Goal: Find contact information: Find contact information

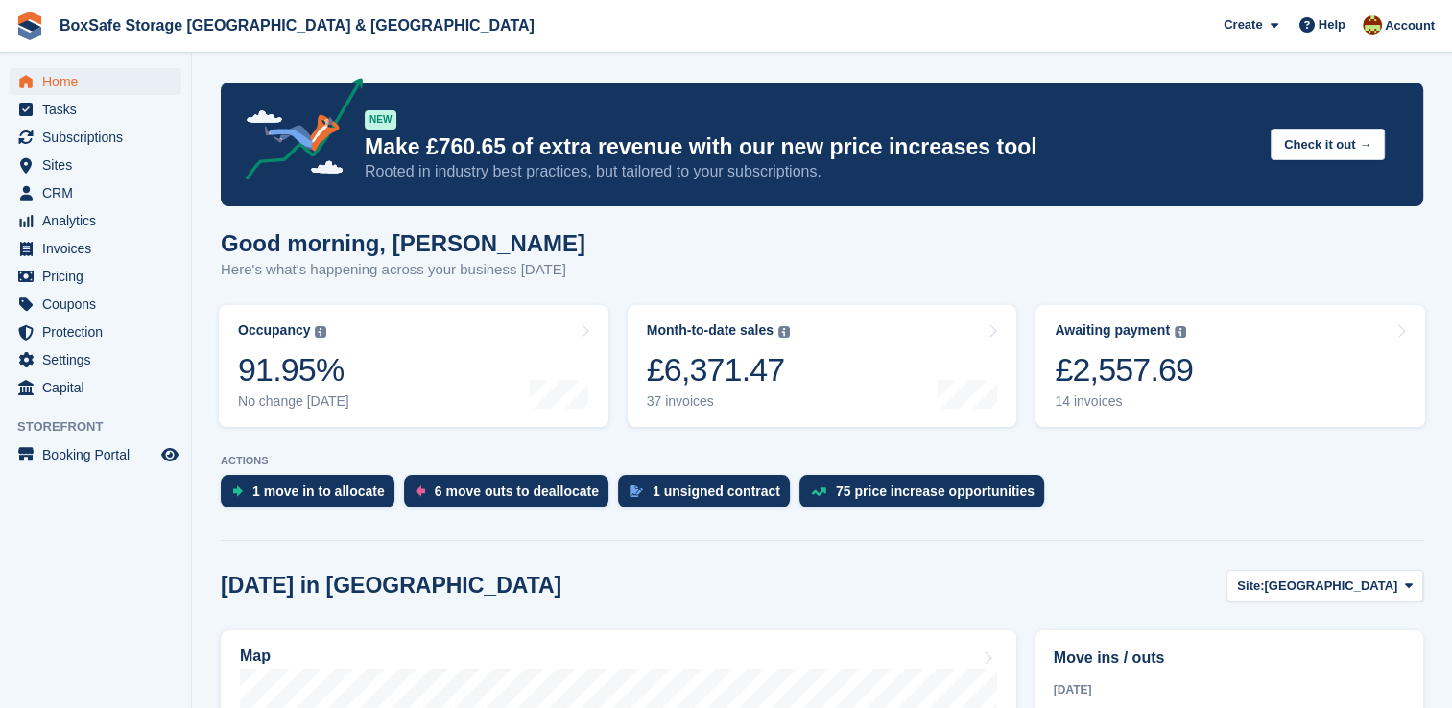
click at [122, 147] on span "Subscriptions" at bounding box center [99, 137] width 115 height 27
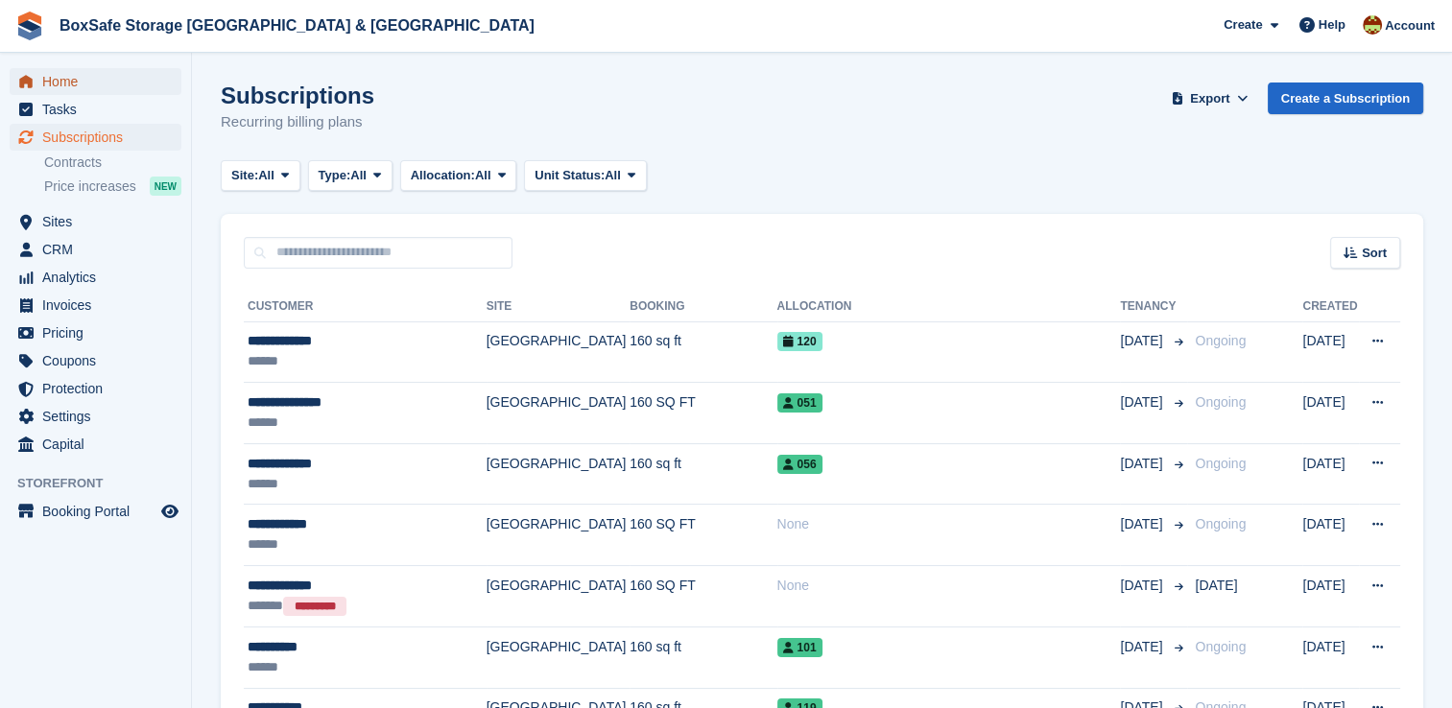
click at [88, 94] on span "Home" at bounding box center [99, 81] width 115 height 27
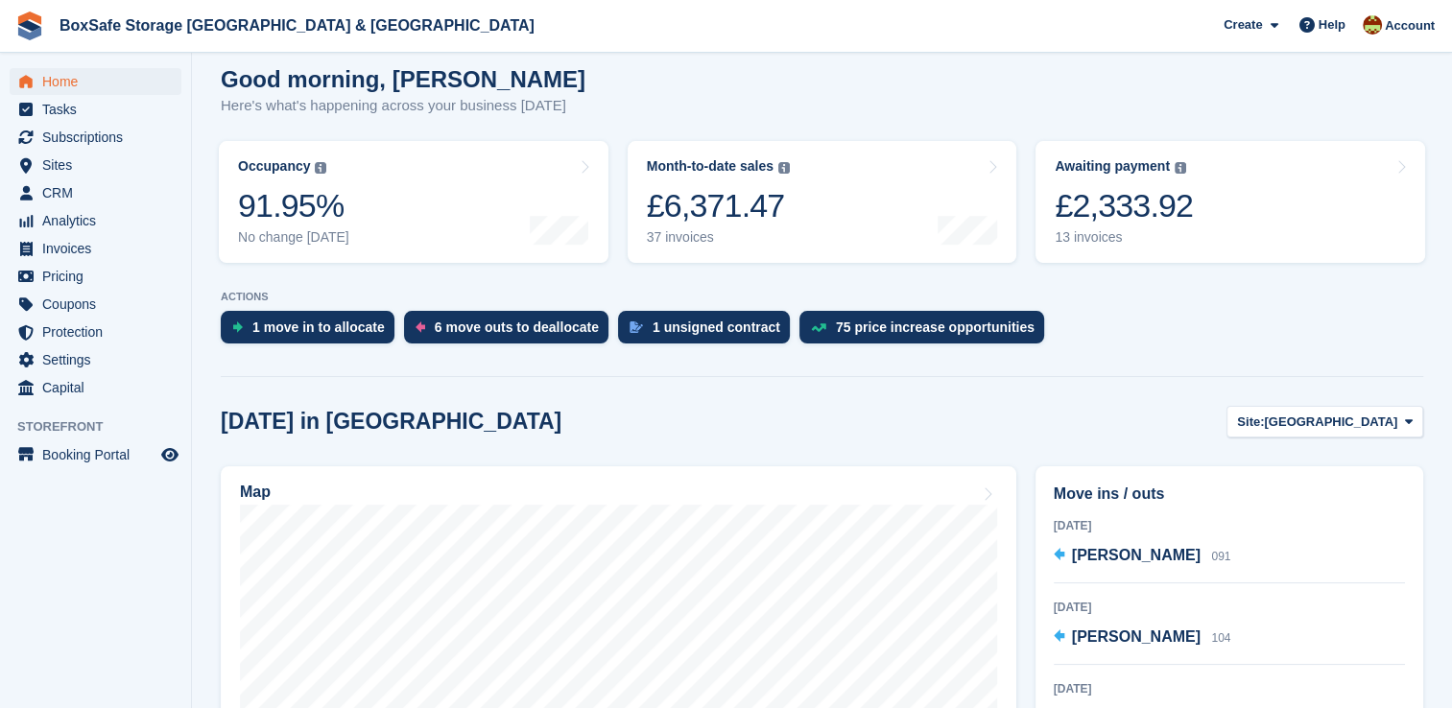
scroll to position [250, 0]
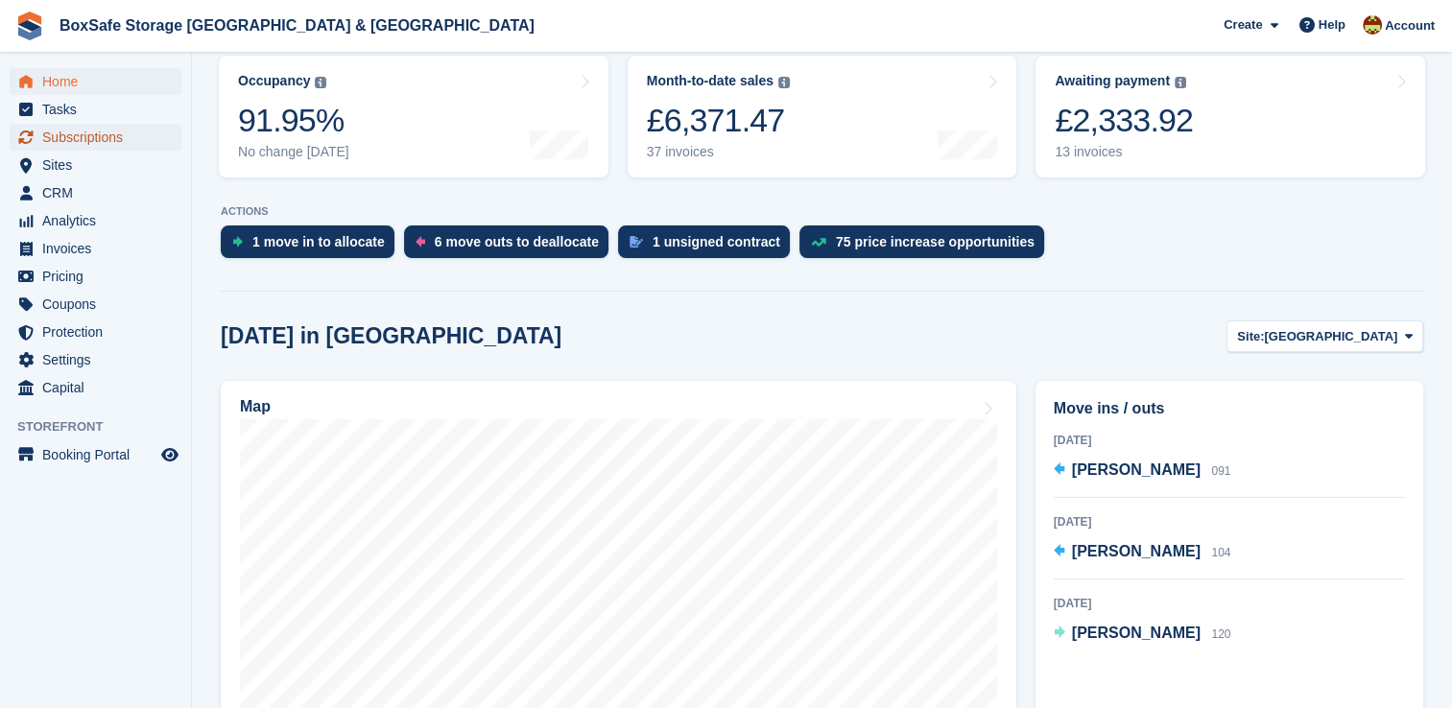
click at [112, 138] on span "Subscriptions" at bounding box center [99, 137] width 115 height 27
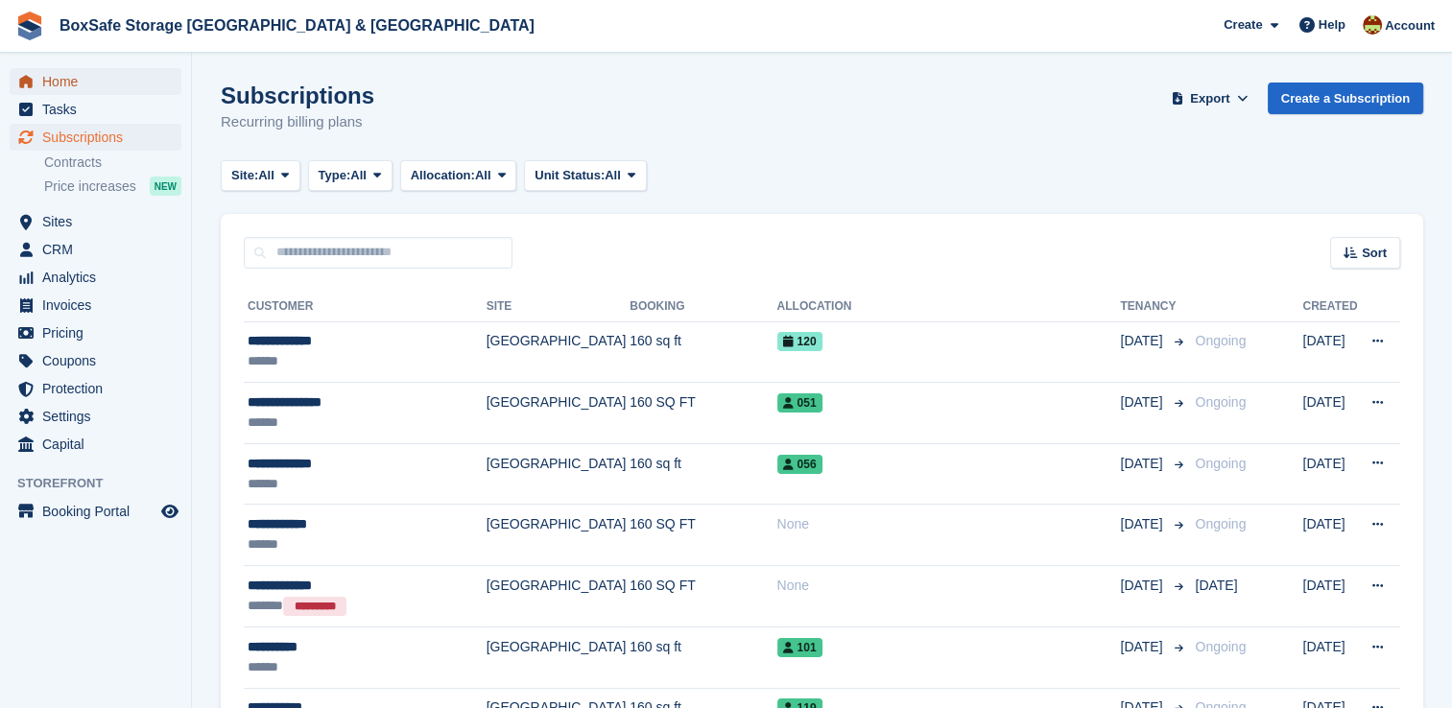
click at [96, 87] on span "Home" at bounding box center [99, 81] width 115 height 27
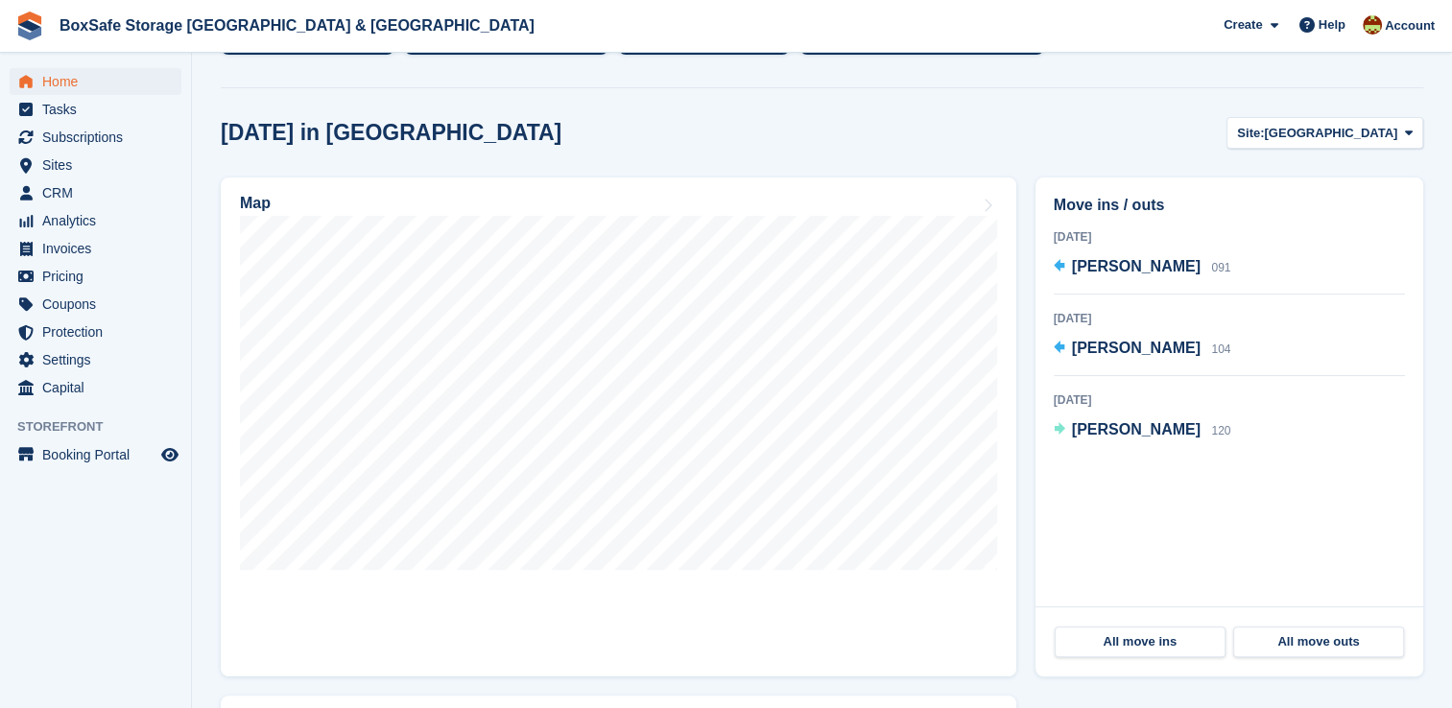
scroll to position [451, 0]
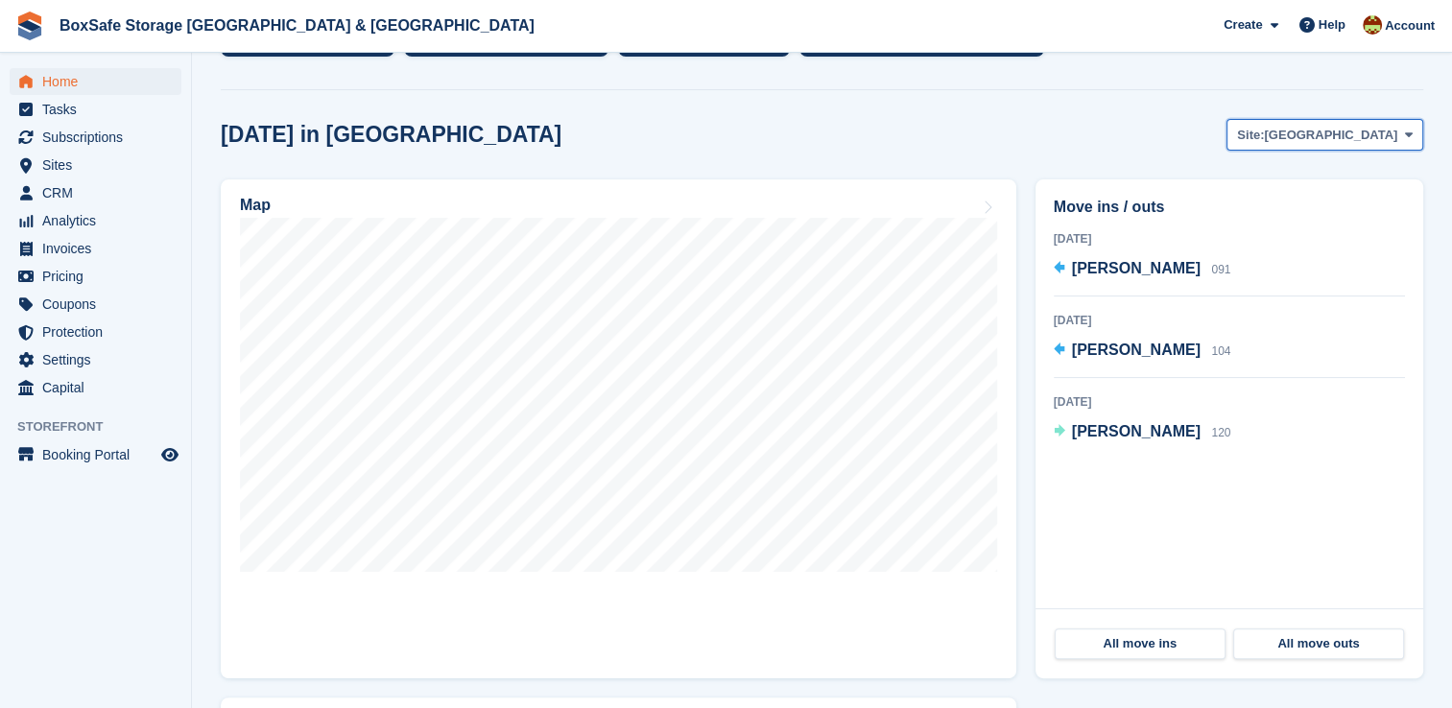
click at [1410, 135] on icon at bounding box center [1409, 135] width 8 height 12
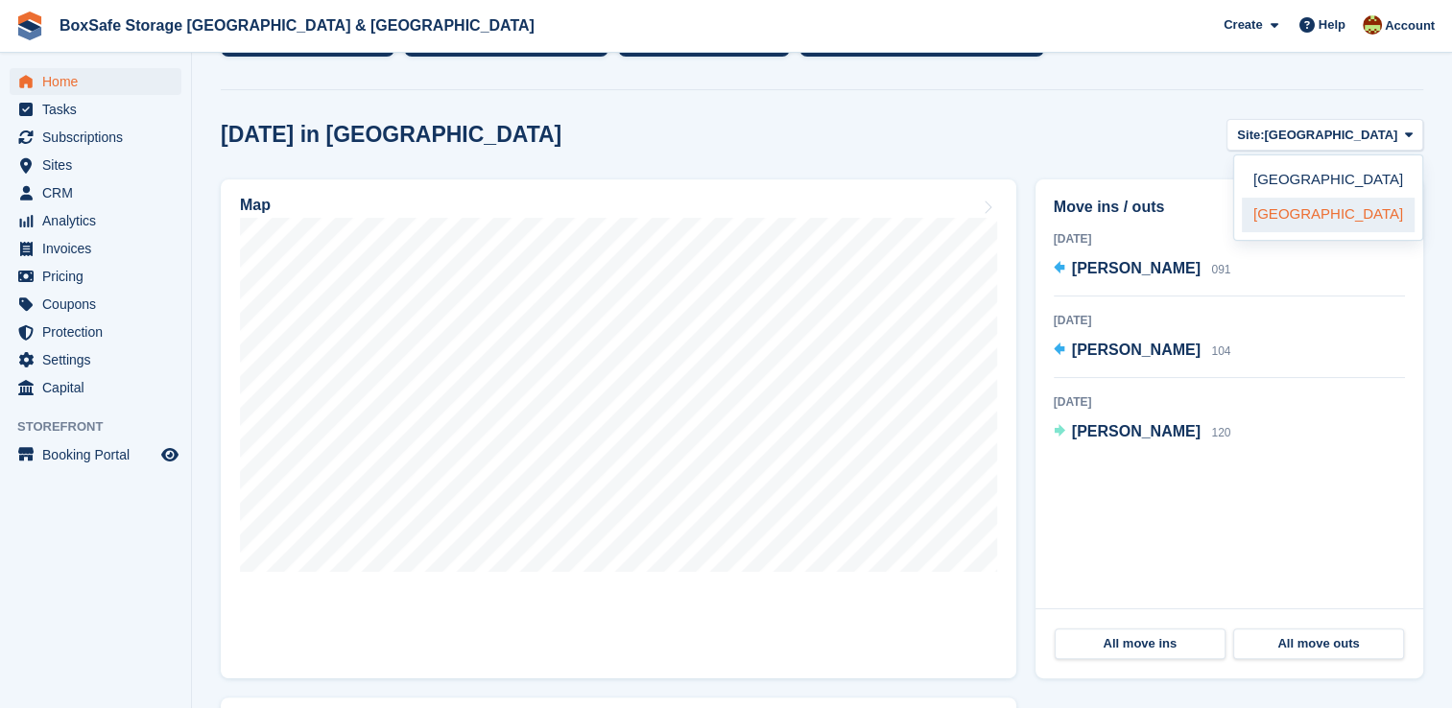
click at [1307, 214] on link "[GEOGRAPHIC_DATA]" at bounding box center [1328, 215] width 173 height 35
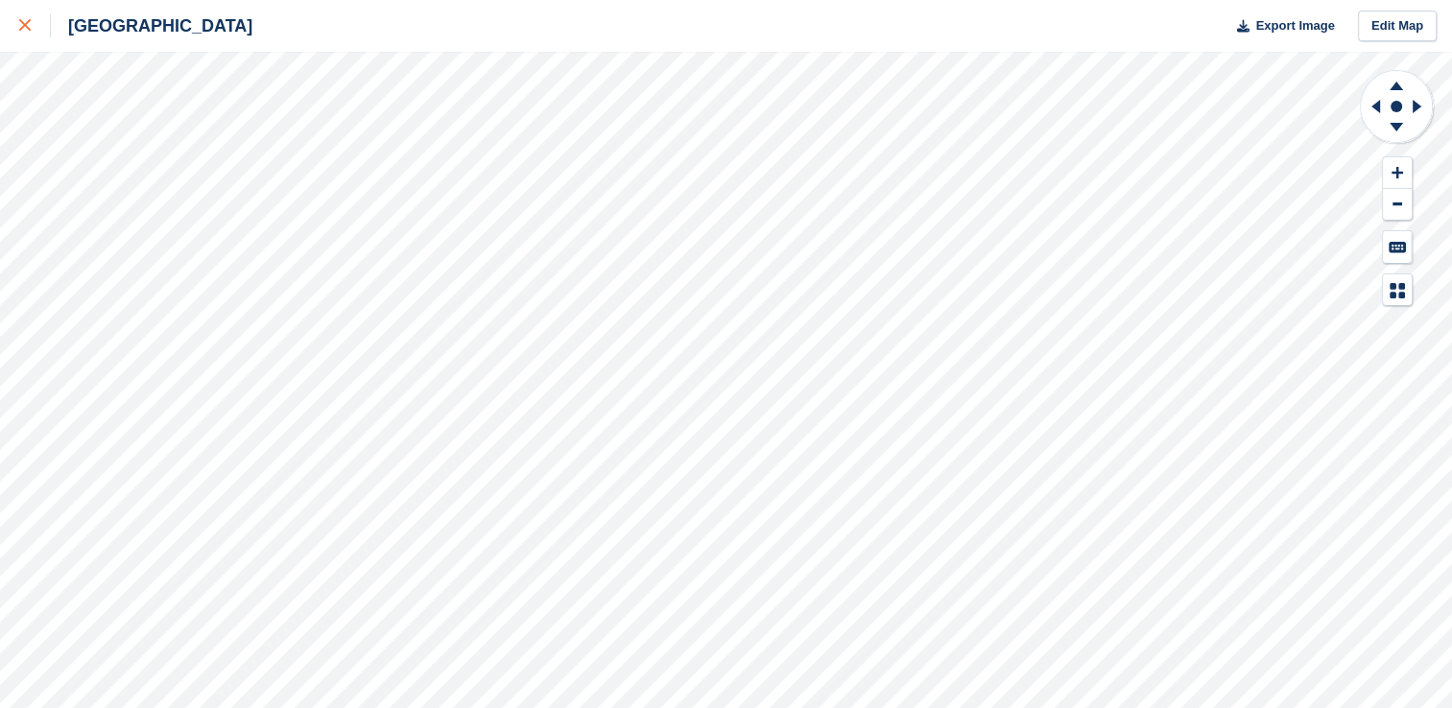
click at [35, 39] on link at bounding box center [25, 26] width 51 height 52
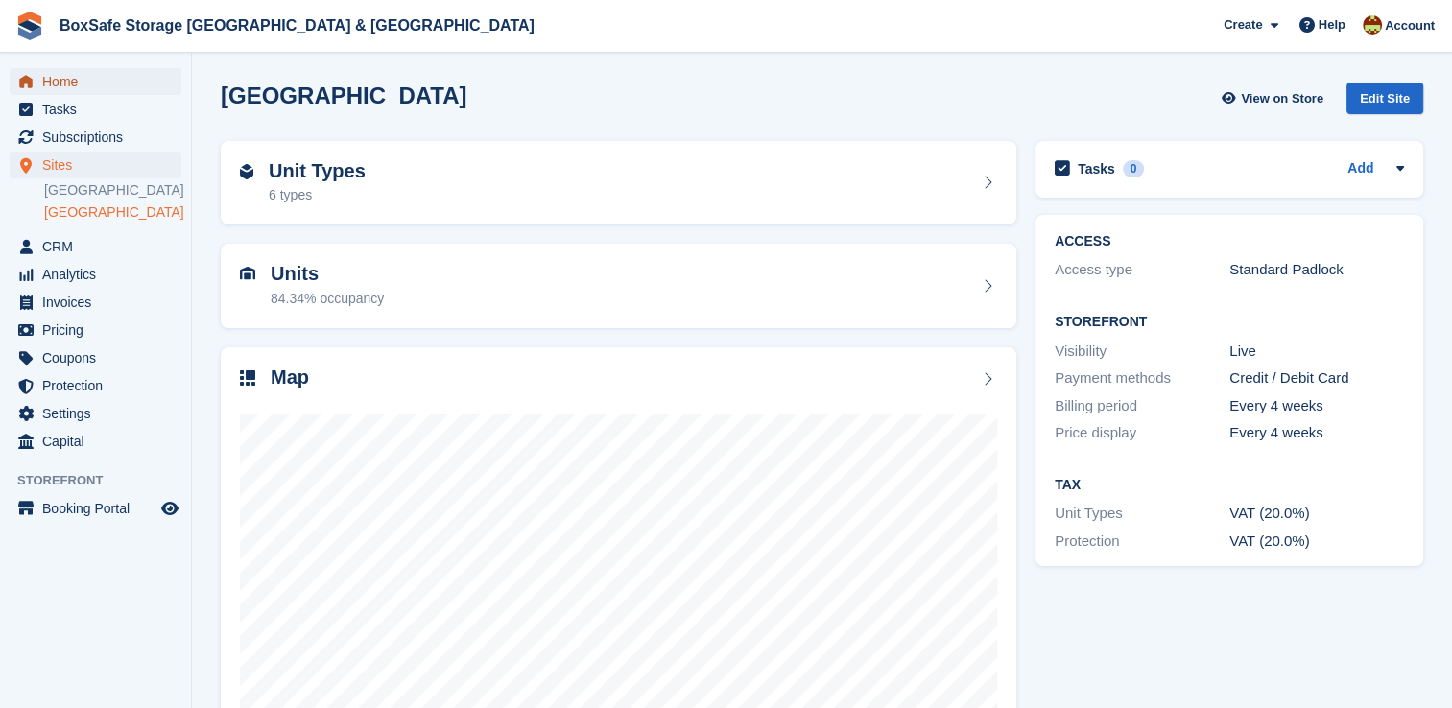
click at [82, 89] on span "Home" at bounding box center [99, 81] width 115 height 27
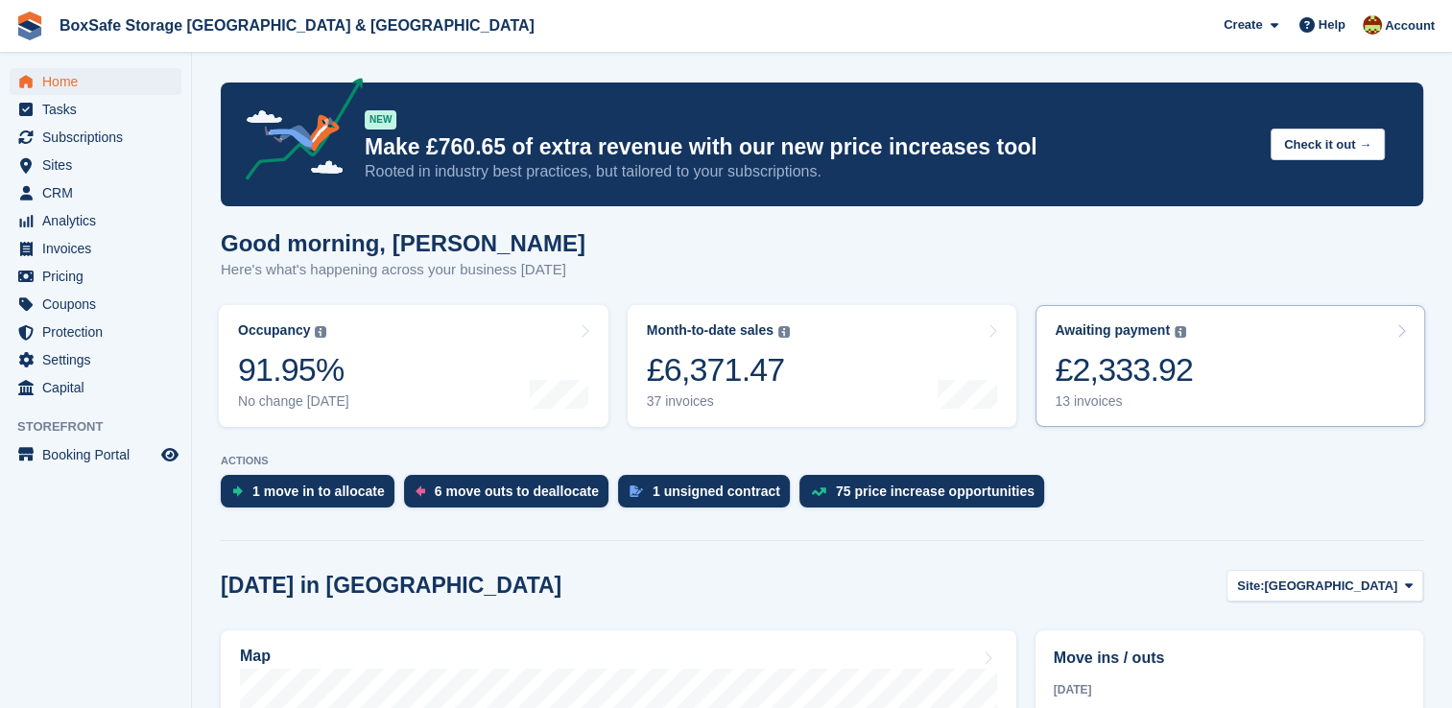
click at [1185, 364] on link "Awaiting payment The total outstanding balance on all open invoices. £2,333.92 …" at bounding box center [1231, 366] width 390 height 122
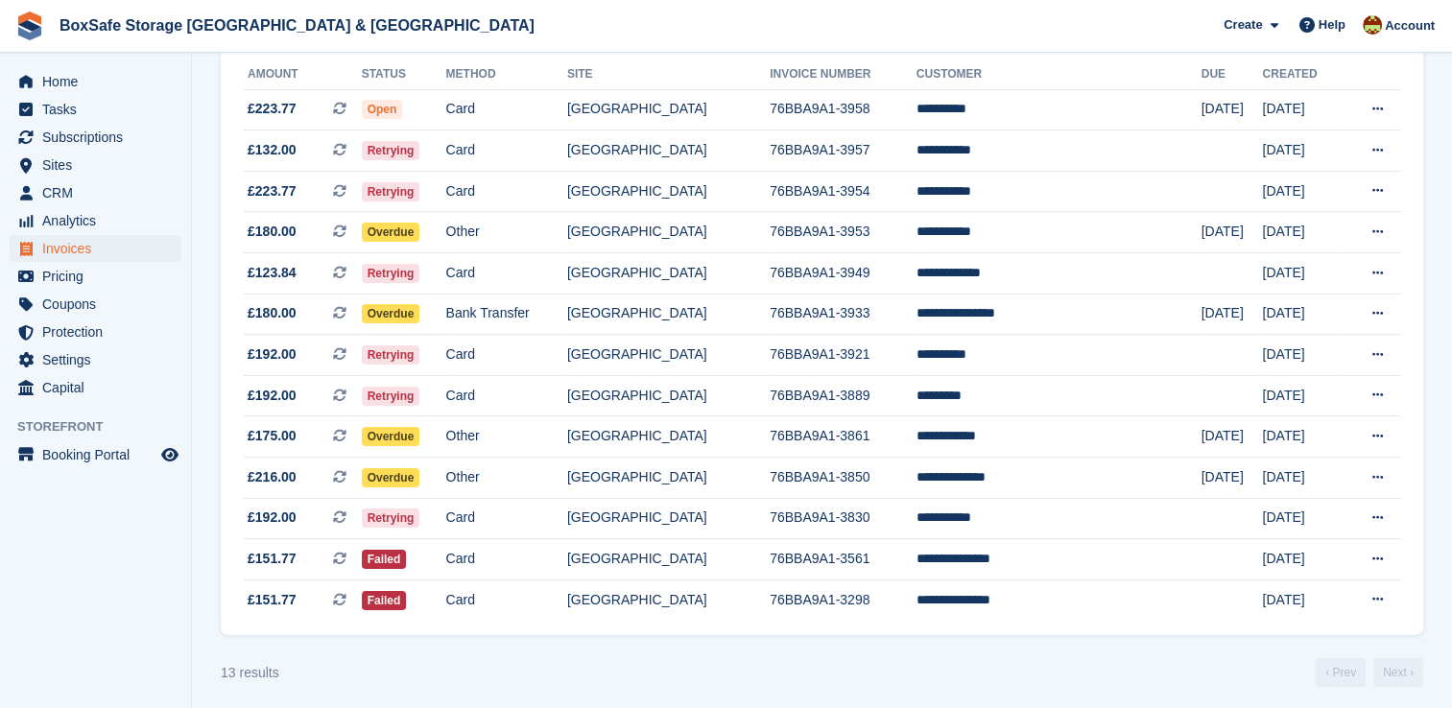
scroll to position [230, 0]
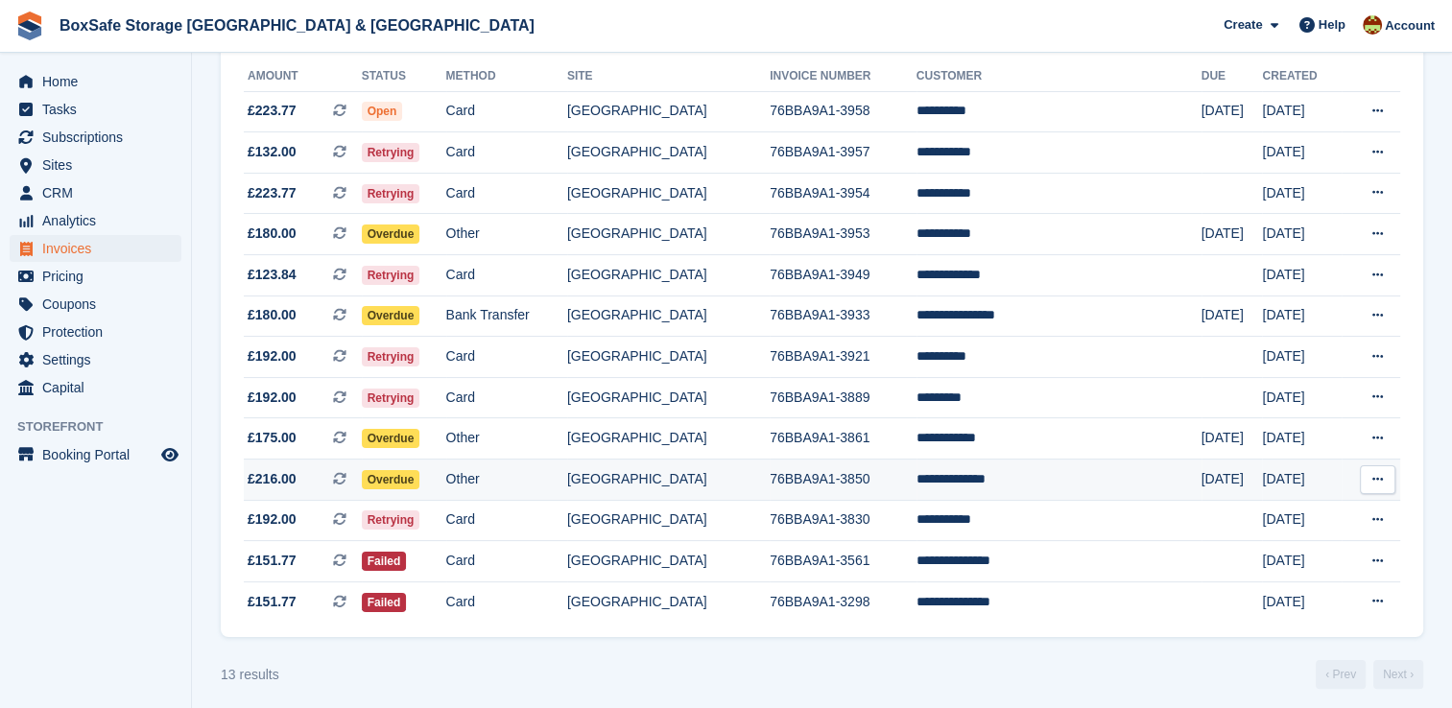
click at [990, 478] on td "**********" at bounding box center [1059, 480] width 285 height 41
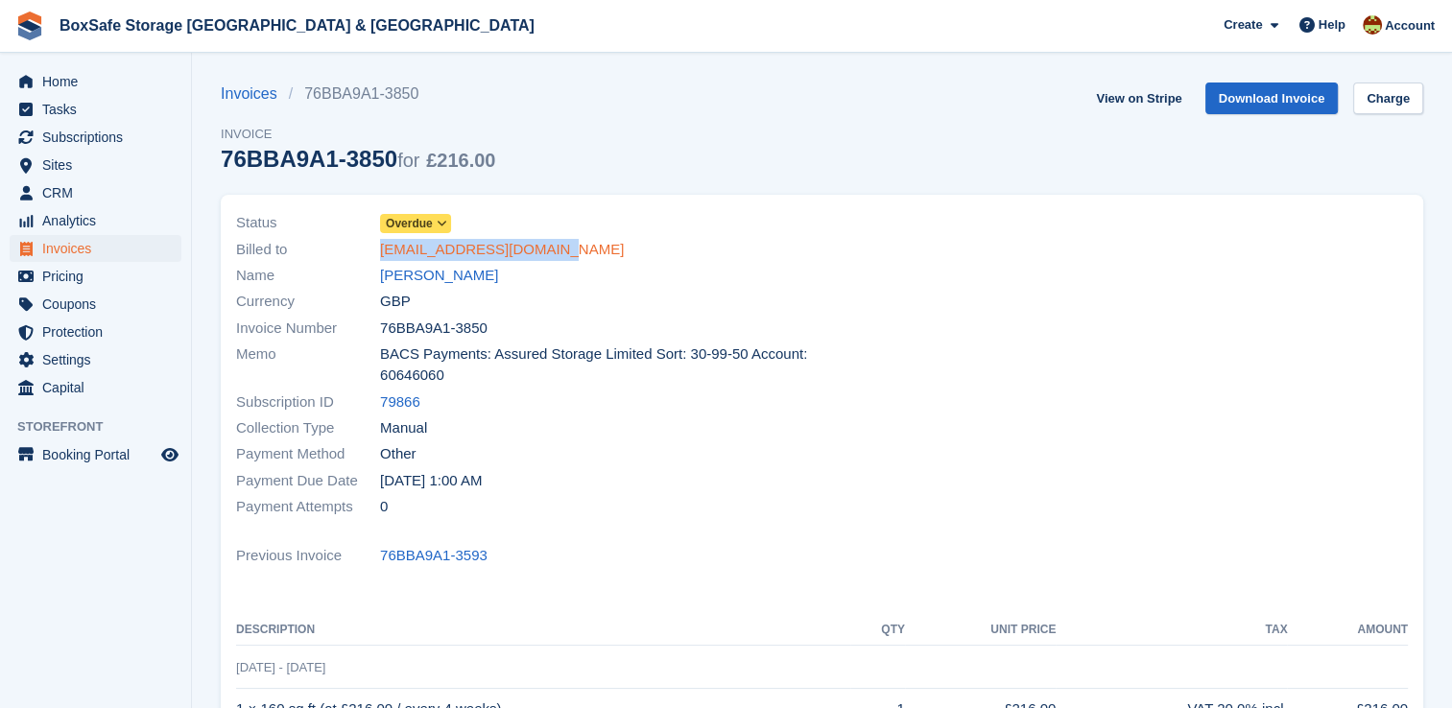
drag, startPoint x: 564, startPoint y: 250, endPoint x: 380, endPoint y: 246, distance: 184.3
click at [380, 246] on div "Billed to [EMAIL_ADDRESS][DOMAIN_NAME]" at bounding box center [523, 249] width 575 height 26
copy link "[EMAIL_ADDRESS][DOMAIN_NAME]"
click at [114, 75] on span "Home" at bounding box center [99, 81] width 115 height 27
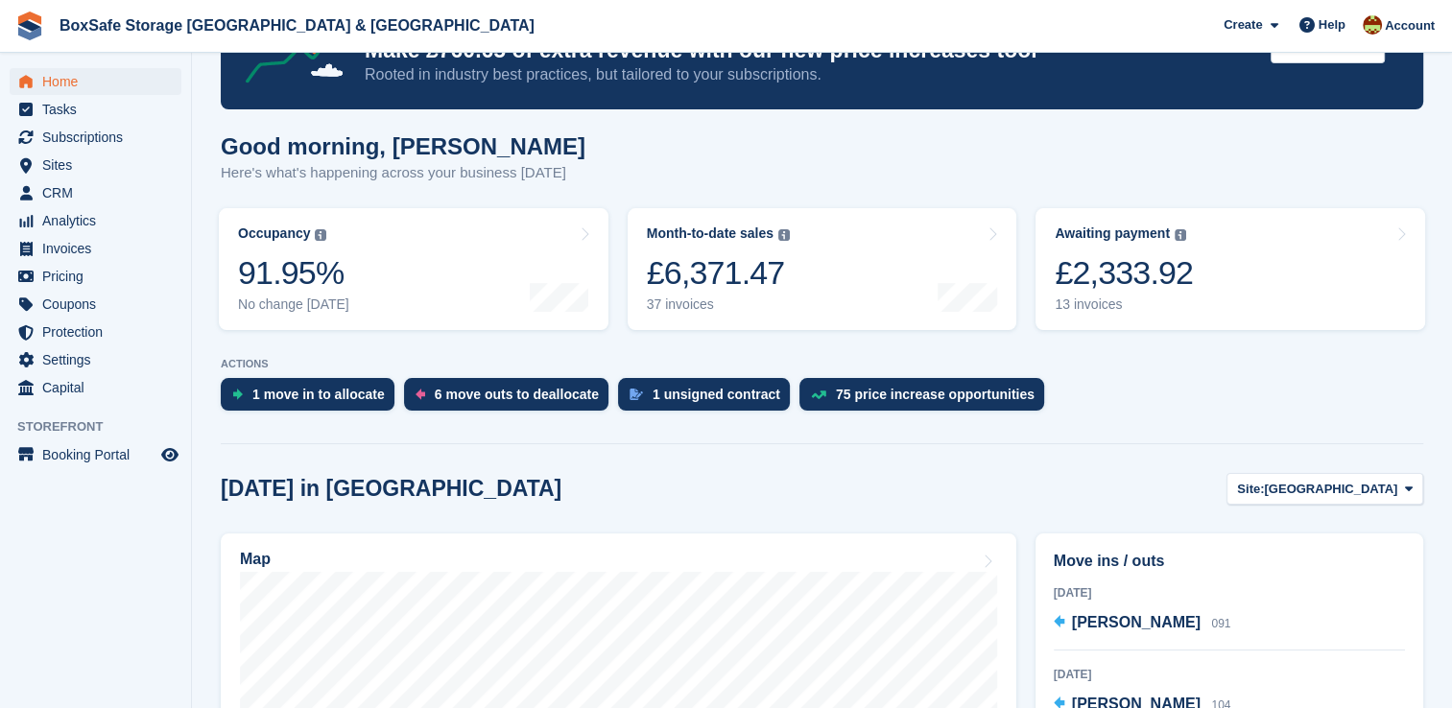
scroll to position [205, 0]
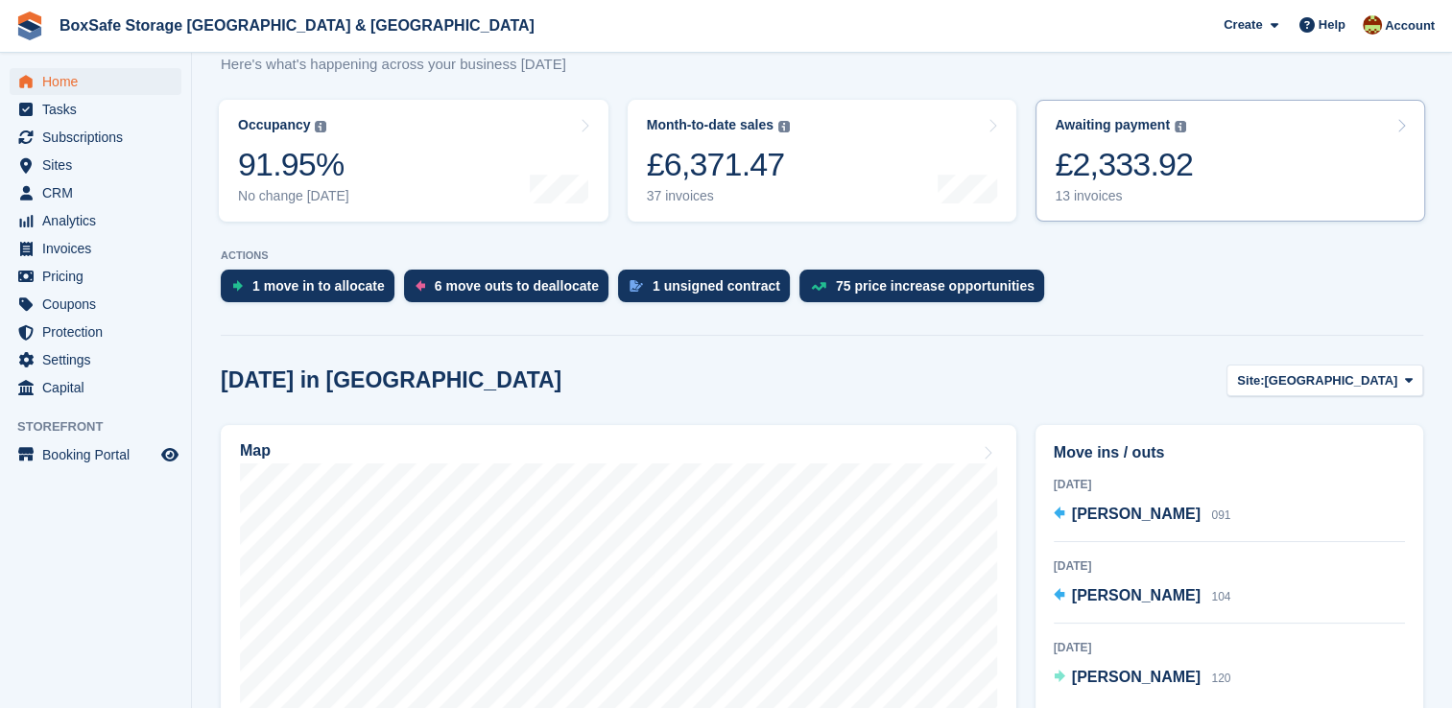
click at [1220, 178] on link "Awaiting payment The total outstanding balance on all open invoices. £2,333.92 …" at bounding box center [1231, 161] width 390 height 122
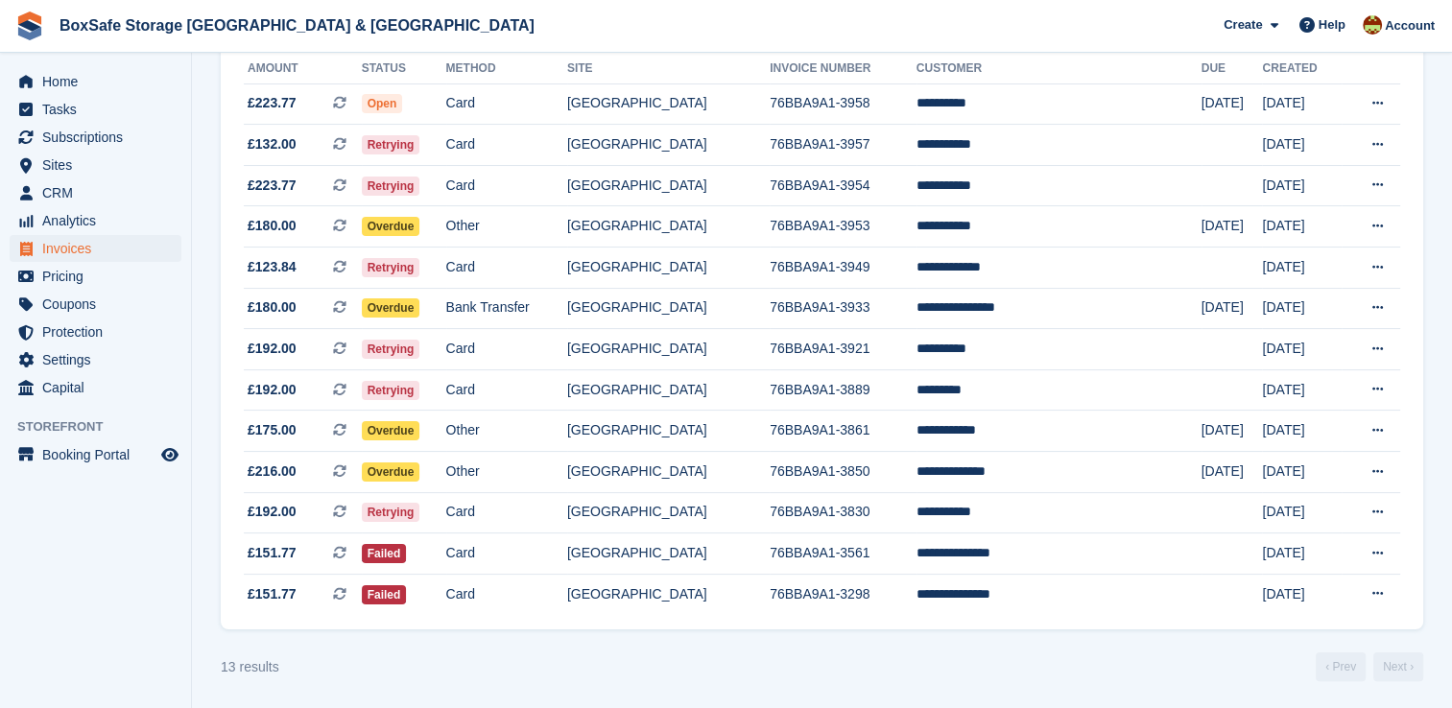
scroll to position [242, 0]
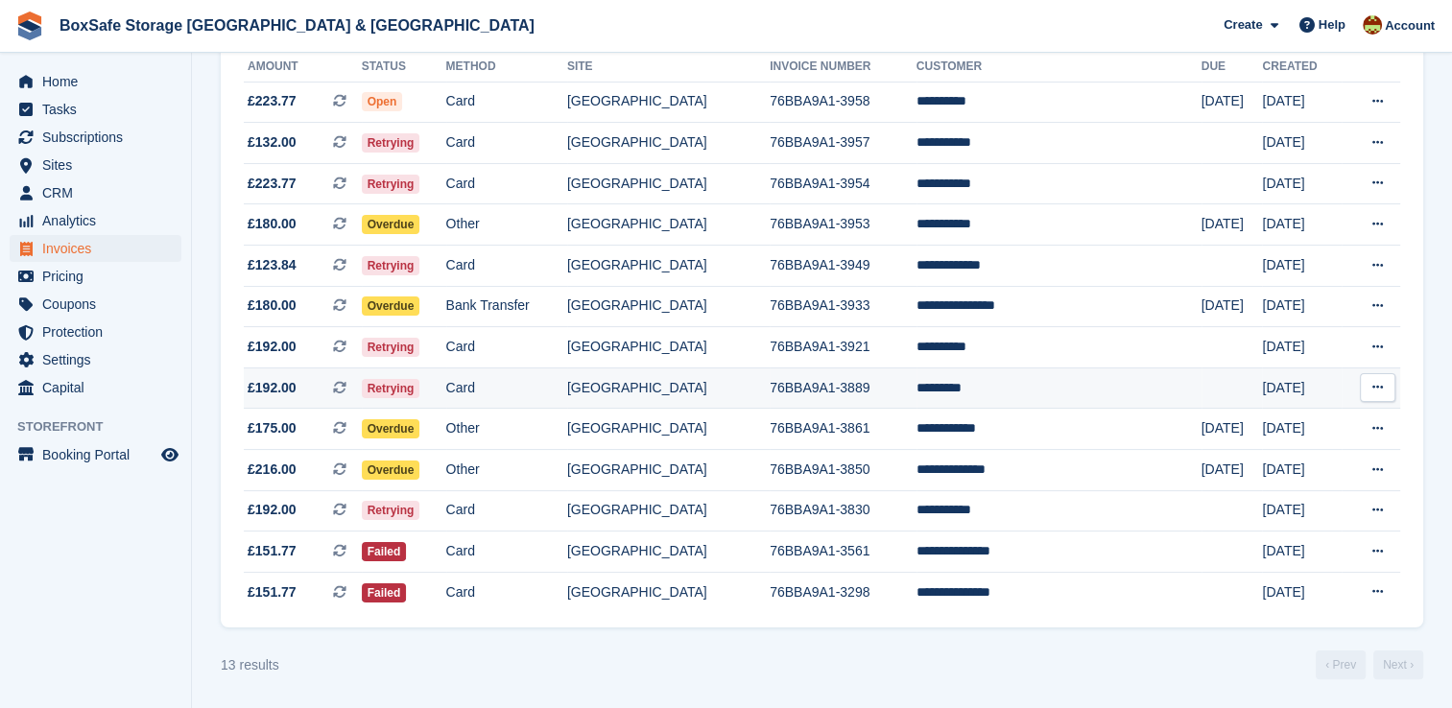
click at [1016, 390] on td "*********" at bounding box center [1059, 388] width 285 height 41
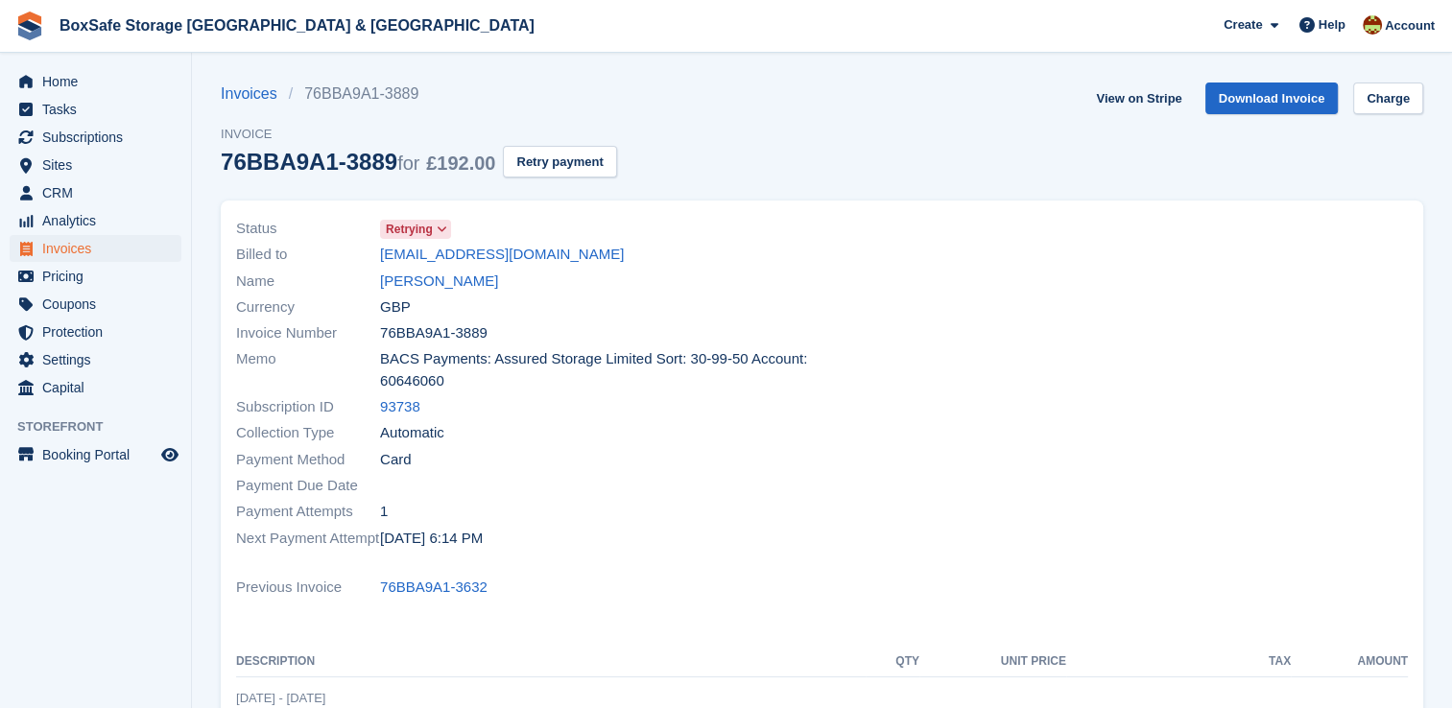
drag, startPoint x: 603, startPoint y: 259, endPoint x: 342, endPoint y: 259, distance: 261.1
click at [342, 259] on div "Billed to liamcookieryan1988@gmail.com" at bounding box center [523, 255] width 575 height 26
copy div "liamcookieryan1988@gmail.com"
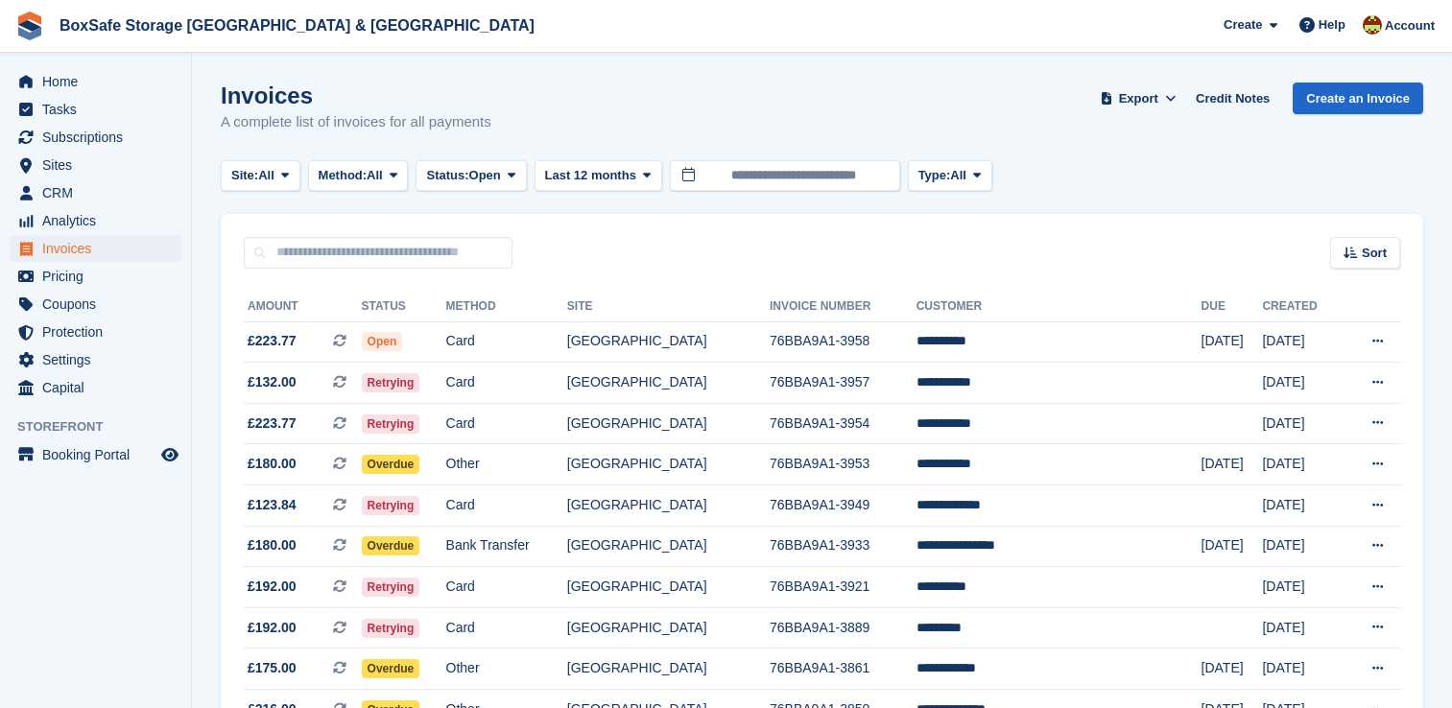
scroll to position [242, 0]
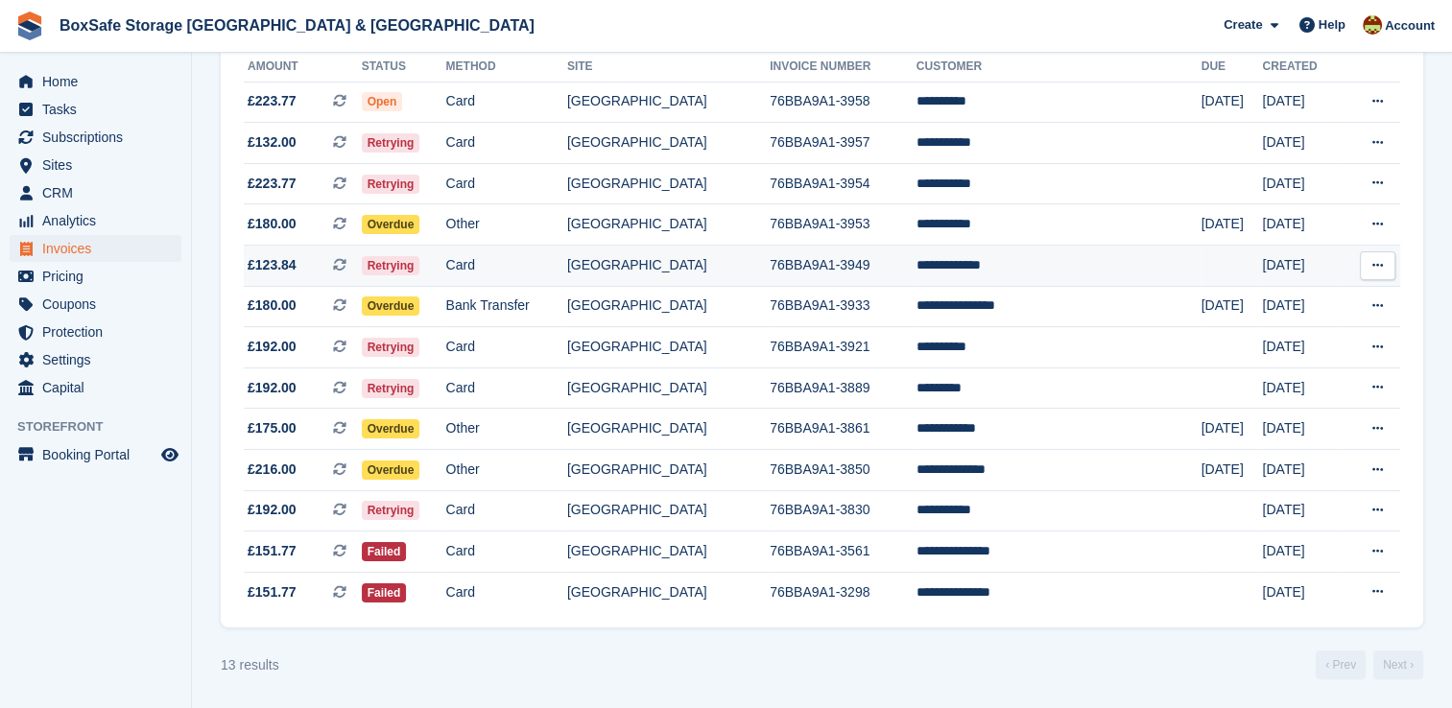
click at [975, 256] on td "**********" at bounding box center [1059, 266] width 285 height 41
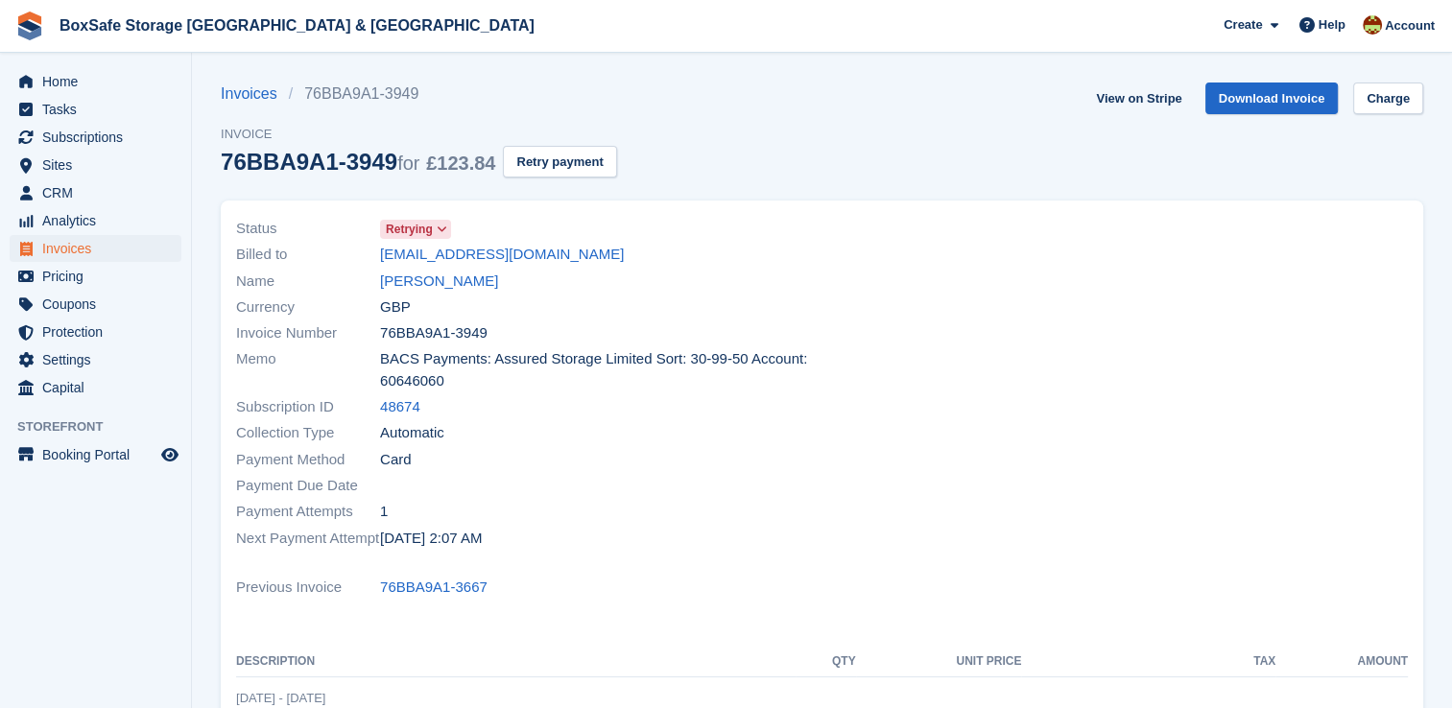
drag, startPoint x: 564, startPoint y: 254, endPoint x: 362, endPoint y: 262, distance: 202.7
click at [362, 262] on div "Billed to michaeljh04@outlook.com" at bounding box center [523, 255] width 575 height 26
copy div "michaeljh04@outlook.com"
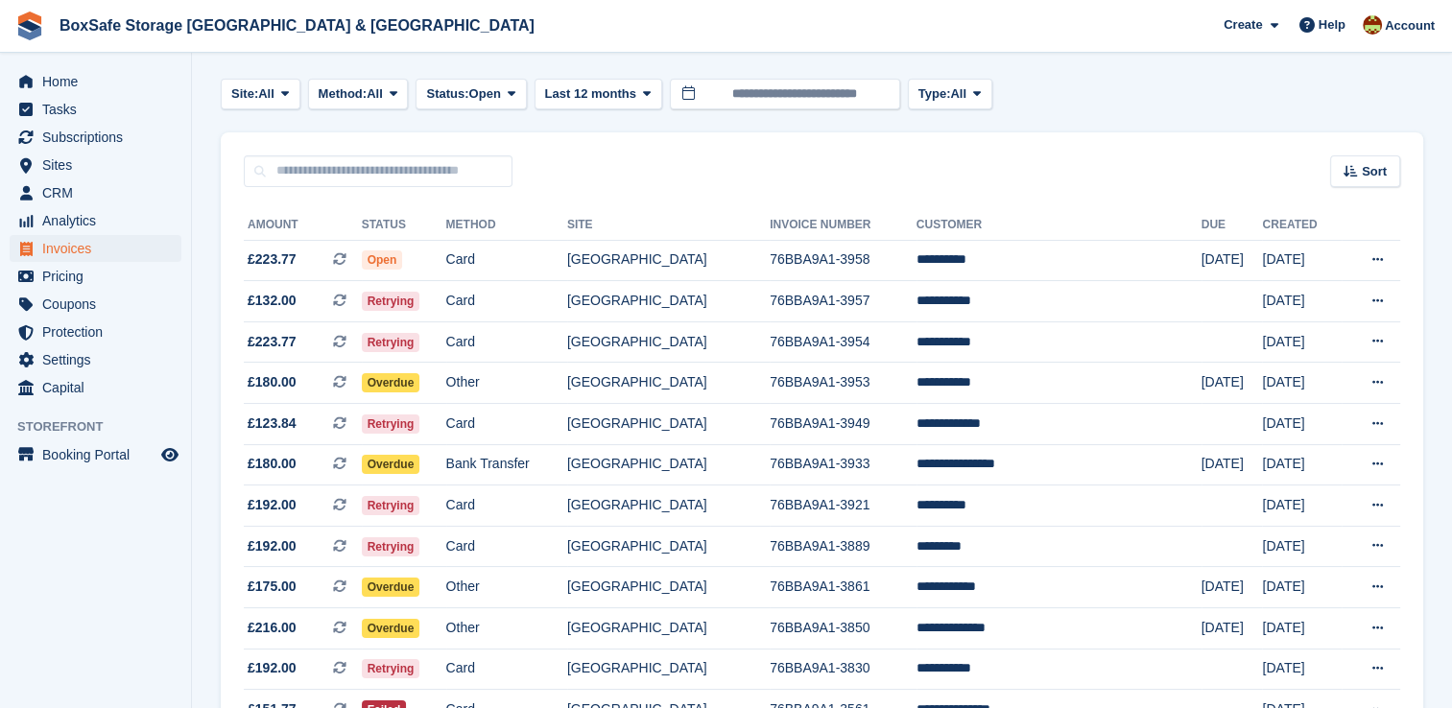
scroll to position [81, 0]
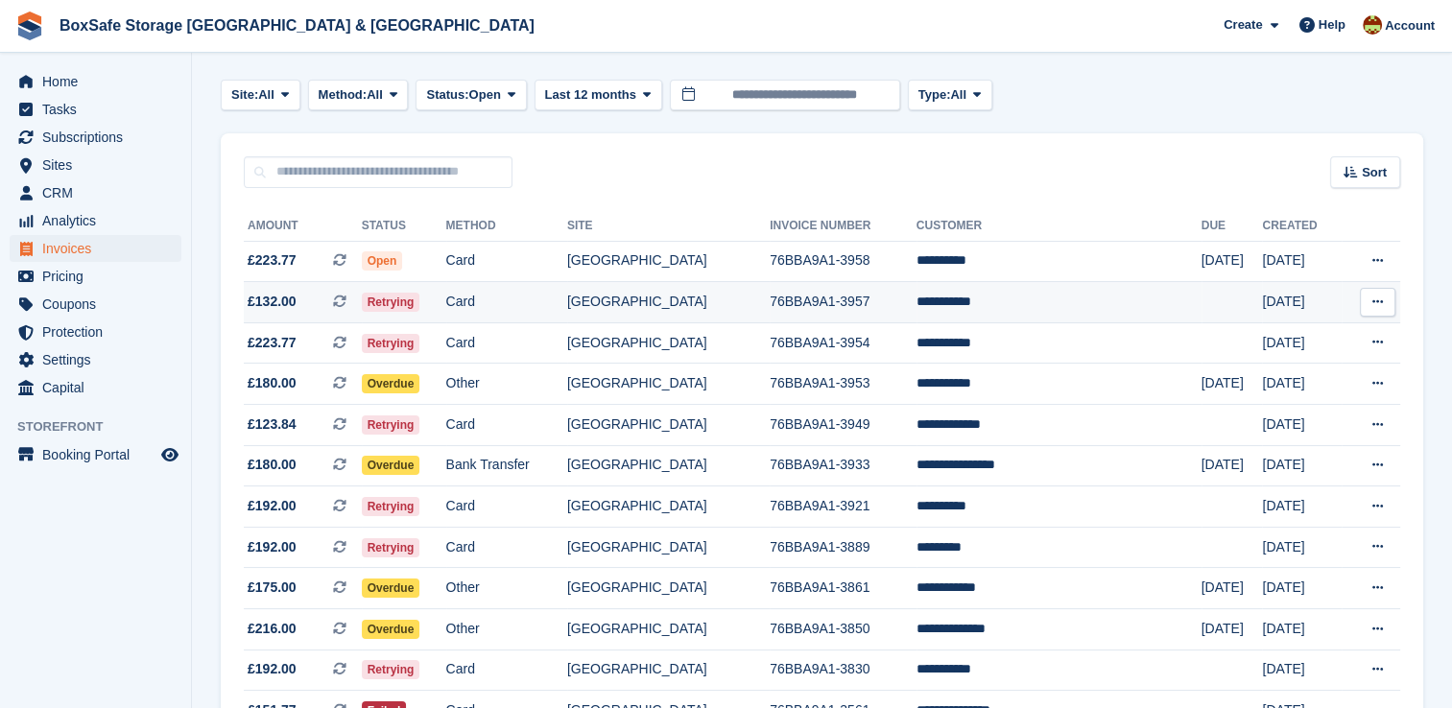
click at [1037, 299] on td "**********" at bounding box center [1059, 302] width 285 height 41
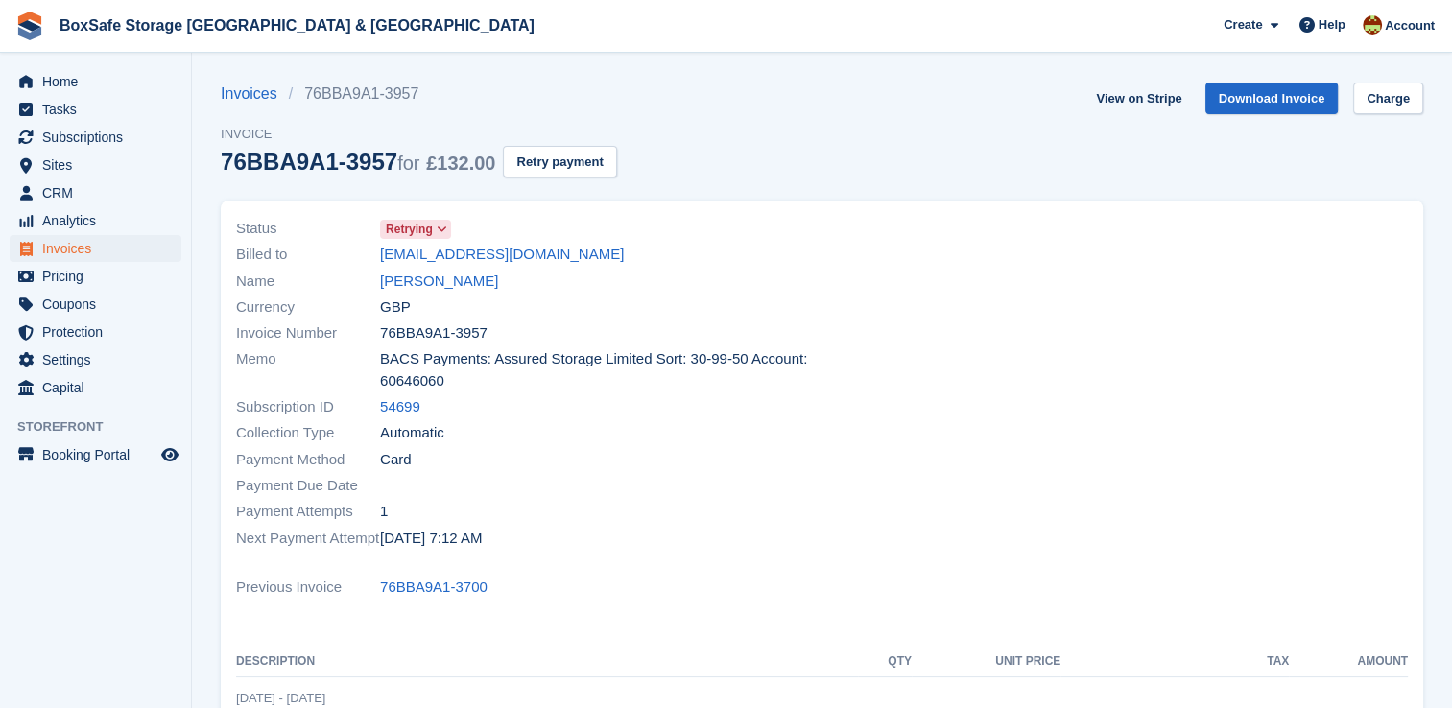
drag, startPoint x: 452, startPoint y: 265, endPoint x: 369, endPoint y: 262, distance: 83.6
click at [369, 262] on div "Billed to anwarsmith2@gmail.com" at bounding box center [523, 255] width 575 height 26
copy div "anwarsmith2@gmail.com"
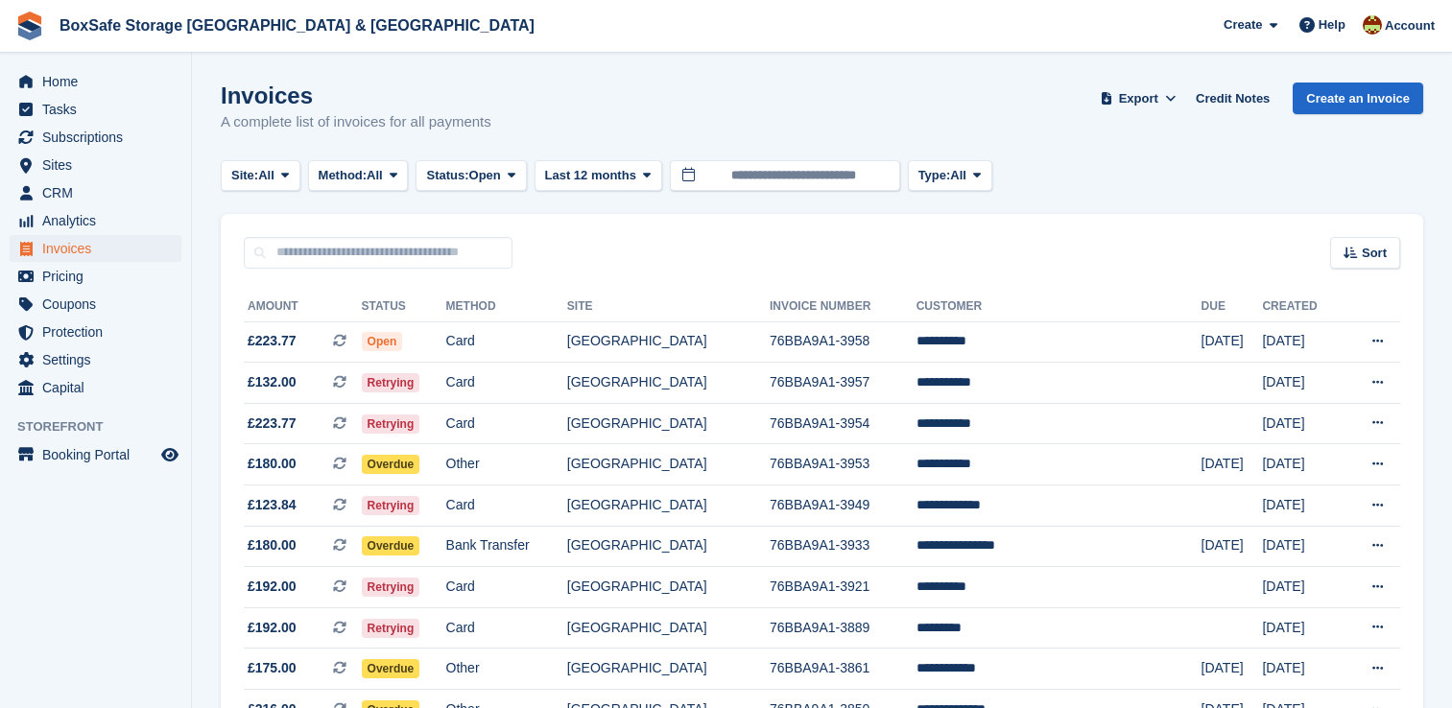
scroll to position [81, 0]
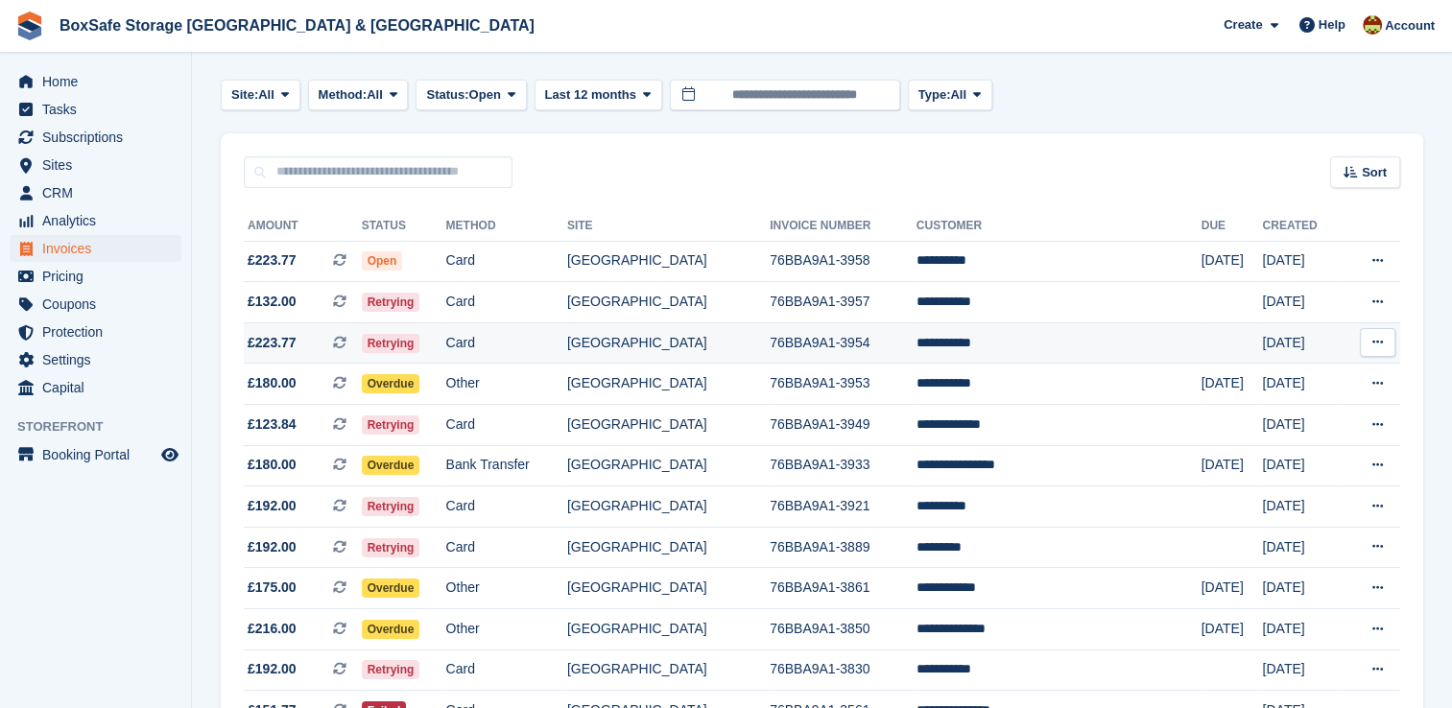
click at [1056, 347] on td "**********" at bounding box center [1059, 343] width 285 height 41
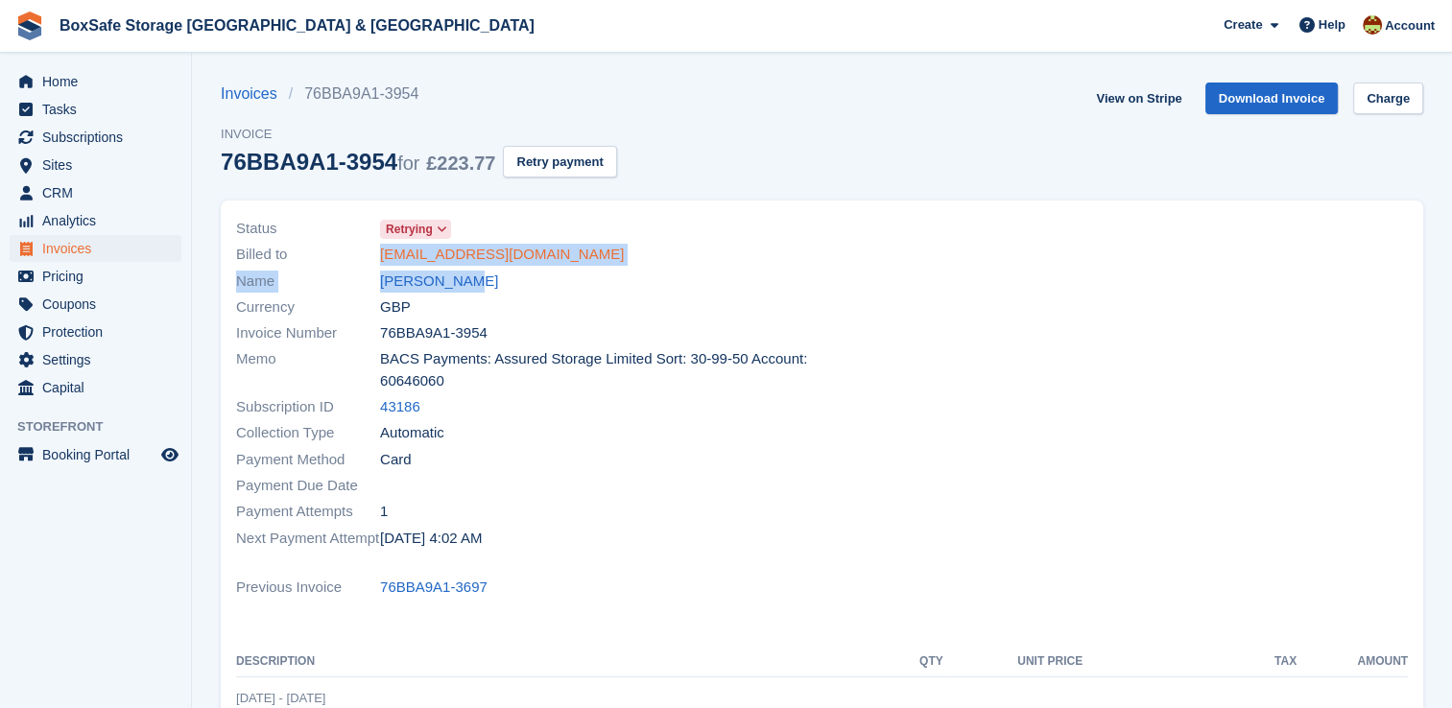
drag, startPoint x: 549, startPoint y: 268, endPoint x: 383, endPoint y: 261, distance: 166.2
click at [383, 261] on div "Status Retrying Billed to mattfinlay710@gmail.com Name Matt Finlay Currency GBP…" at bounding box center [524, 383] width 598 height 359
click at [595, 251] on div "Billed to mattfinlay710@gmail.com" at bounding box center [523, 255] width 575 height 26
drag, startPoint x: 553, startPoint y: 255, endPoint x: 371, endPoint y: 255, distance: 182.4
click at [371, 255] on div "Billed to mattfinlay710@gmail.com" at bounding box center [523, 255] width 575 height 26
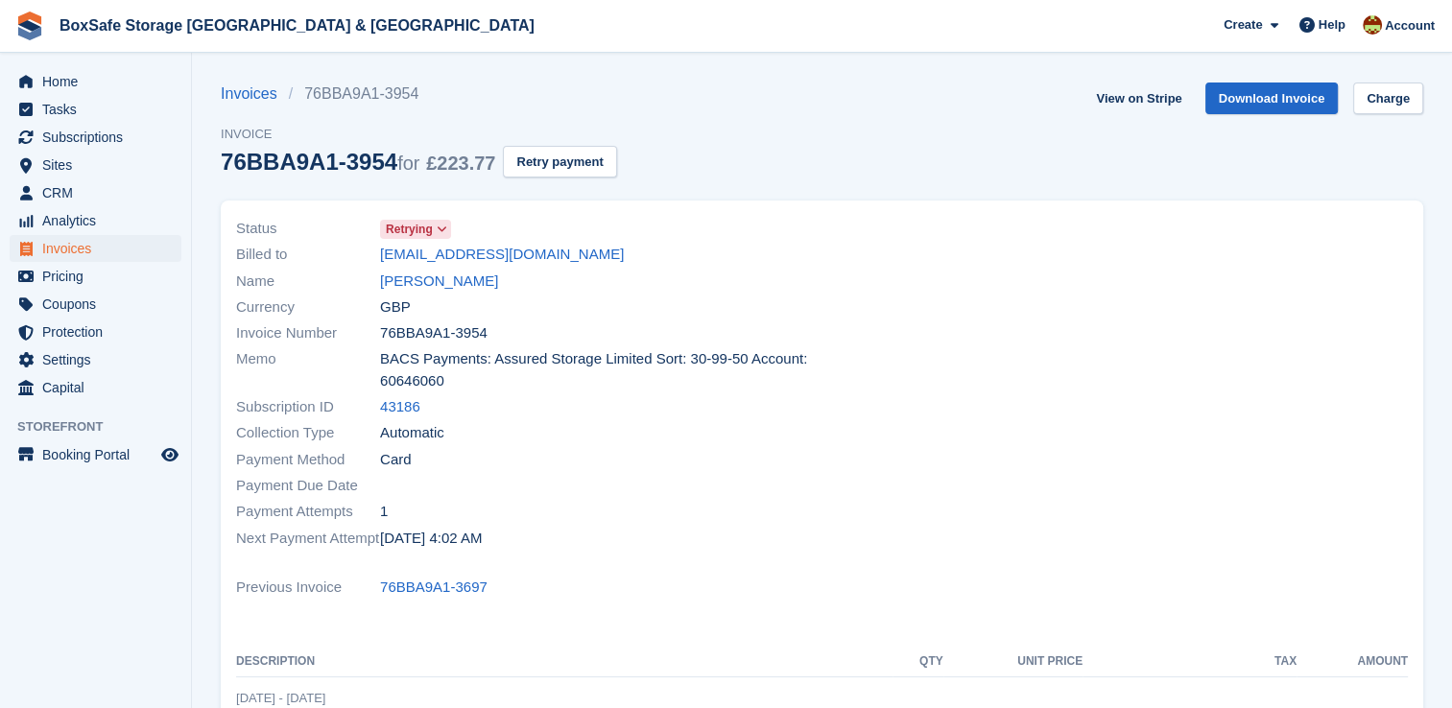
copy div "mattfinlay710@gmail.com"
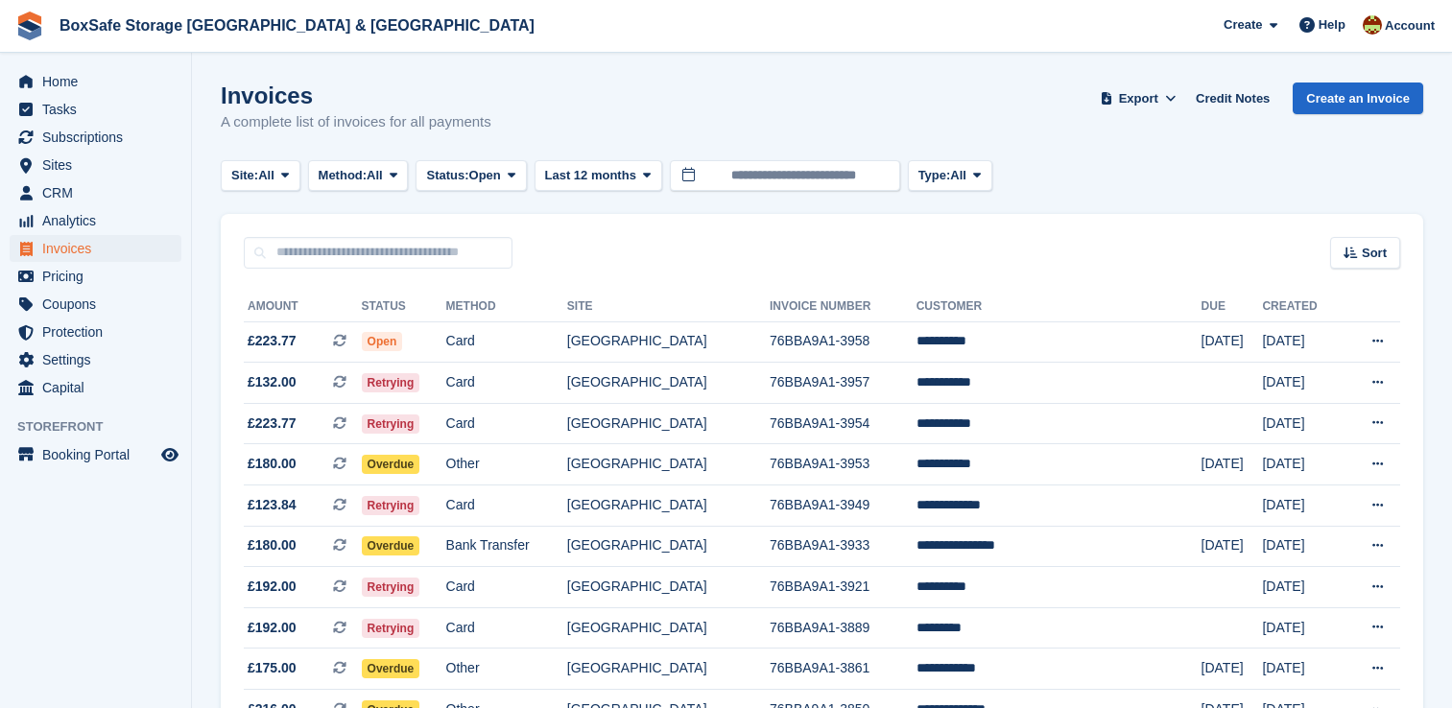
scroll to position [81, 0]
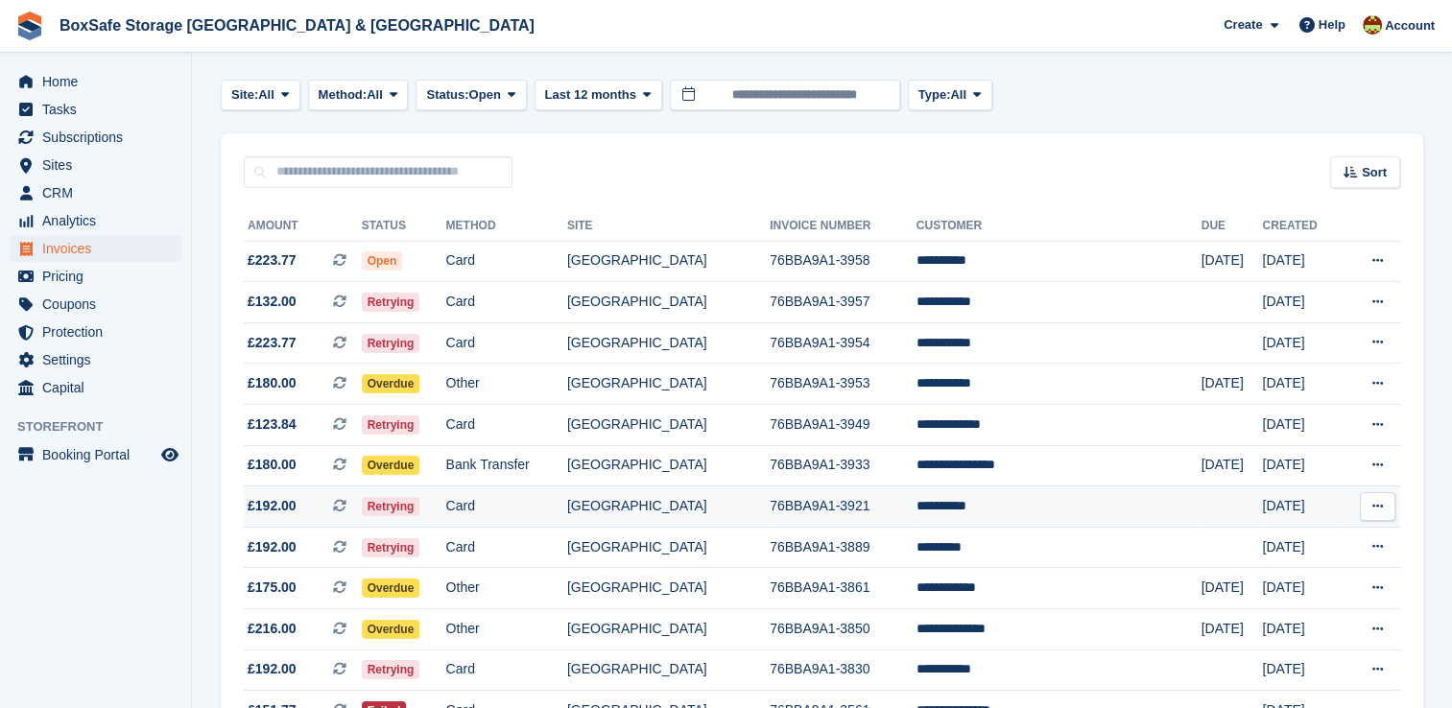
click at [987, 514] on td "**********" at bounding box center [1059, 507] width 285 height 41
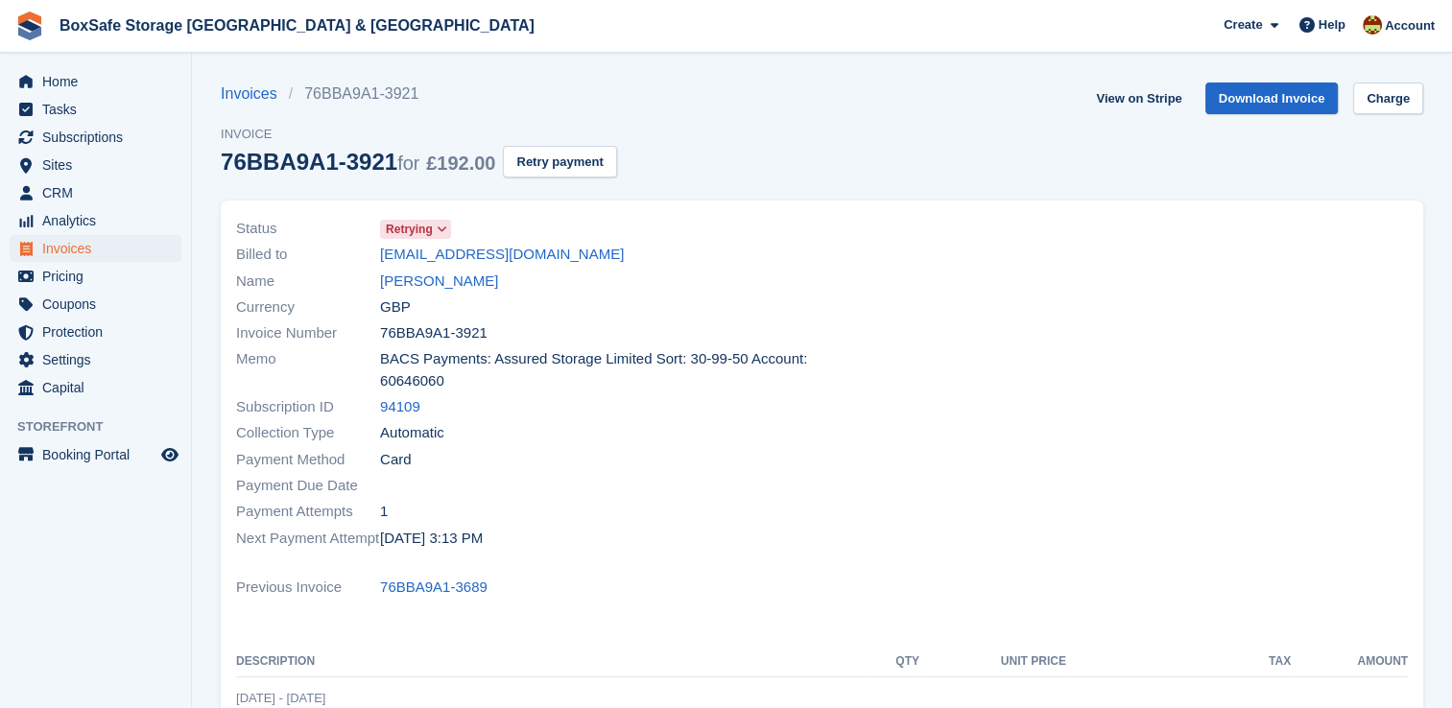
drag, startPoint x: 576, startPoint y: 262, endPoint x: 360, endPoint y: 249, distance: 216.4
click at [360, 249] on div "Billed to info@lane-landscaping.co.uk" at bounding box center [523, 255] width 575 height 26
copy div "info@lane-landscaping.co.uk"
click at [427, 279] on link "Ricky Lane" at bounding box center [439, 282] width 118 height 22
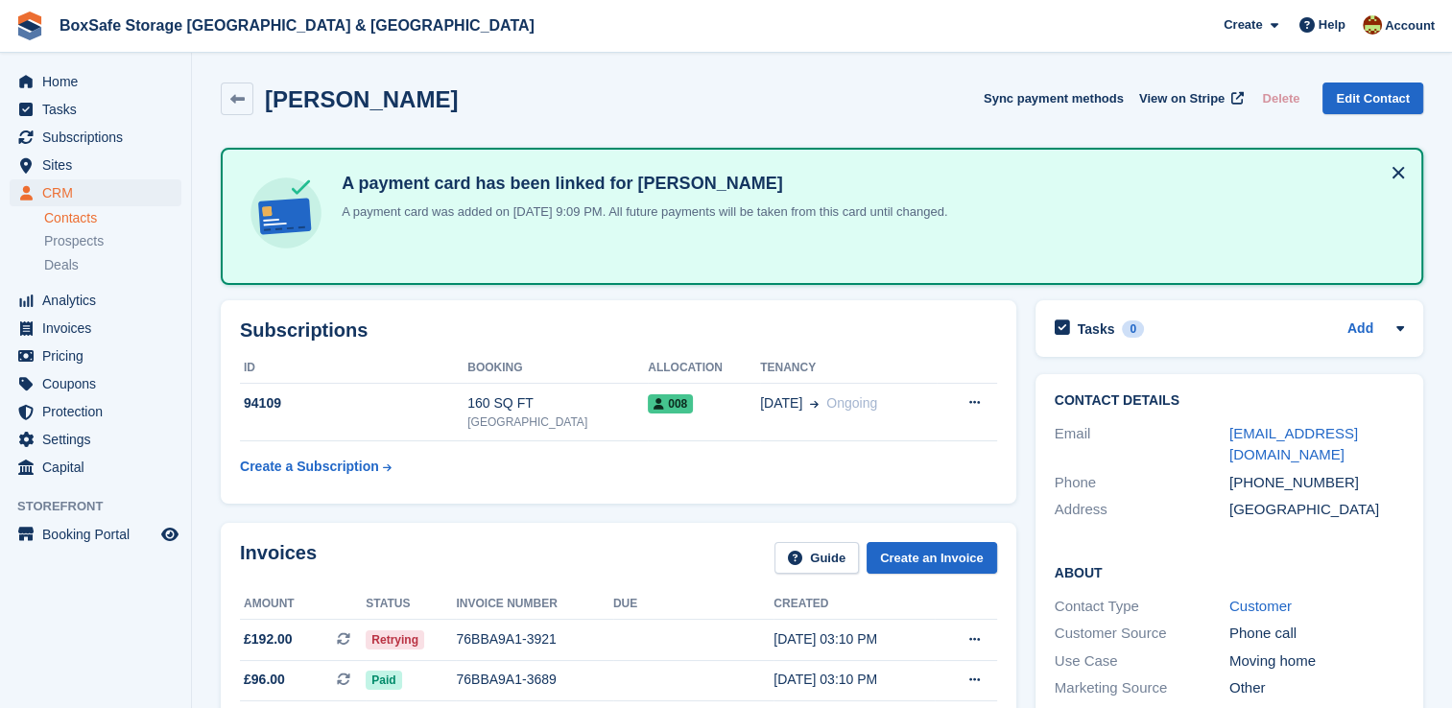
scroll to position [327, 0]
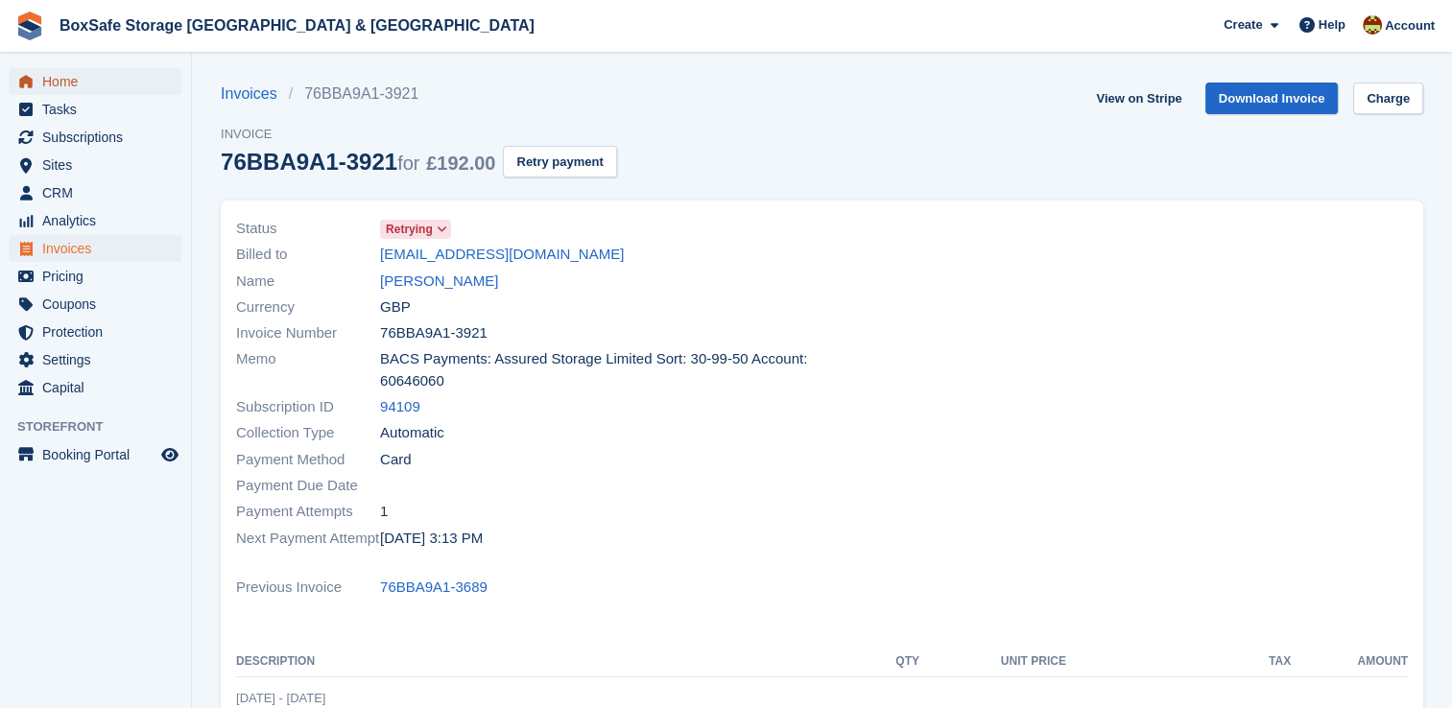
click at [48, 79] on span "Home" at bounding box center [99, 81] width 115 height 27
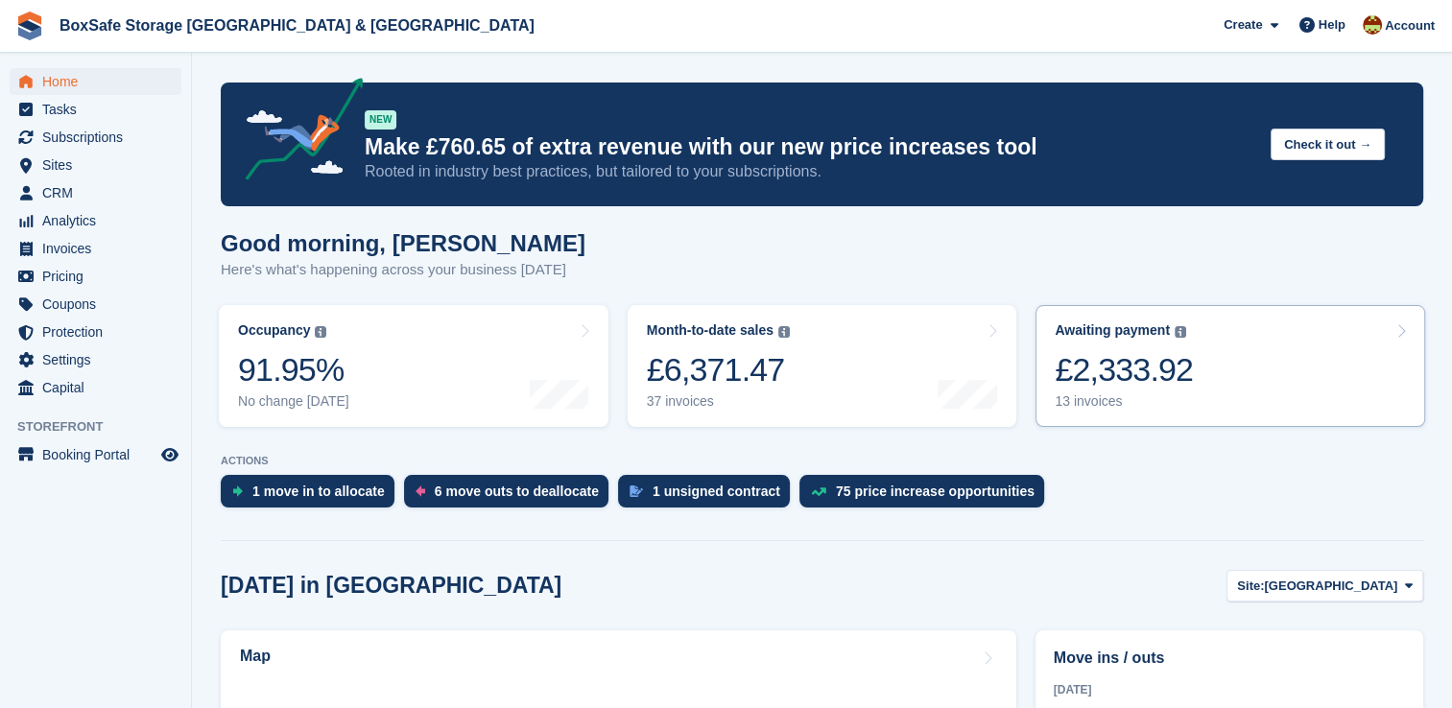
click at [1264, 394] on link "Awaiting payment The total outstanding balance on all open invoices. £2,333.92 …" at bounding box center [1231, 366] width 390 height 122
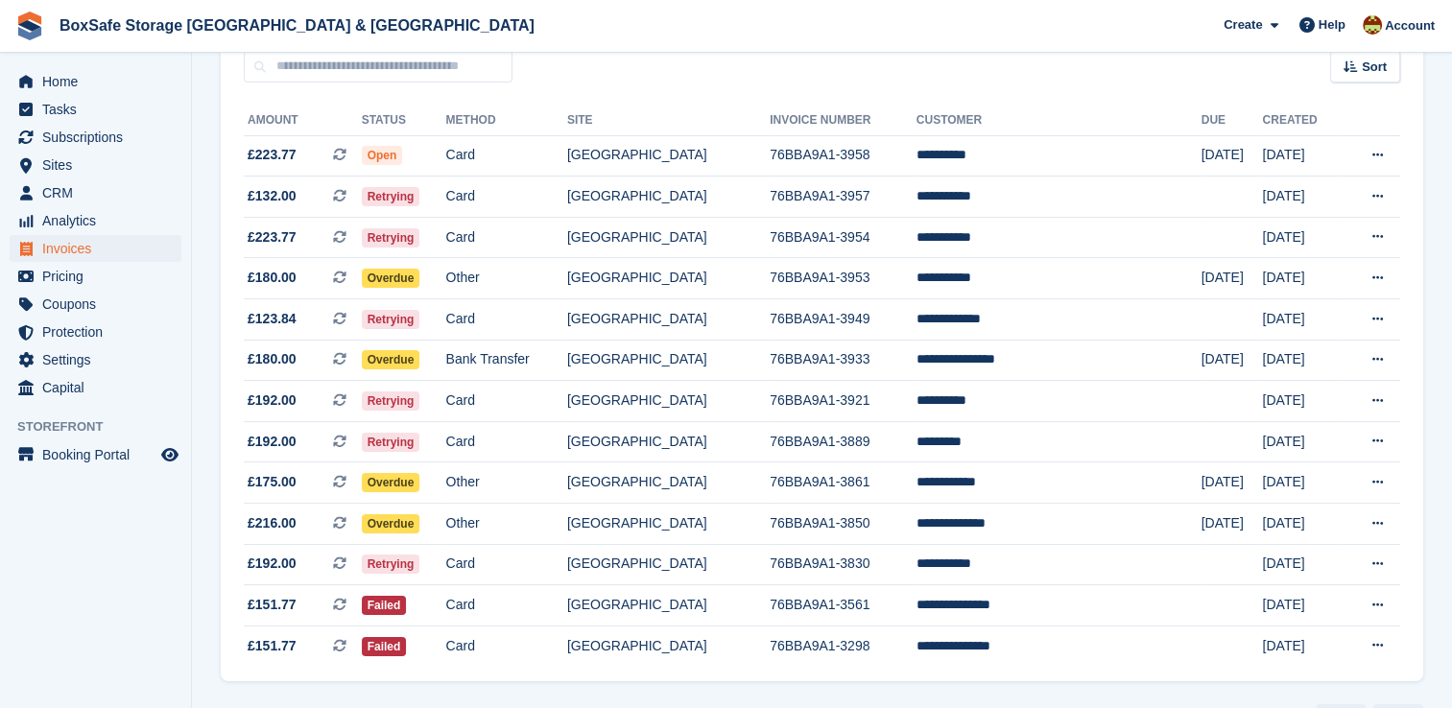
scroll to position [242, 0]
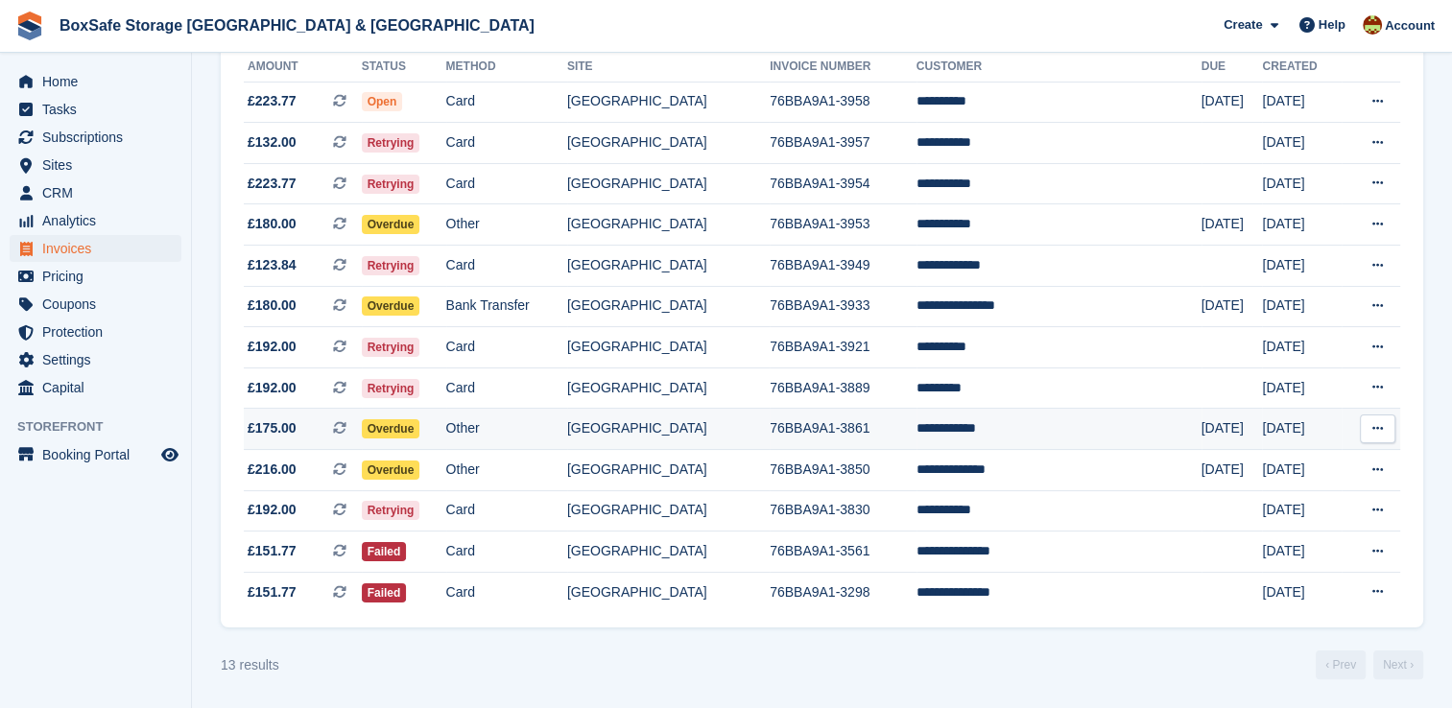
click at [1012, 428] on td "**********" at bounding box center [1059, 429] width 285 height 41
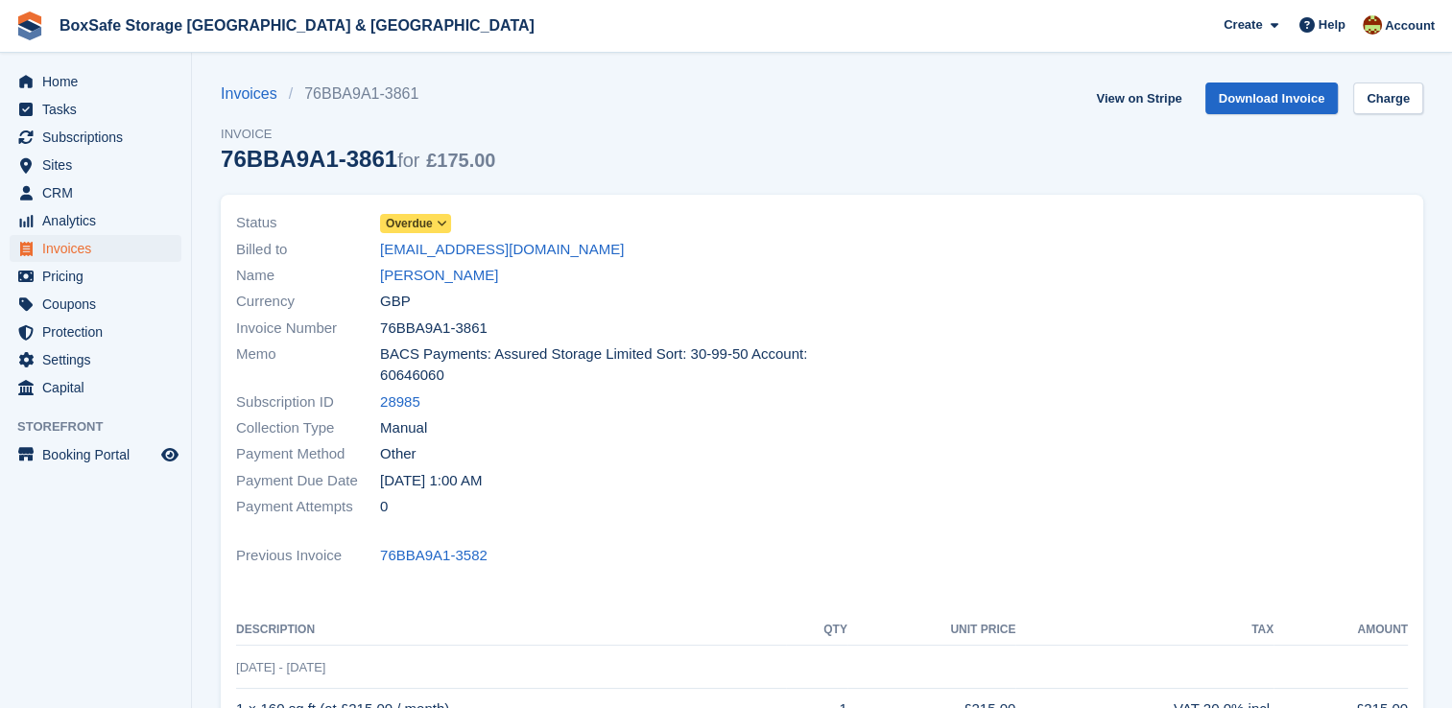
drag, startPoint x: 584, startPoint y: 250, endPoint x: 361, endPoint y: 246, distance: 222.7
click at [361, 246] on div "Billed to [EMAIL_ADDRESS][DOMAIN_NAME]" at bounding box center [523, 249] width 575 height 26
copy div "kieranshane2005@icloud.com"
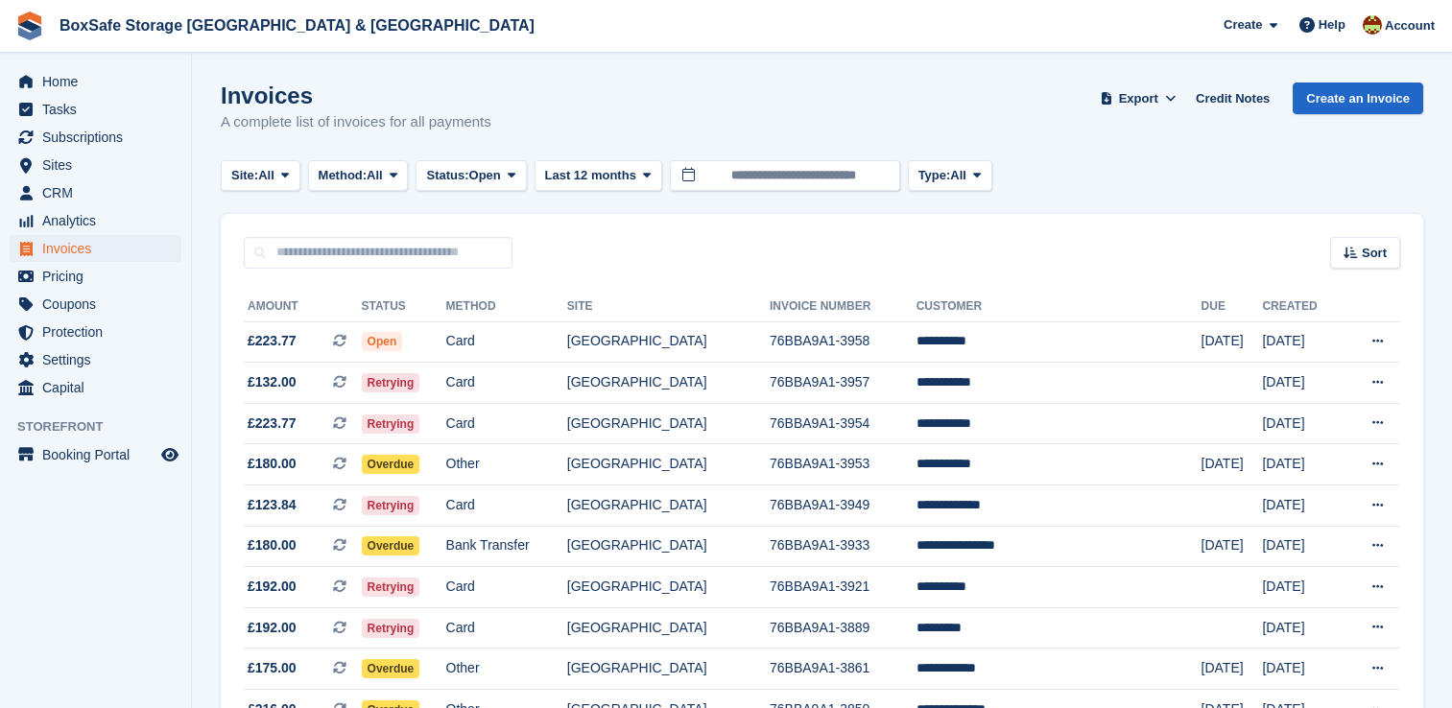
scroll to position [242, 0]
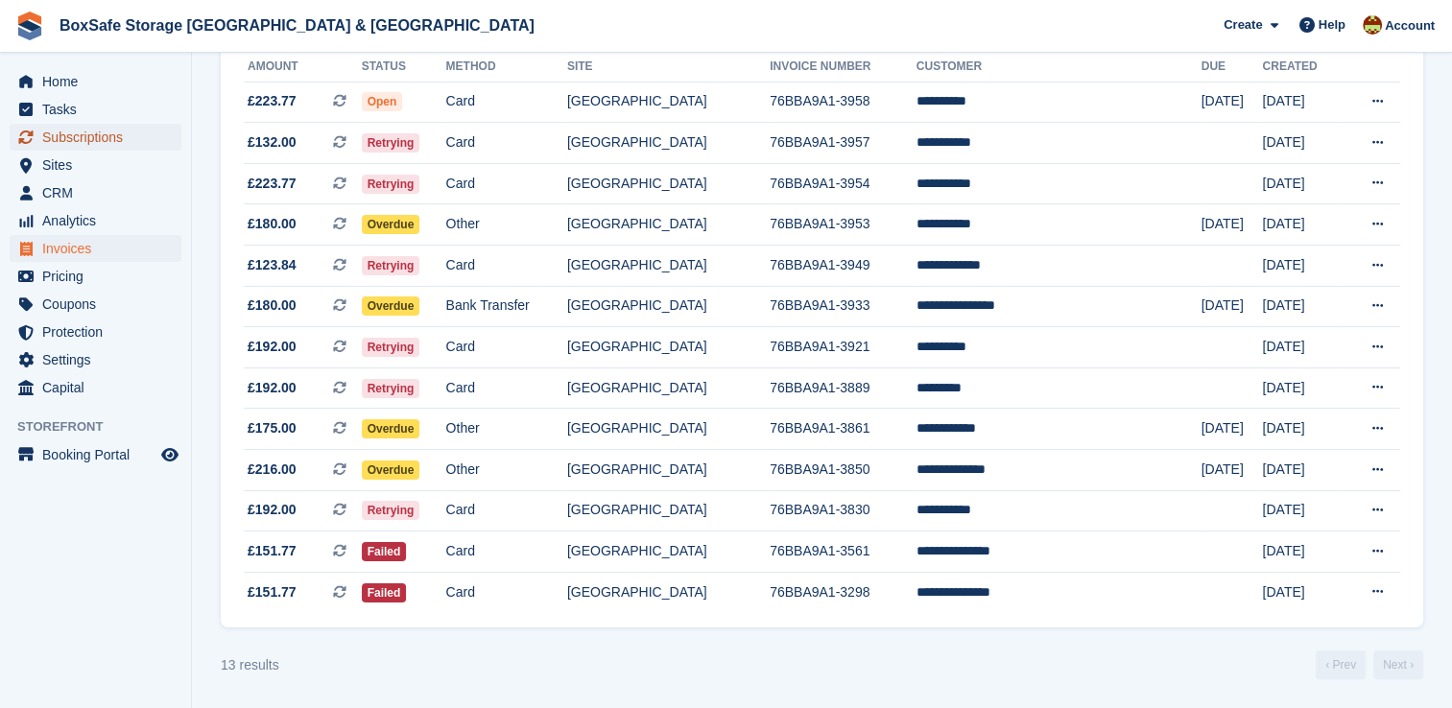
click at [77, 138] on span "Subscriptions" at bounding box center [99, 137] width 115 height 27
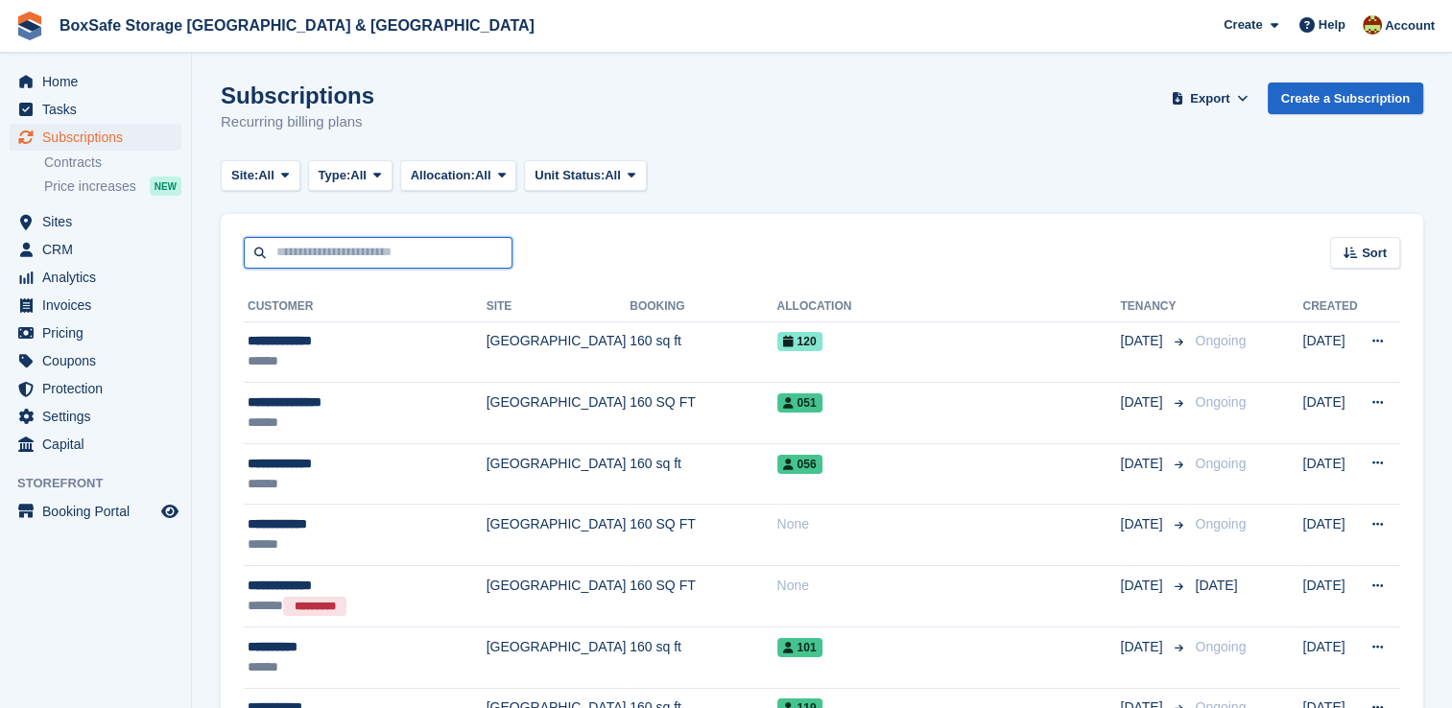
click at [391, 260] on input "text" at bounding box center [378, 253] width 269 height 32
type input "****"
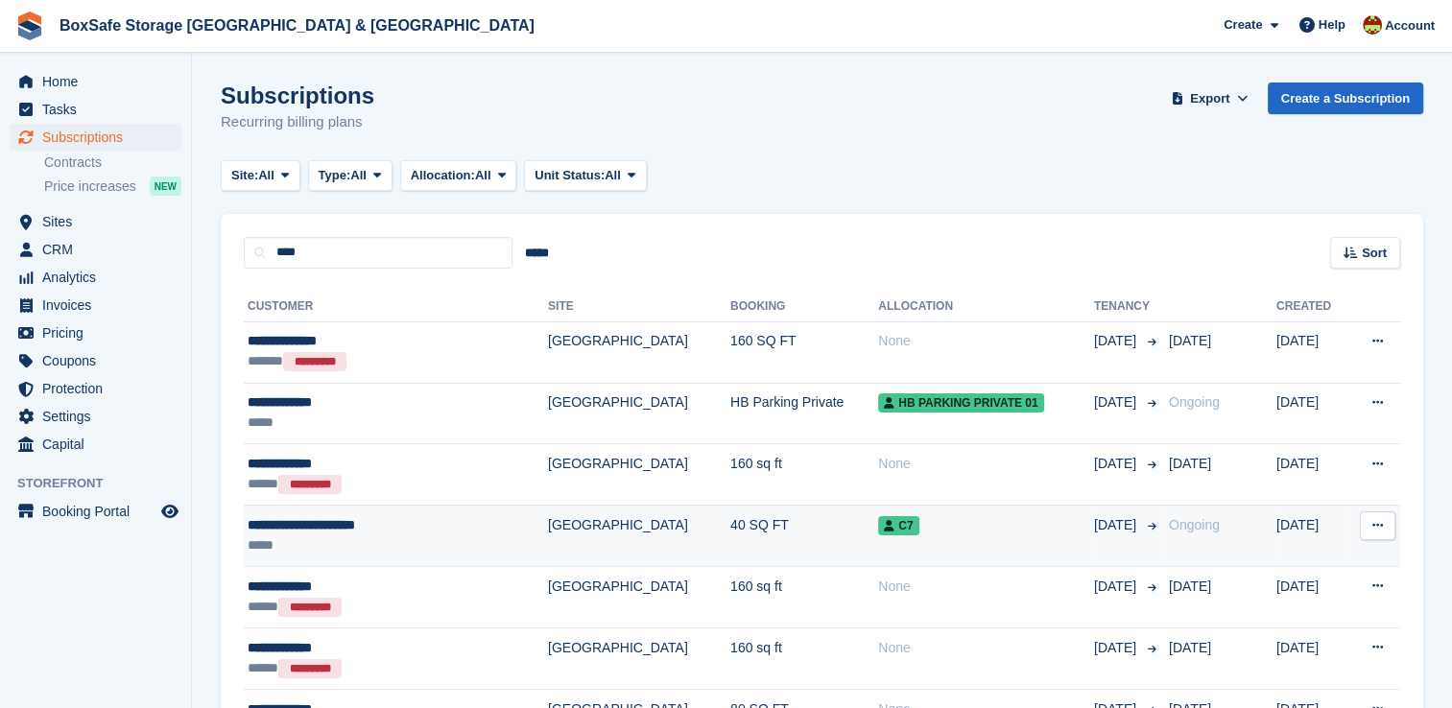
click at [878, 539] on td "C7" at bounding box center [986, 536] width 216 height 61
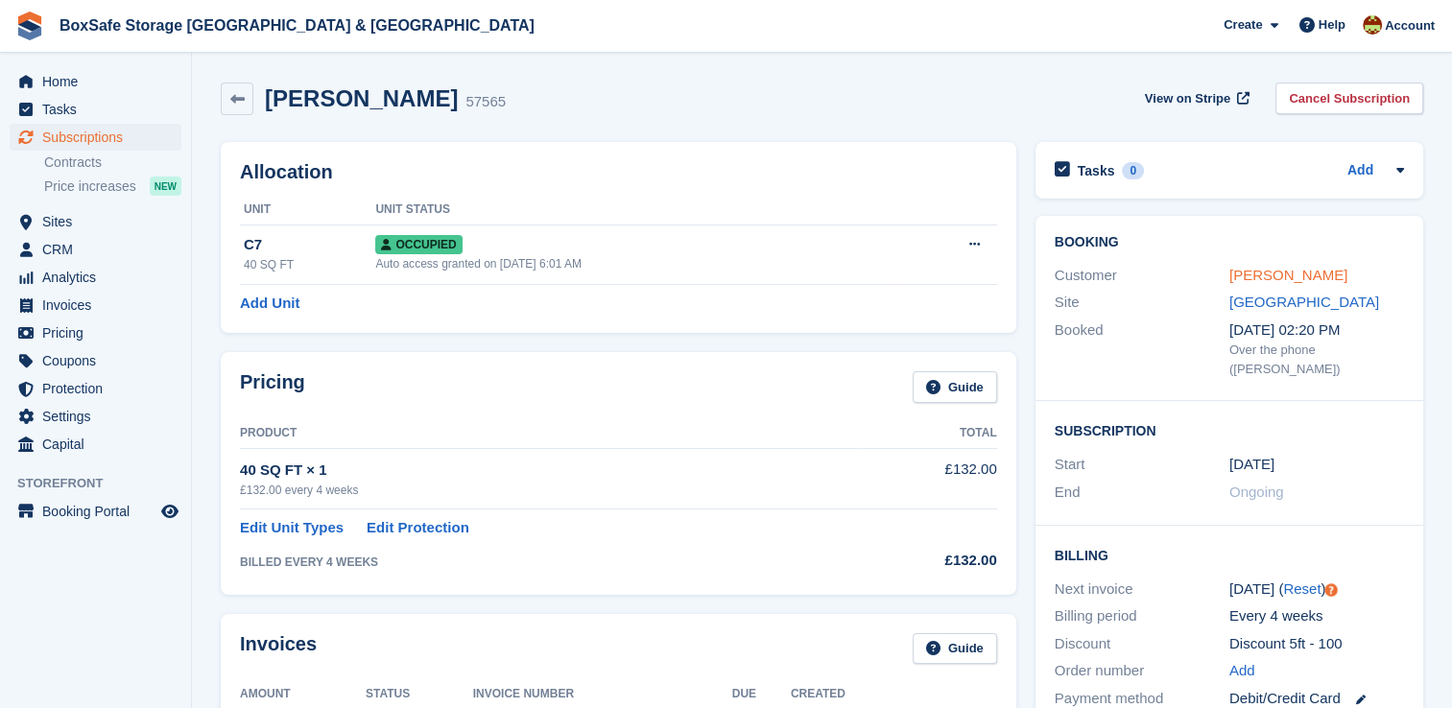
click at [1336, 270] on link "William Grace-Burchett" at bounding box center [1289, 275] width 118 height 16
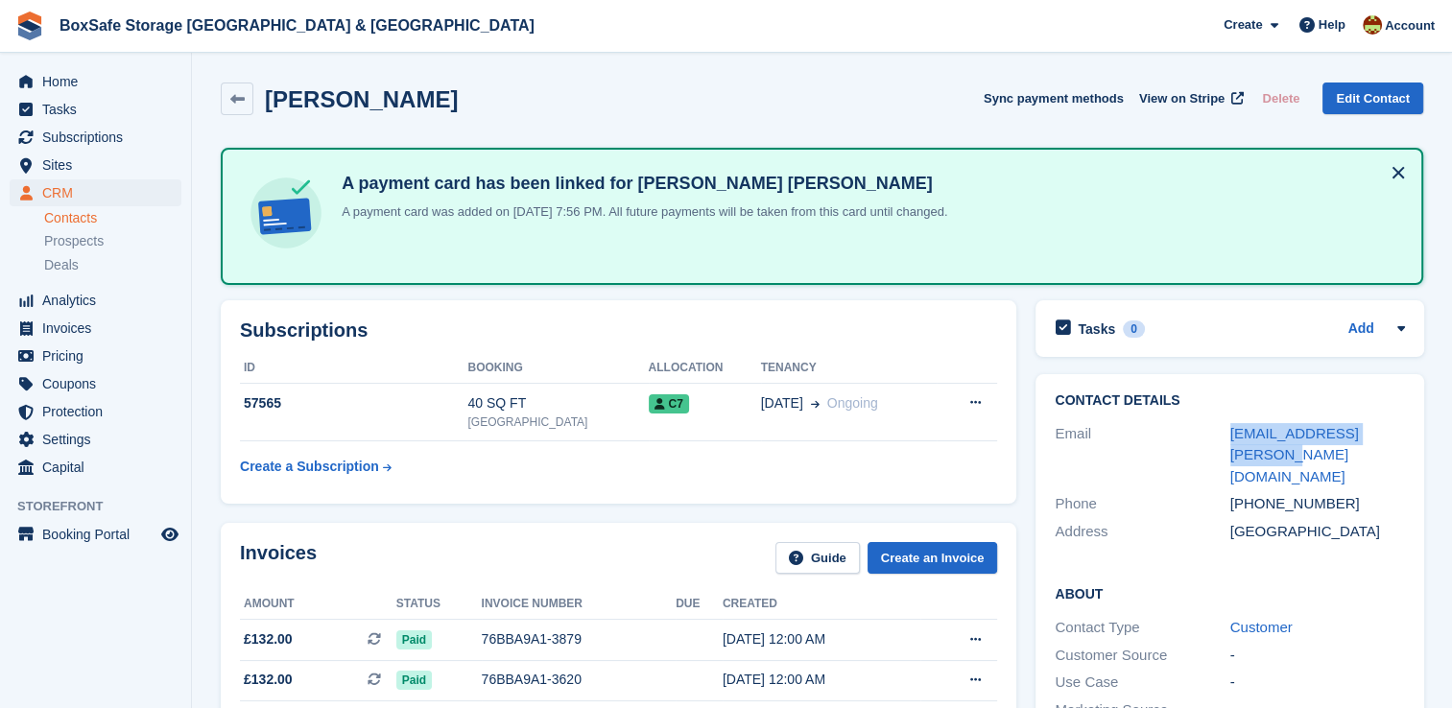
drag, startPoint x: 1393, startPoint y: 439, endPoint x: 1185, endPoint y: 440, distance: 207.3
click at [1185, 440] on div "Email will.burchett@gmail.com" at bounding box center [1229, 455] width 349 height 71
copy div "will.burchett@gmail.com"
click at [84, 132] on span "Subscriptions" at bounding box center [99, 137] width 115 height 27
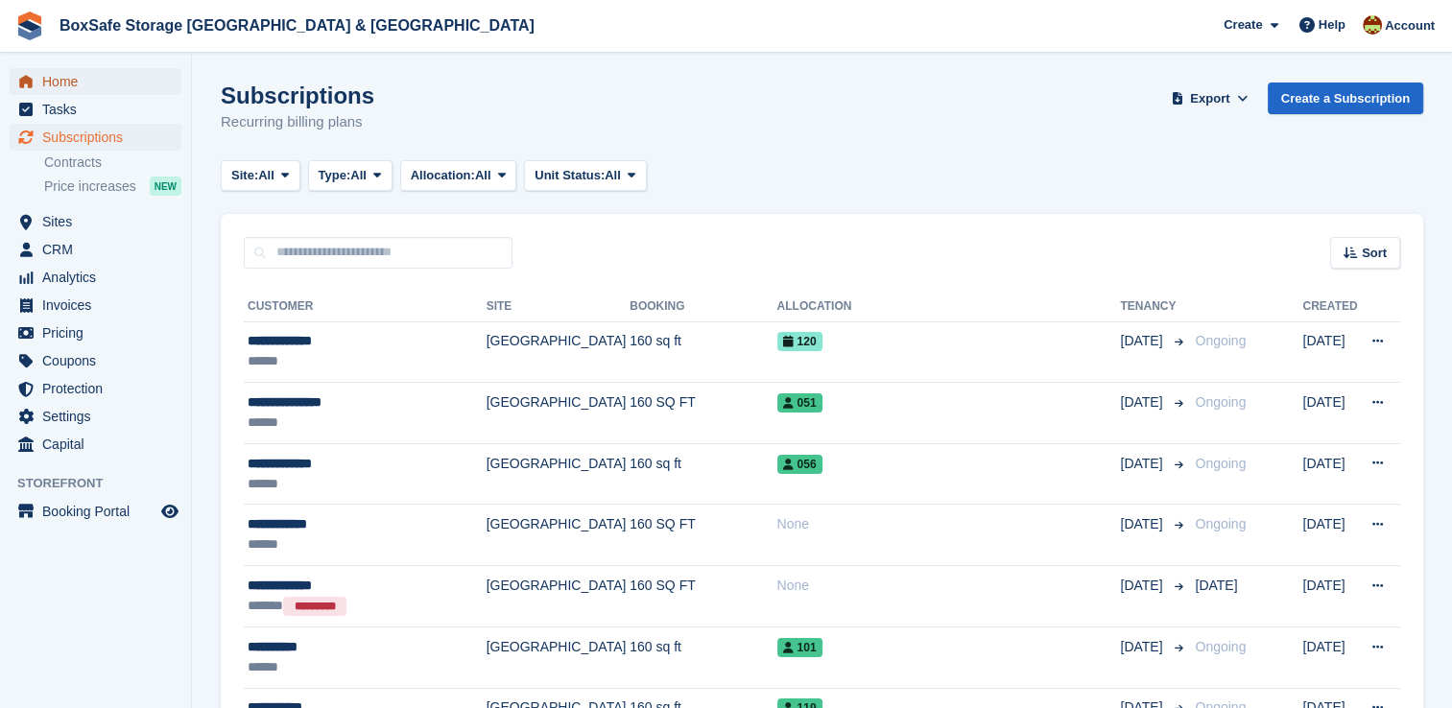
click at [86, 86] on span "Home" at bounding box center [99, 81] width 115 height 27
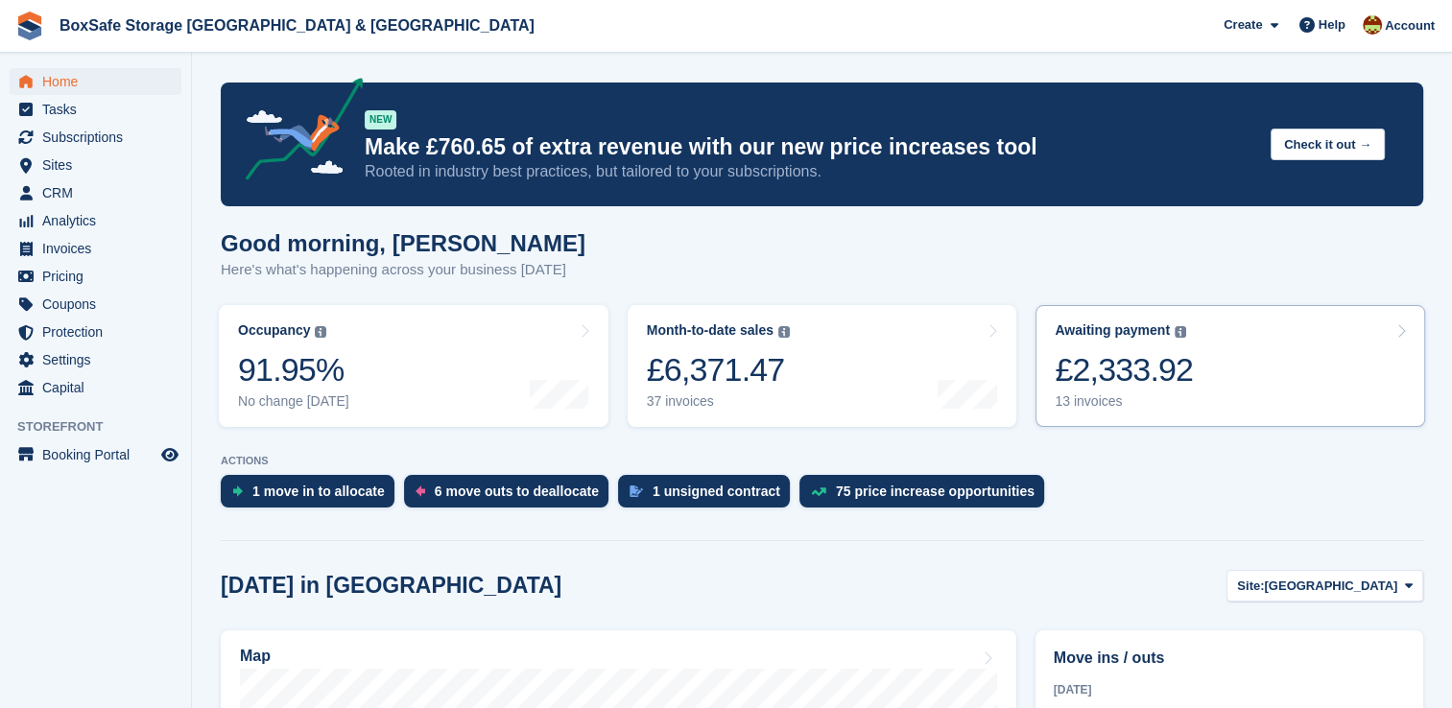
click at [1203, 355] on link "Awaiting payment The total outstanding balance on all open invoices. £2,333.92 …" at bounding box center [1231, 366] width 390 height 122
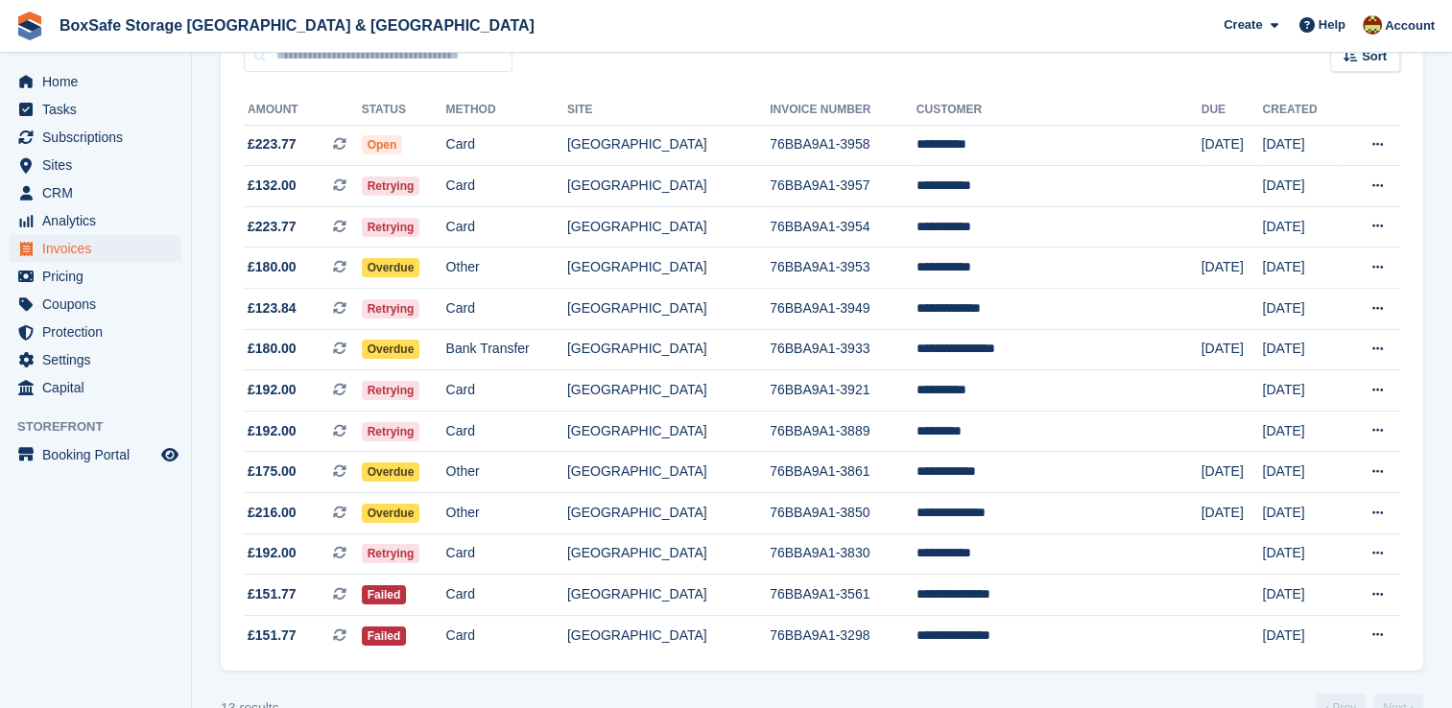
scroll to position [196, 0]
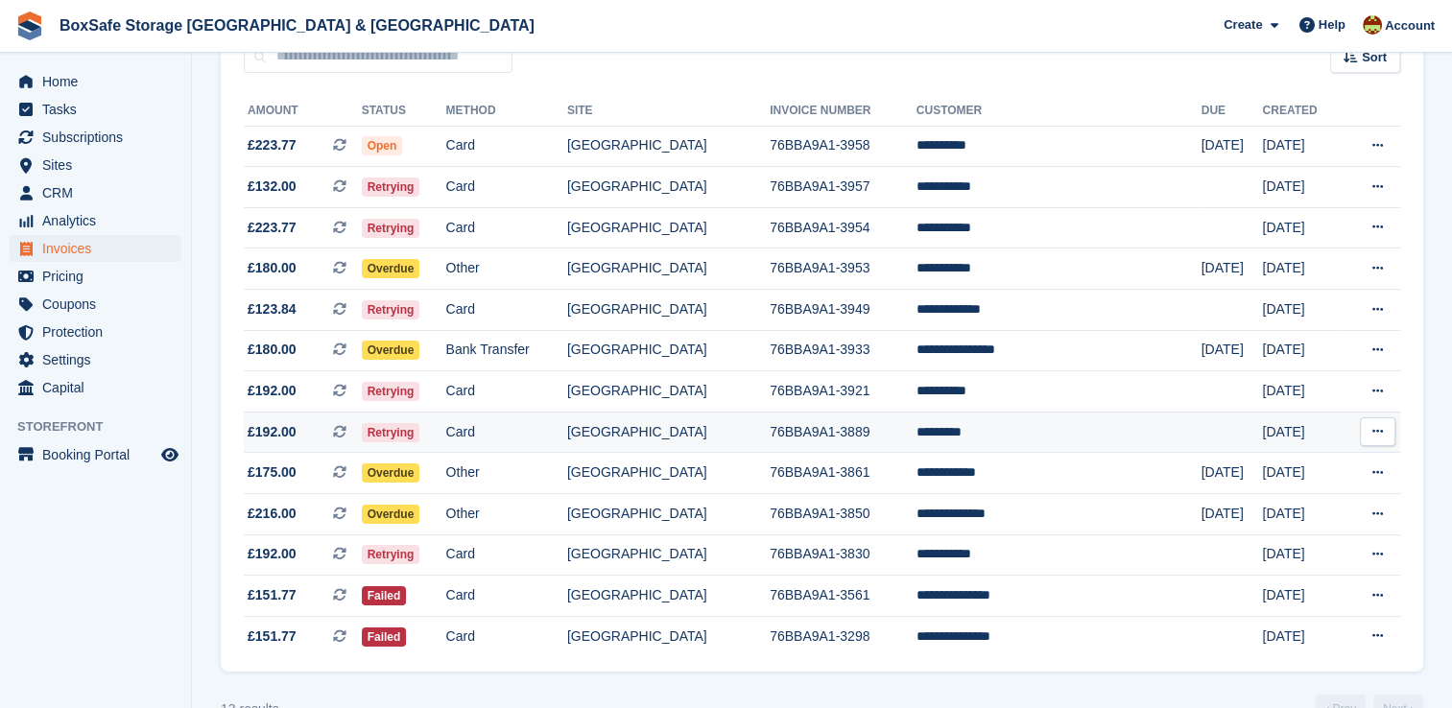
click at [785, 421] on td "76BBA9A1-3889" at bounding box center [843, 432] width 147 height 41
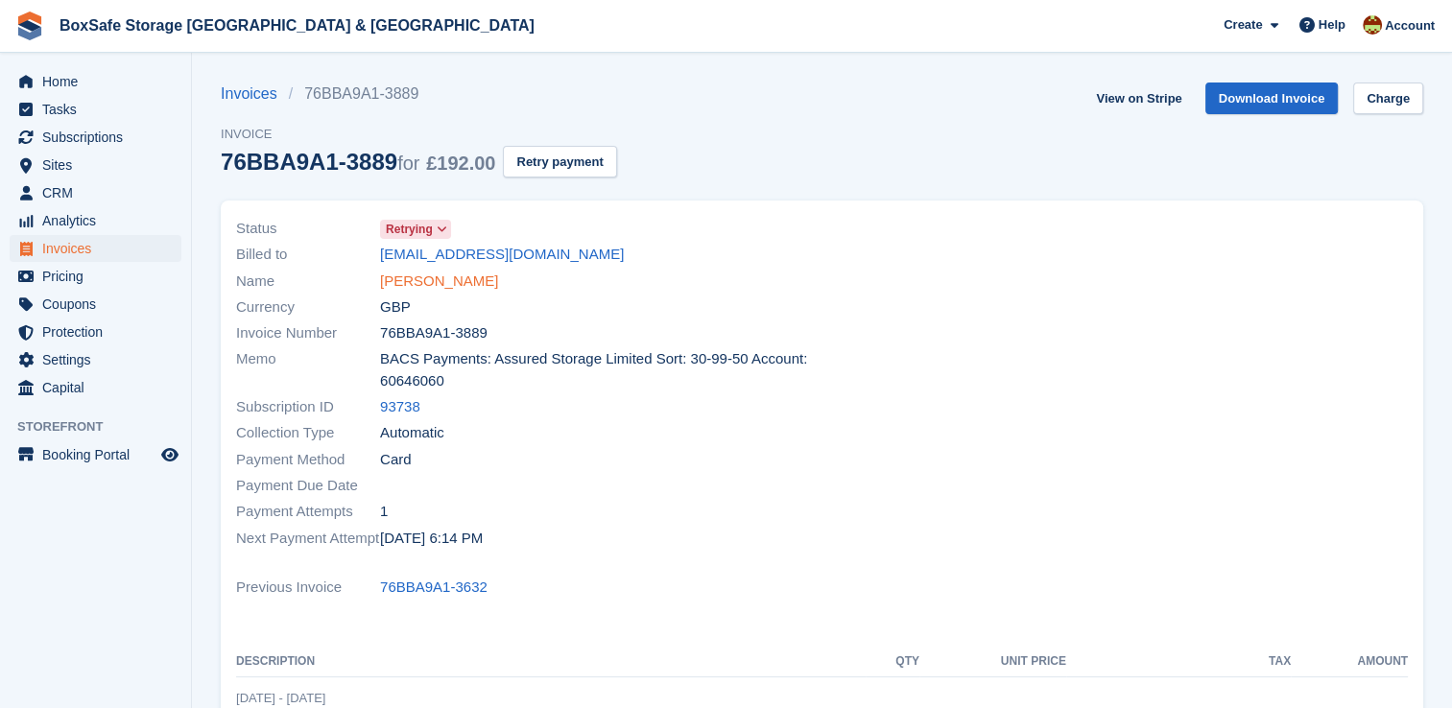
click at [428, 282] on link "Liam Ryan" at bounding box center [439, 282] width 118 height 22
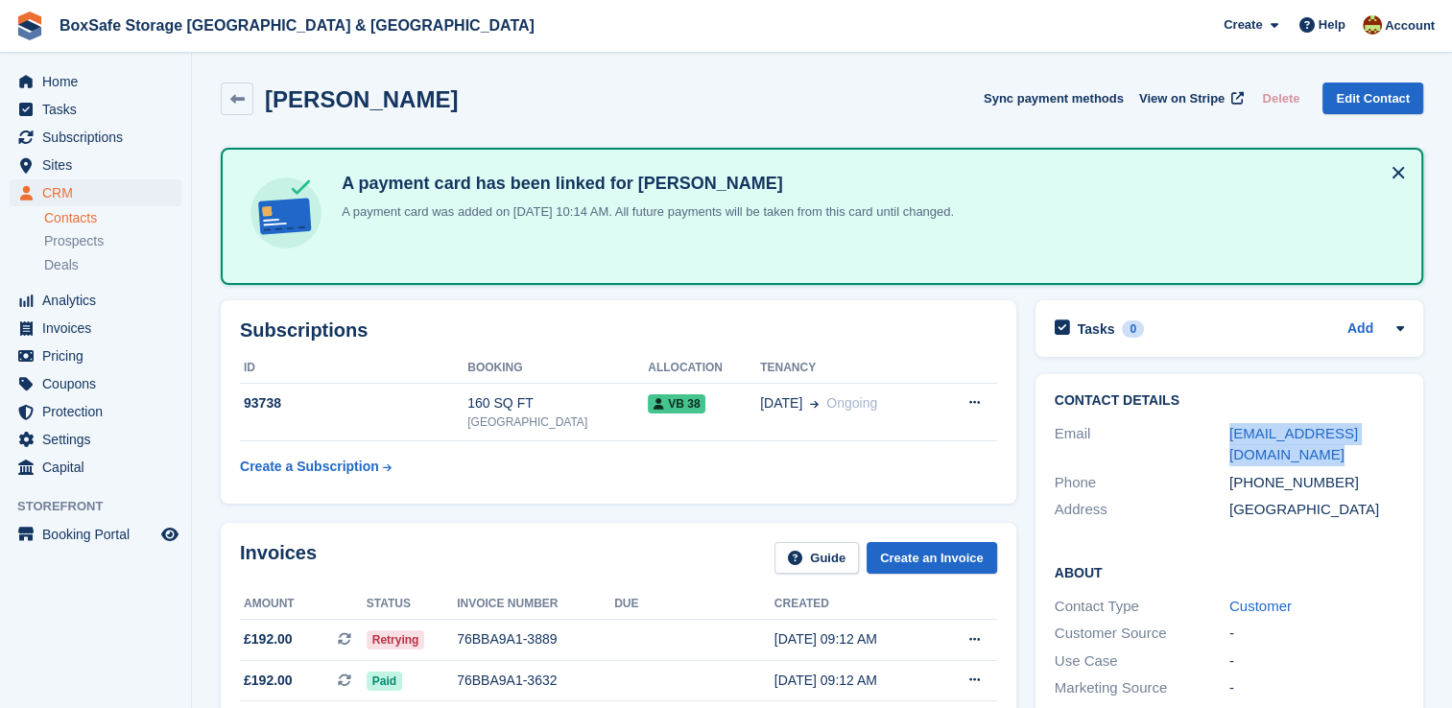
drag, startPoint x: 1286, startPoint y: 458, endPoint x: 1207, endPoint y: 433, distance: 83.5
click at [1207, 433] on div "Email liamcookieryan1988@gmail.com" at bounding box center [1229, 444] width 349 height 49
copy div "liamcookieryan1988@gmail.com"
click at [85, 79] on span "Home" at bounding box center [99, 81] width 115 height 27
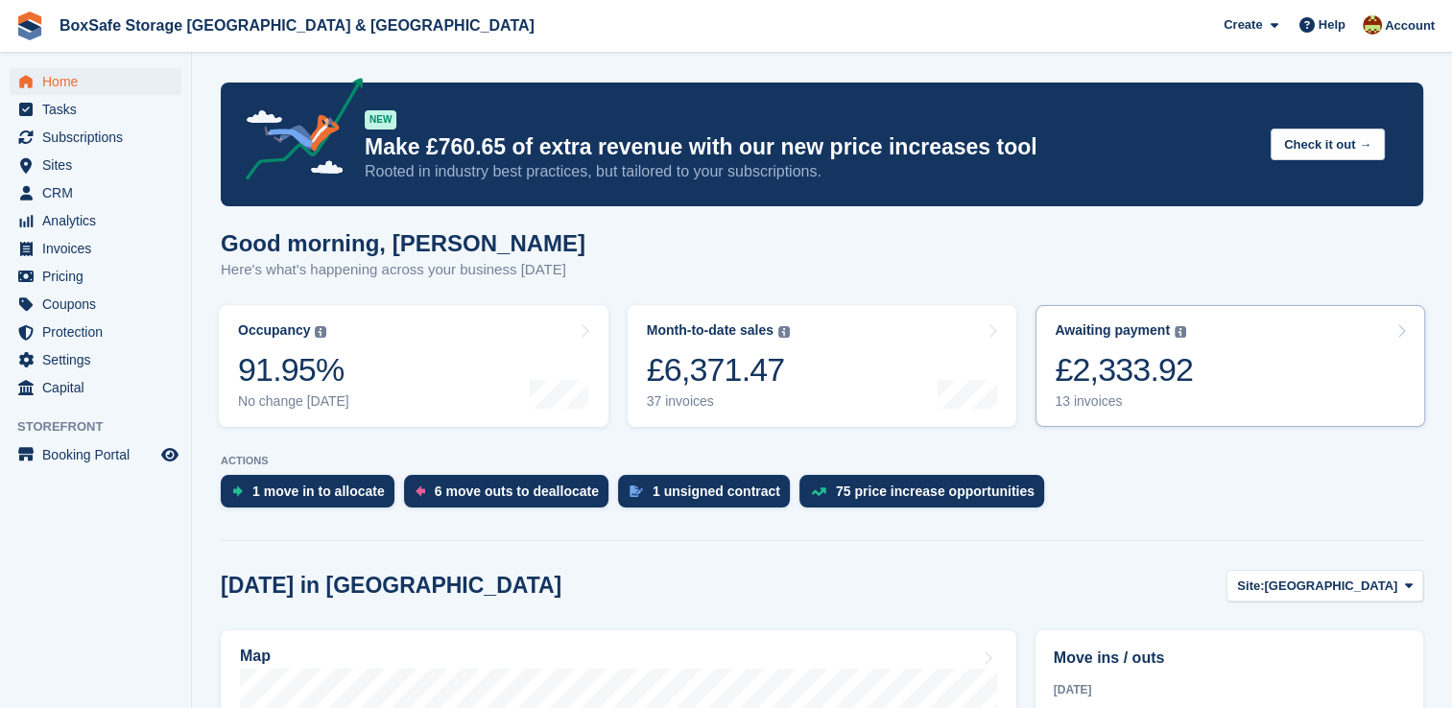
click at [1133, 374] on div "£2,333.92" at bounding box center [1124, 369] width 138 height 39
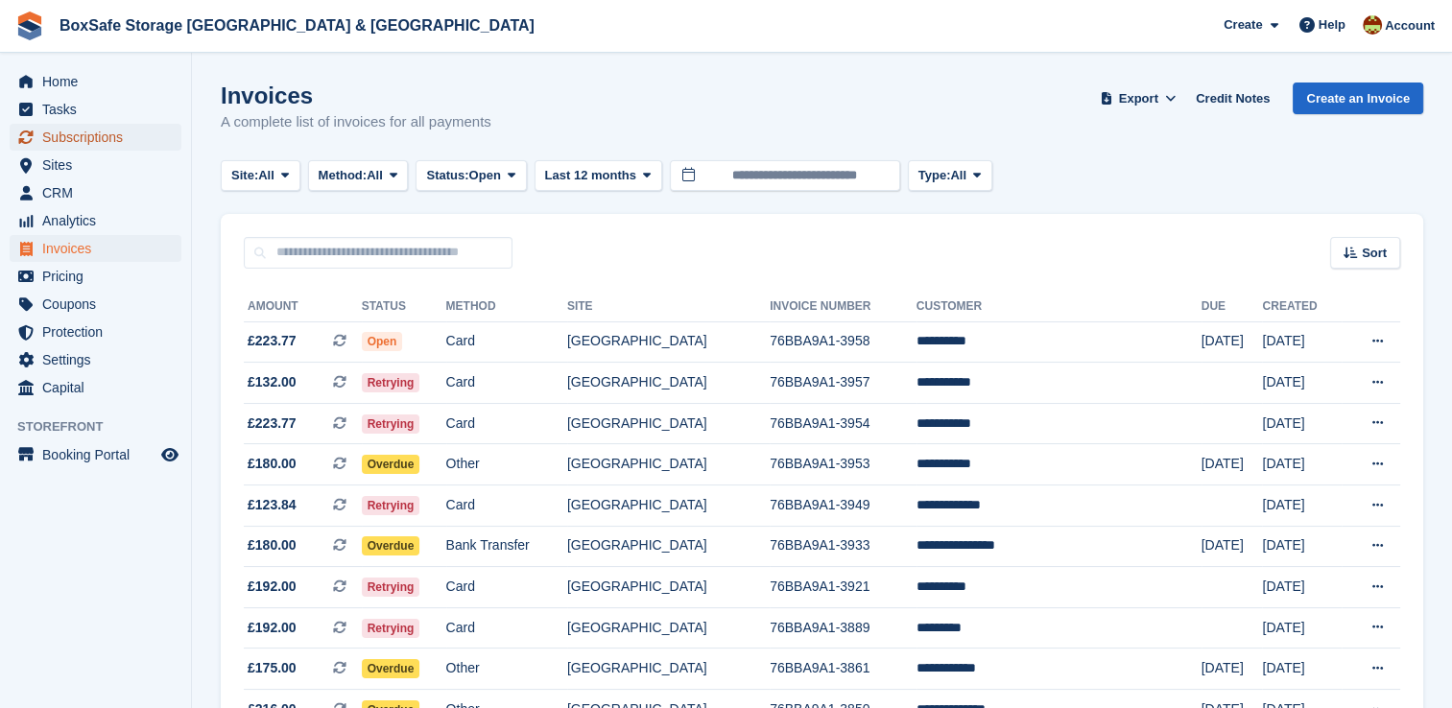
click at [94, 143] on span "Subscriptions" at bounding box center [99, 137] width 115 height 27
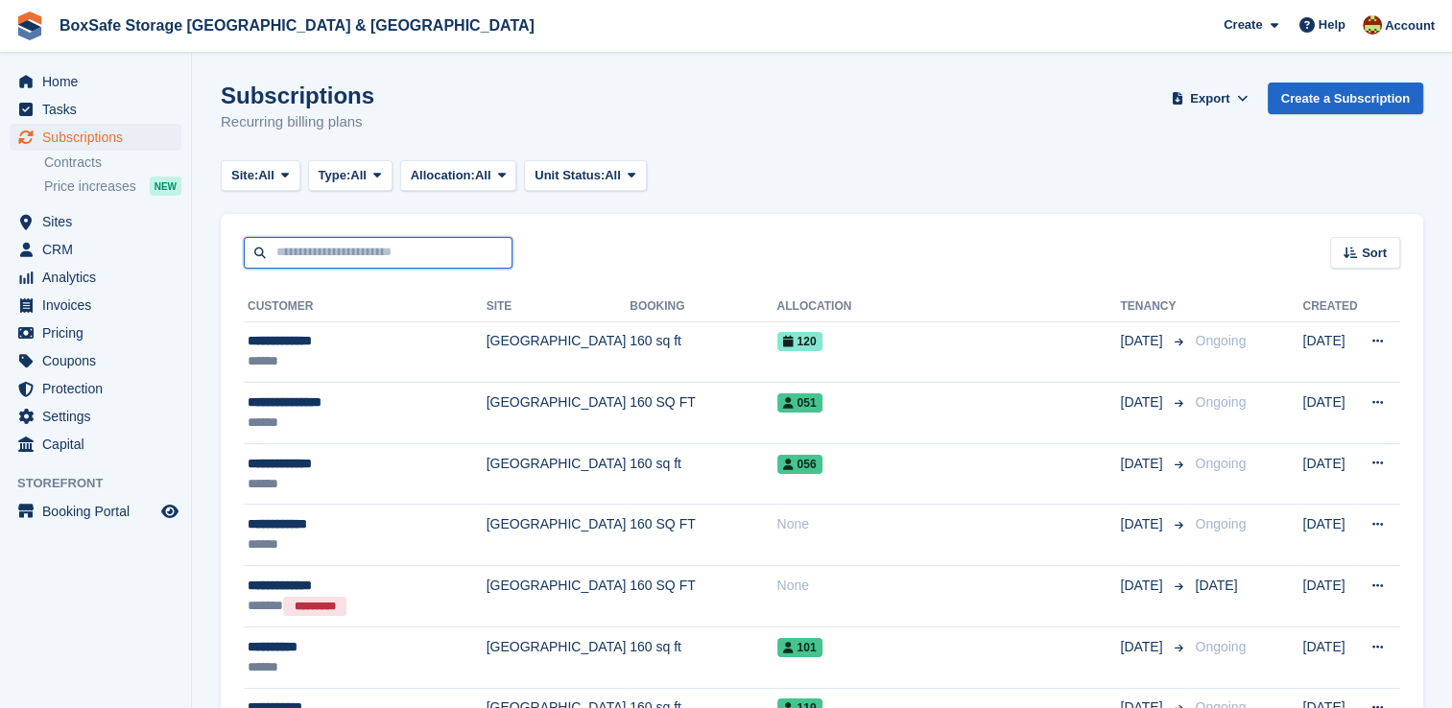
click at [324, 251] on input "text" at bounding box center [378, 253] width 269 height 32
type input "*"
click at [279, 171] on span at bounding box center [284, 175] width 15 height 15
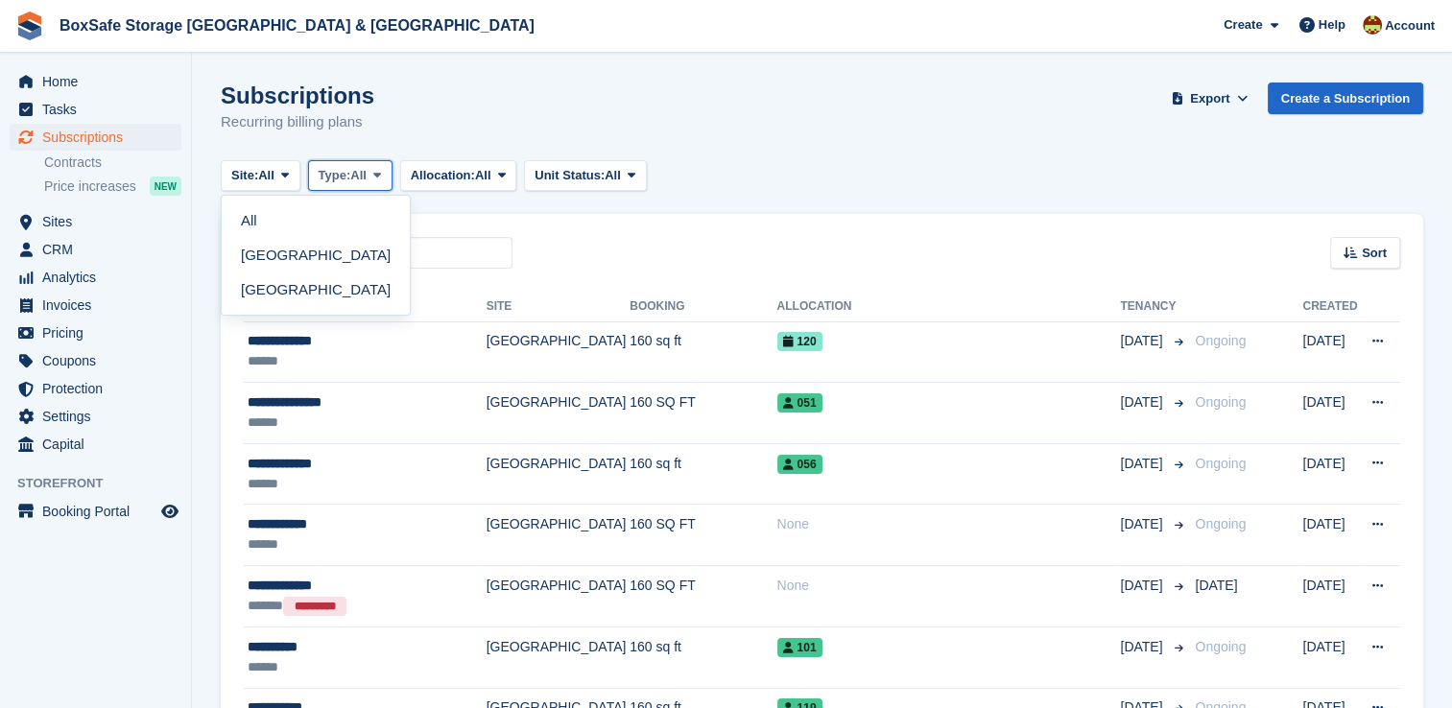
click at [367, 173] on span "All" at bounding box center [358, 175] width 16 height 19
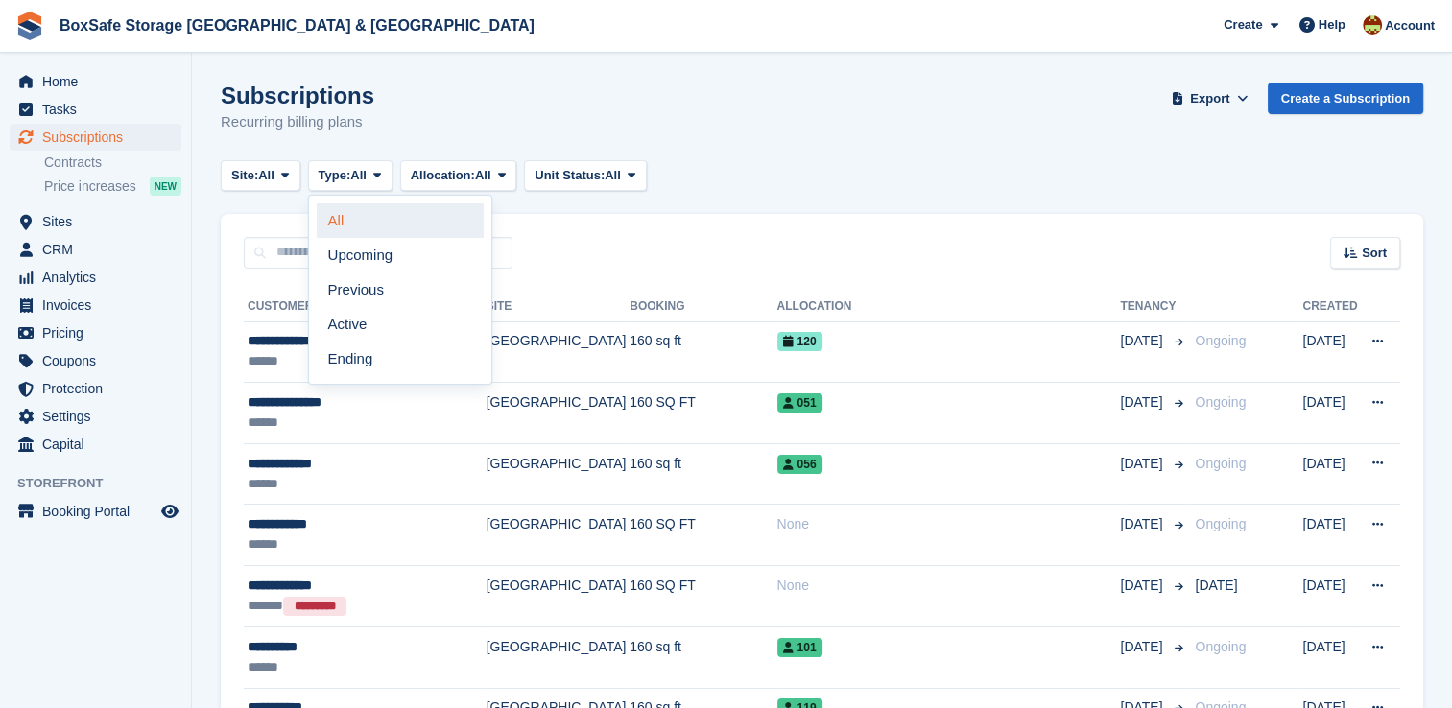
click at [364, 215] on link "All" at bounding box center [400, 220] width 167 height 35
click at [283, 223] on link "All" at bounding box center [315, 220] width 173 height 35
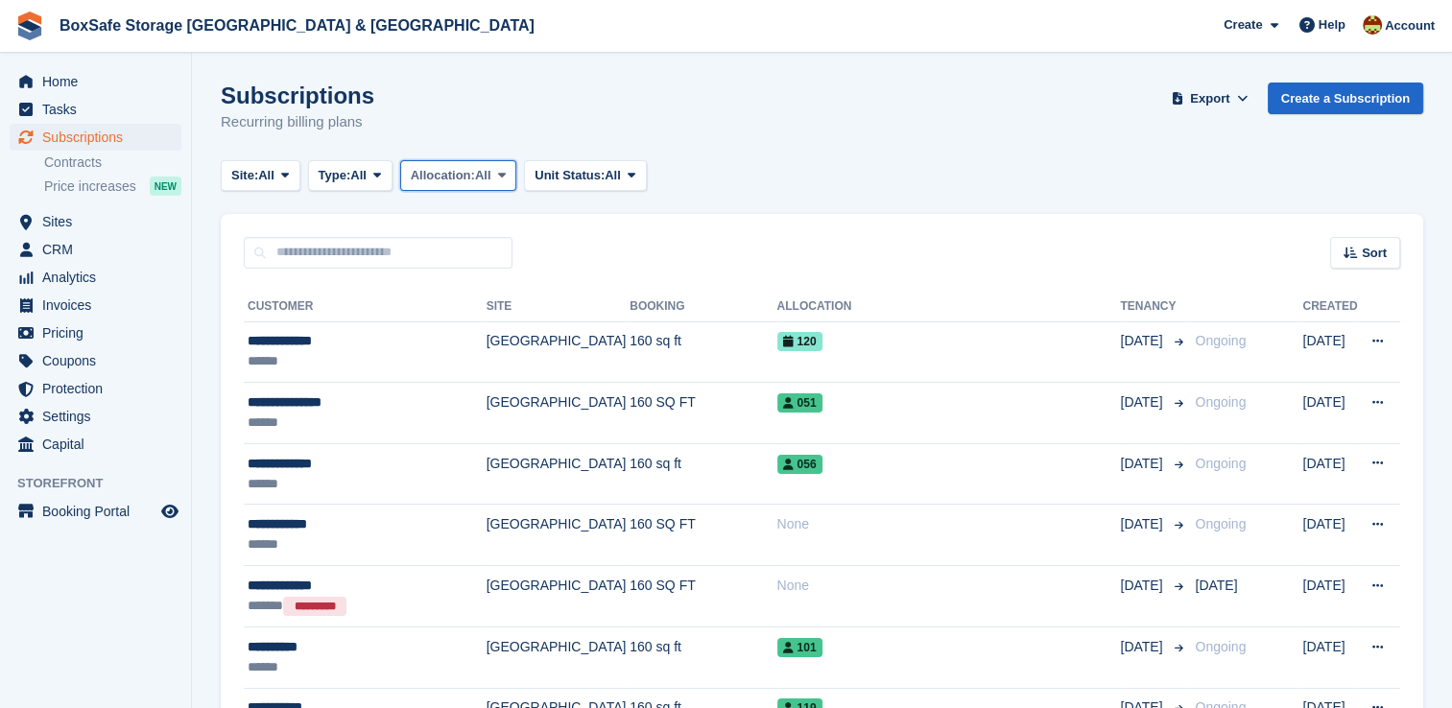
click at [462, 182] on span "Allocation:" at bounding box center [443, 175] width 64 height 19
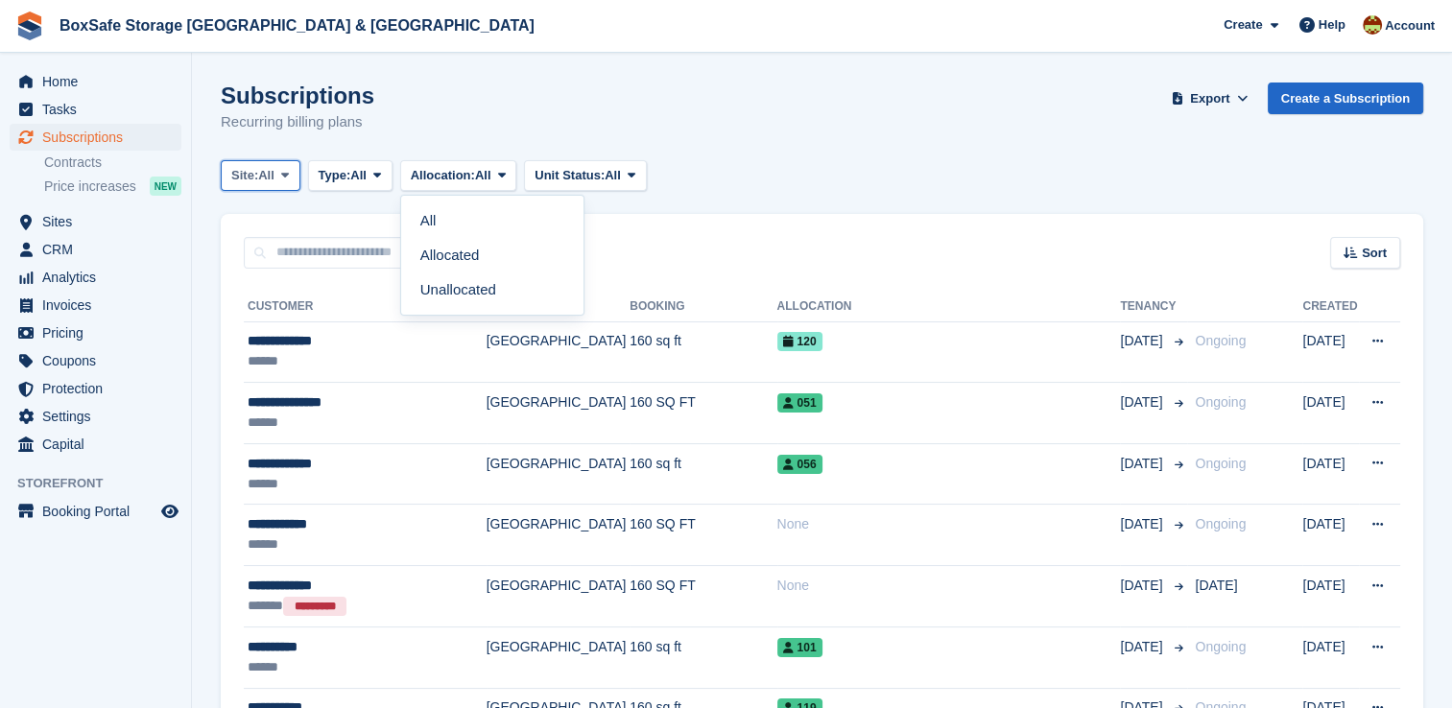
click at [266, 175] on span "All" at bounding box center [266, 175] width 16 height 19
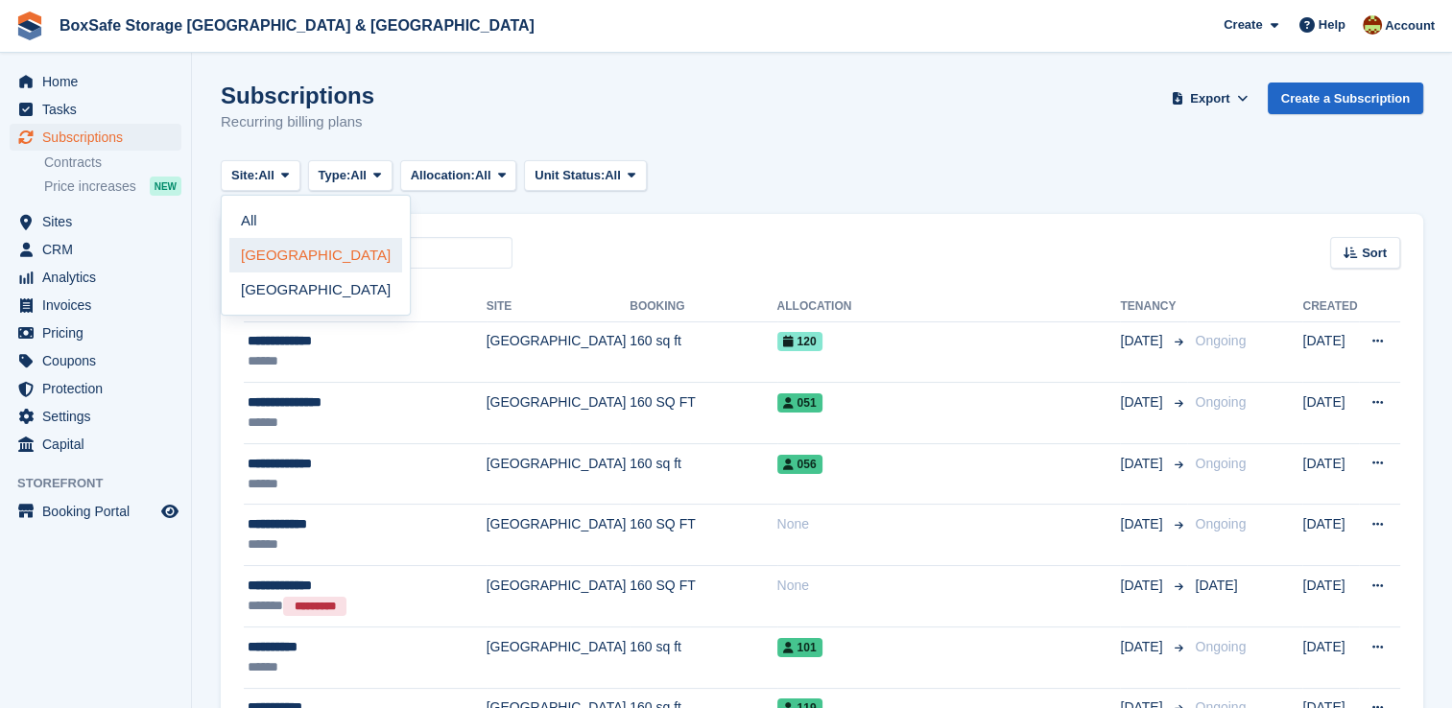
click at [317, 258] on link "[GEOGRAPHIC_DATA]" at bounding box center [315, 255] width 173 height 35
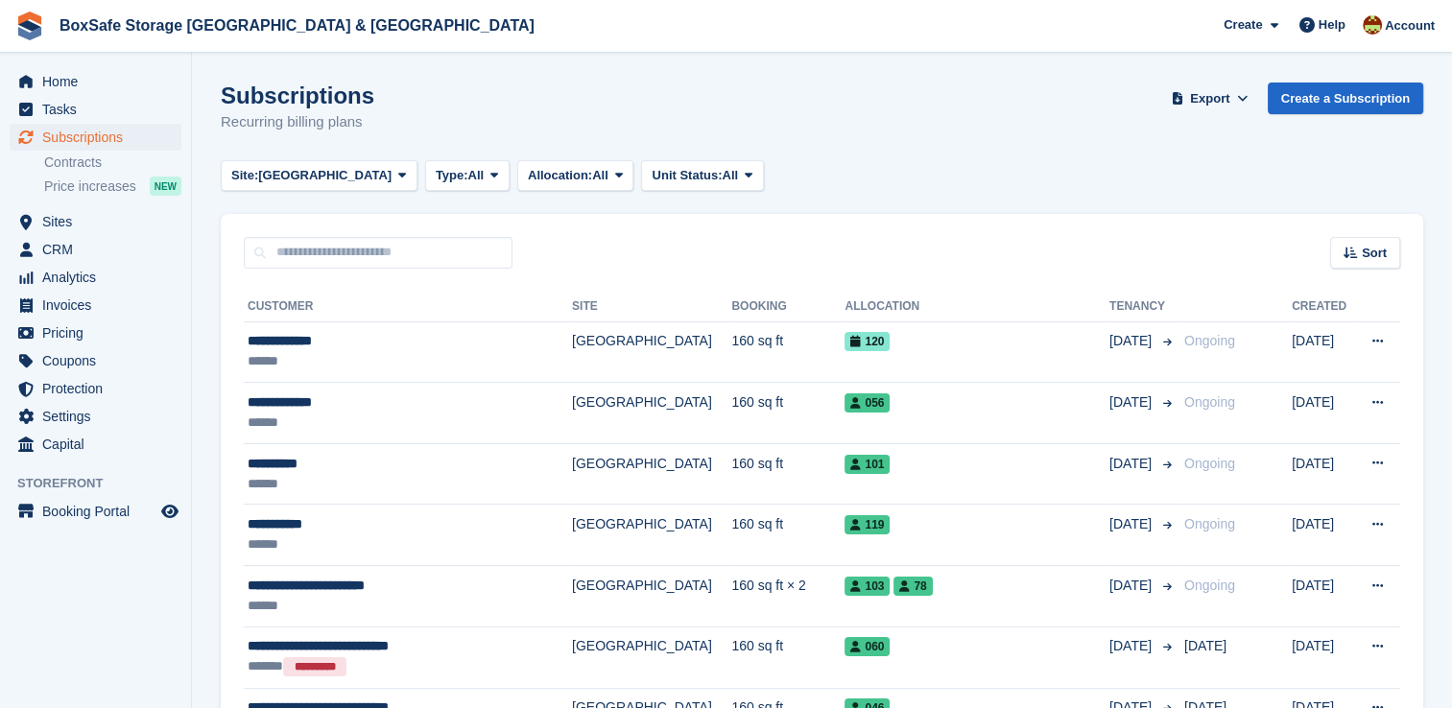
click at [364, 179] on div "Site: Christchurch All Christchurch Portland Type: All All Upcoming Previous Ac…" at bounding box center [496, 176] width 551 height 32
click at [436, 179] on span "Type:" at bounding box center [452, 175] width 33 height 19
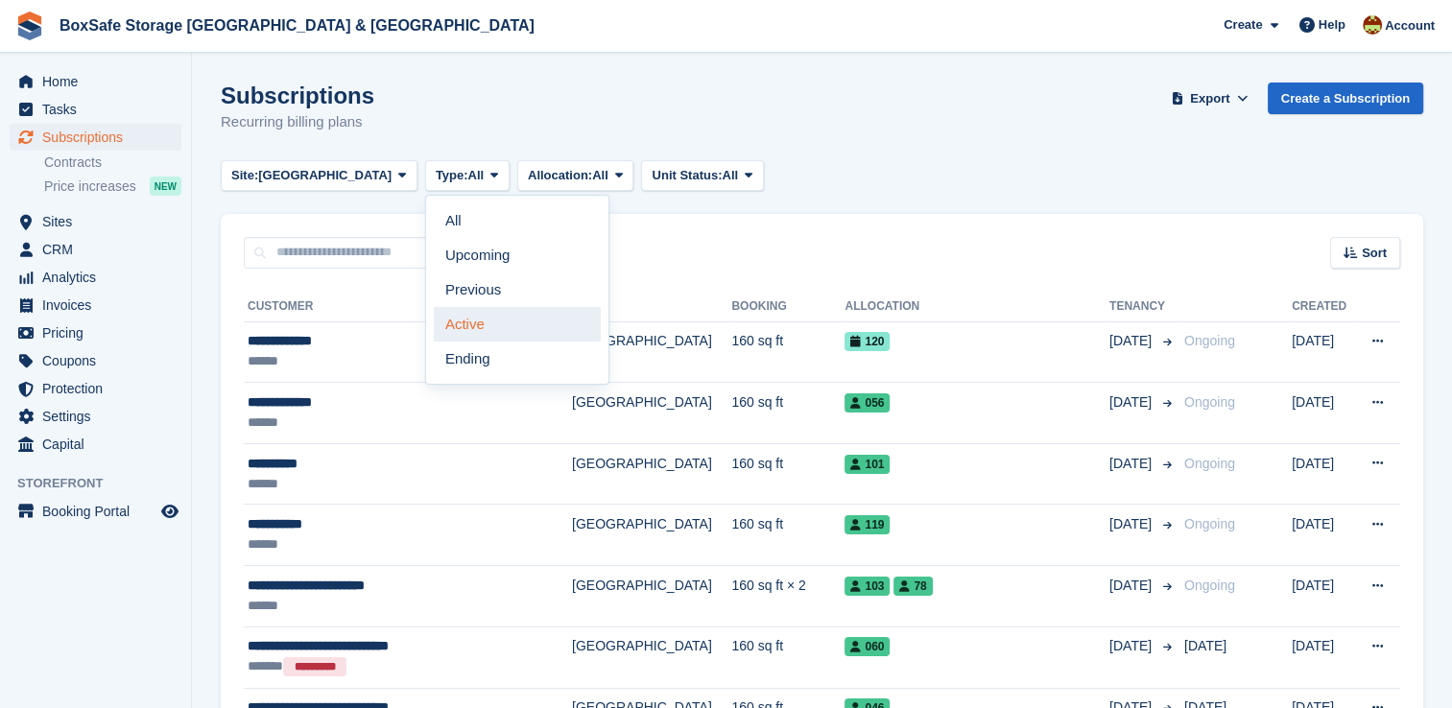
click at [434, 323] on link "Active" at bounding box center [517, 324] width 167 height 35
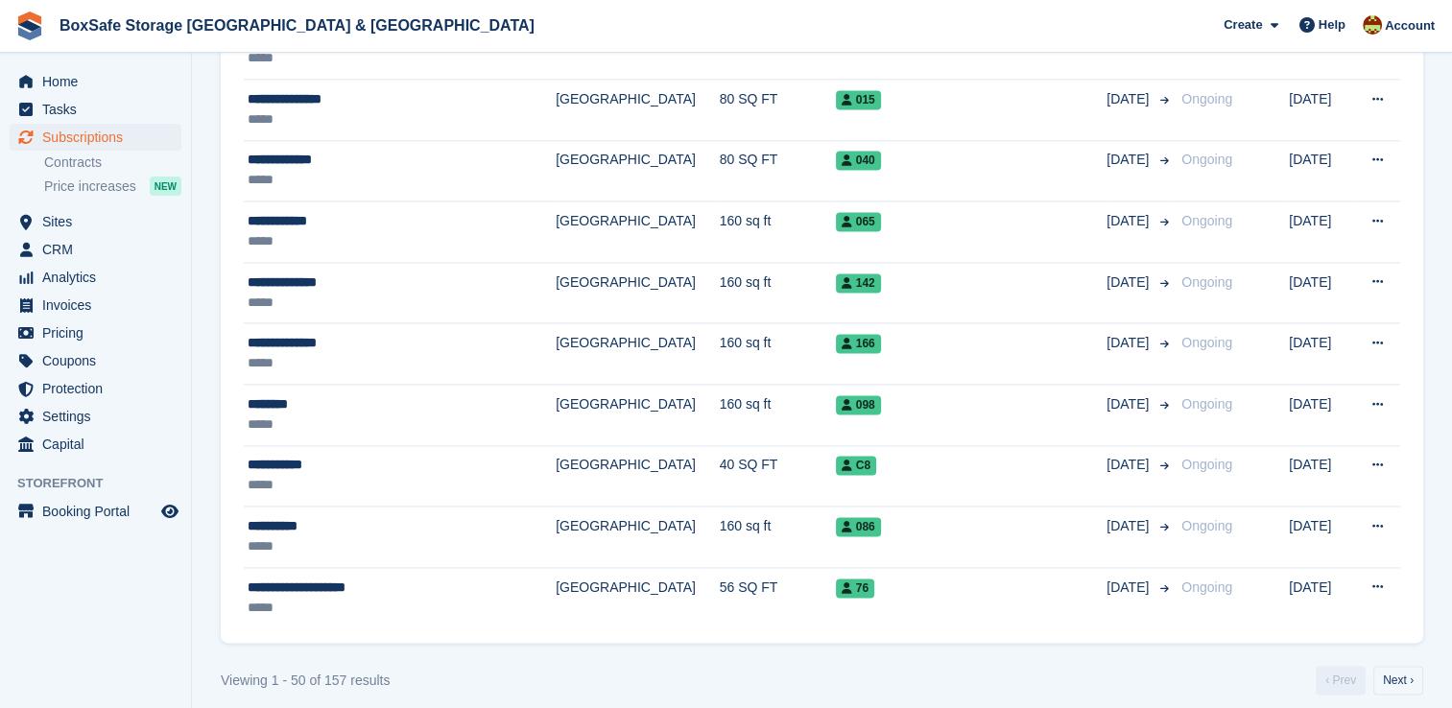
scroll to position [2751, 0]
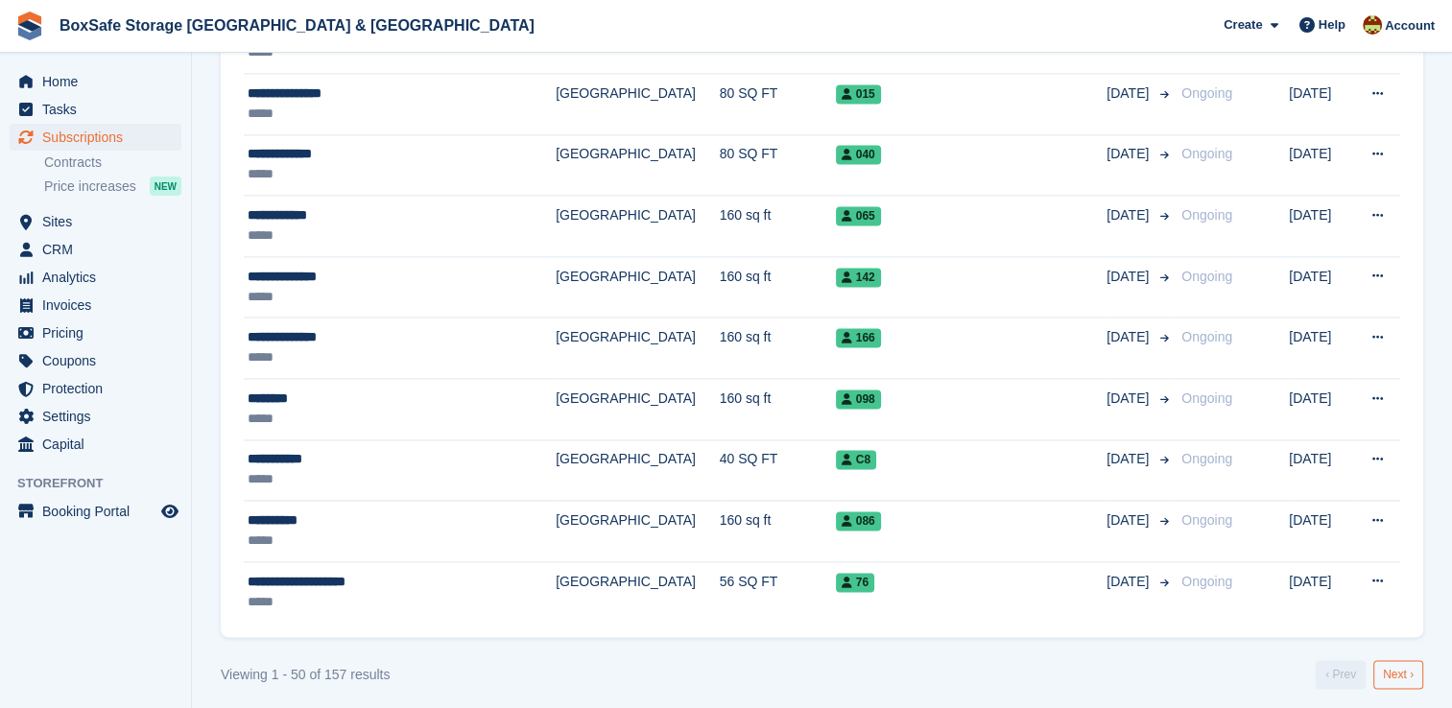
click at [1401, 669] on link "Next ›" at bounding box center [1399, 674] width 50 height 29
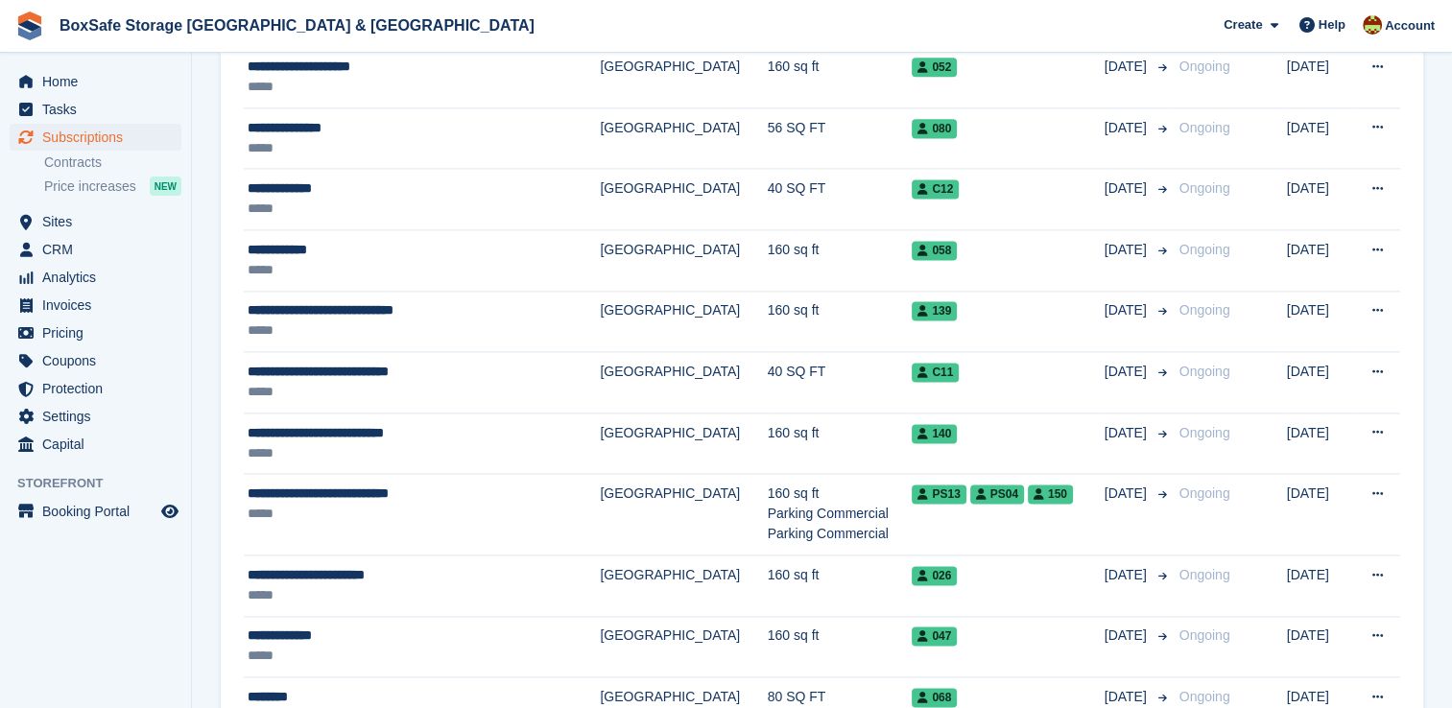
scroll to position [2771, 0]
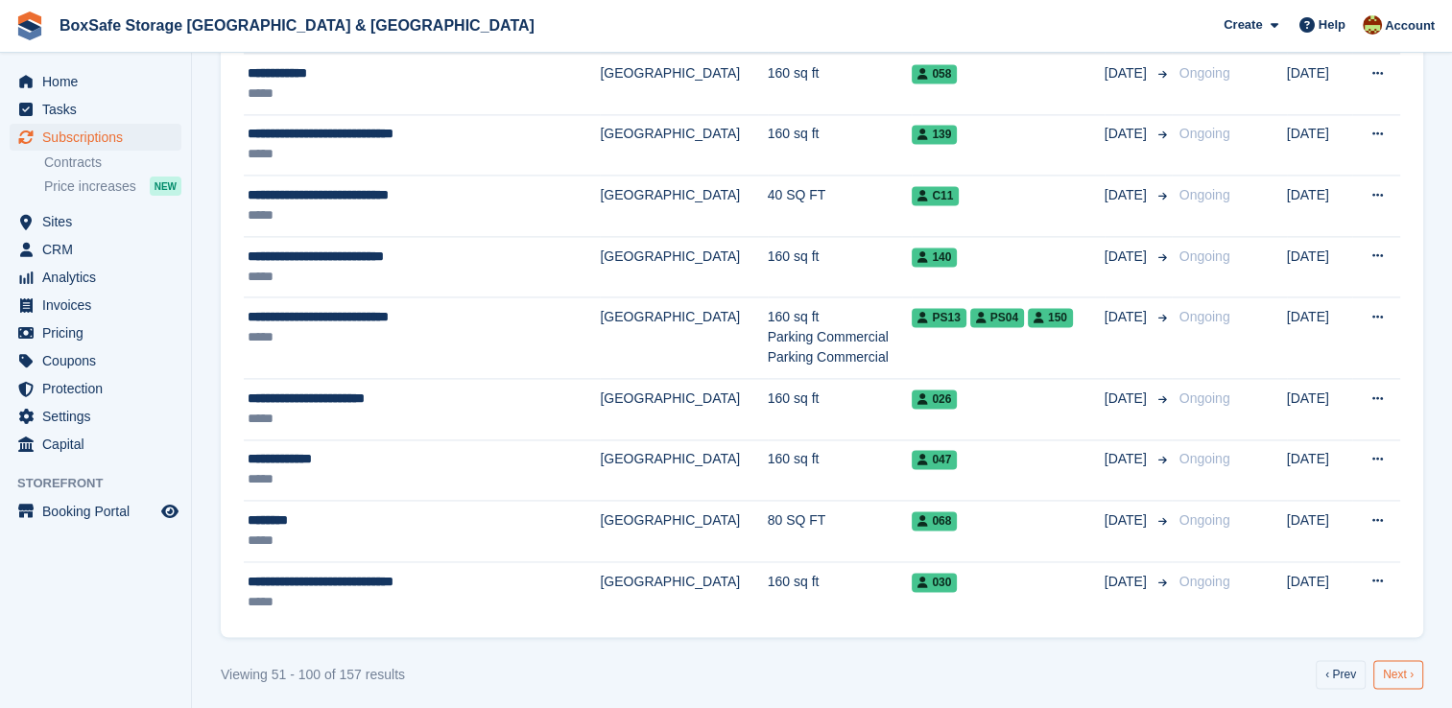
click at [1398, 668] on link "Next ›" at bounding box center [1399, 674] width 50 height 29
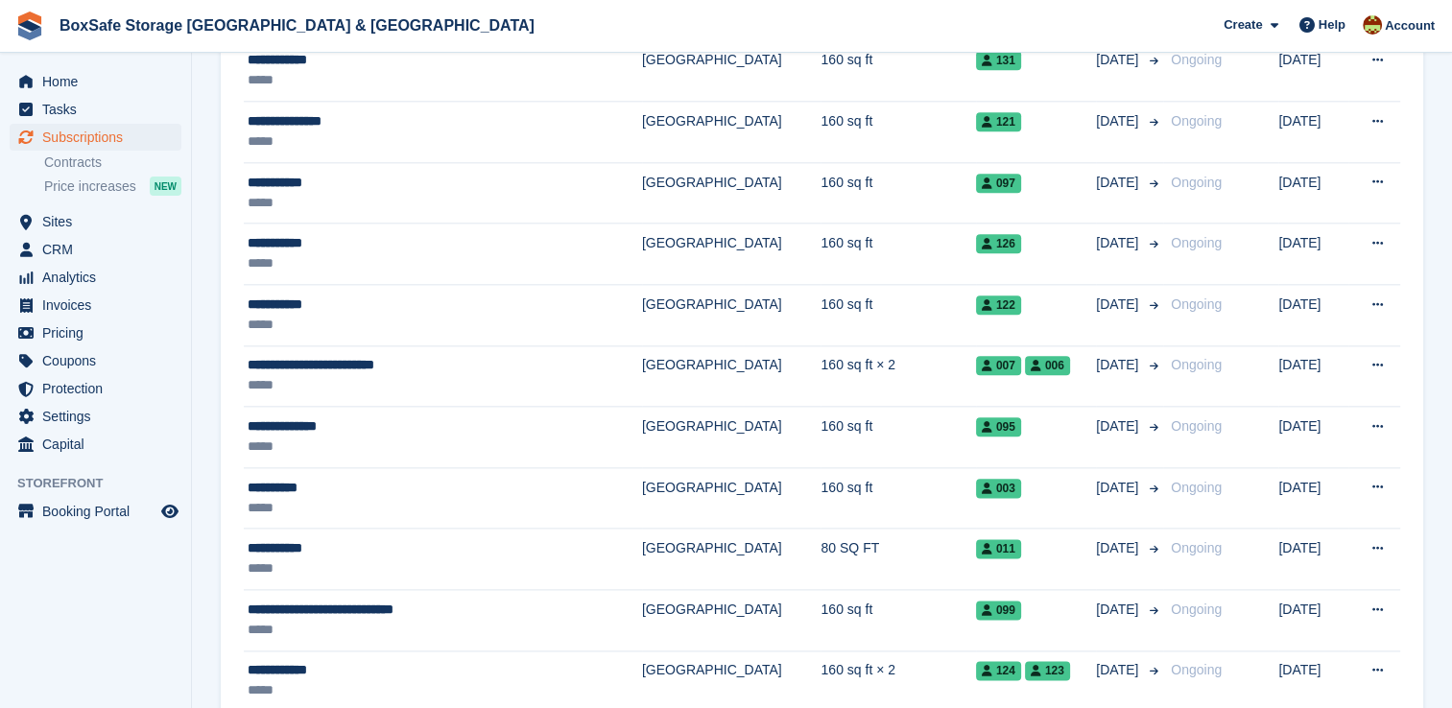
scroll to position [2751, 0]
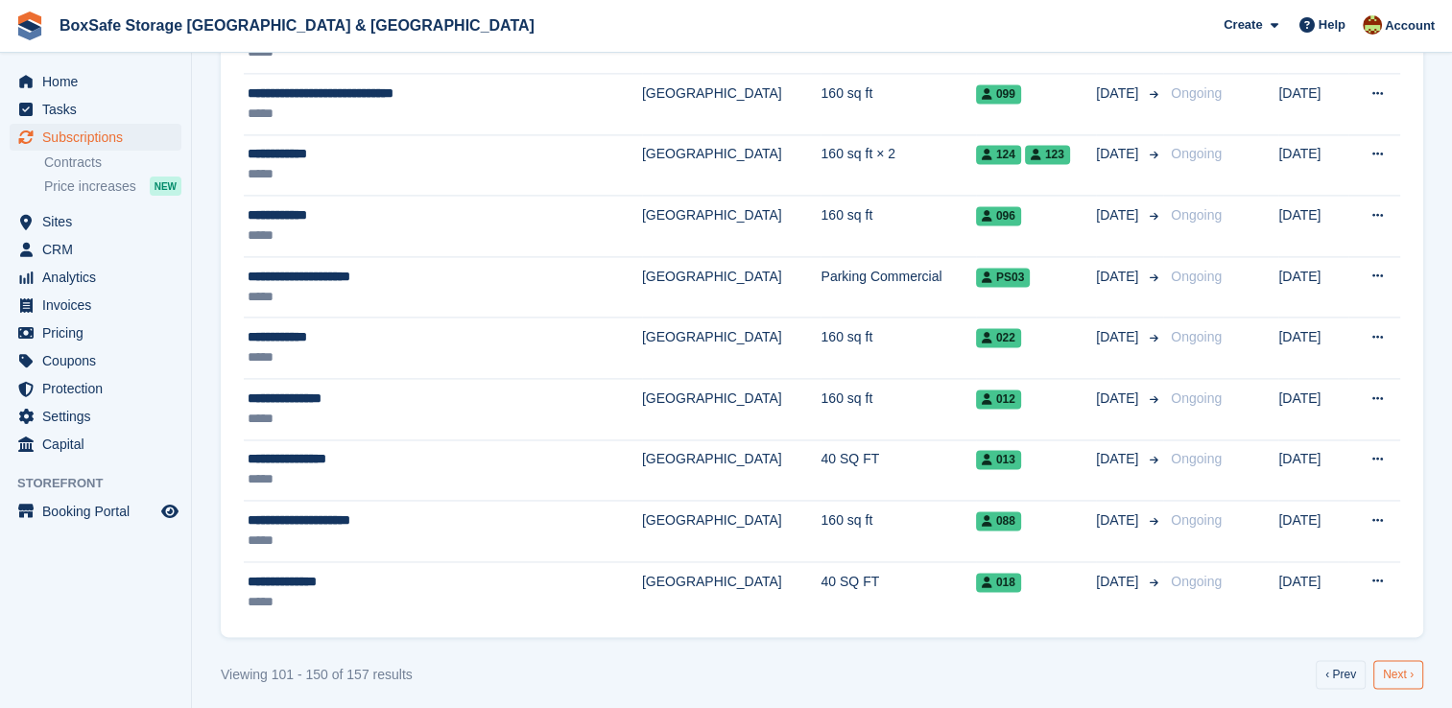
click at [1397, 674] on link "Next ›" at bounding box center [1399, 674] width 50 height 29
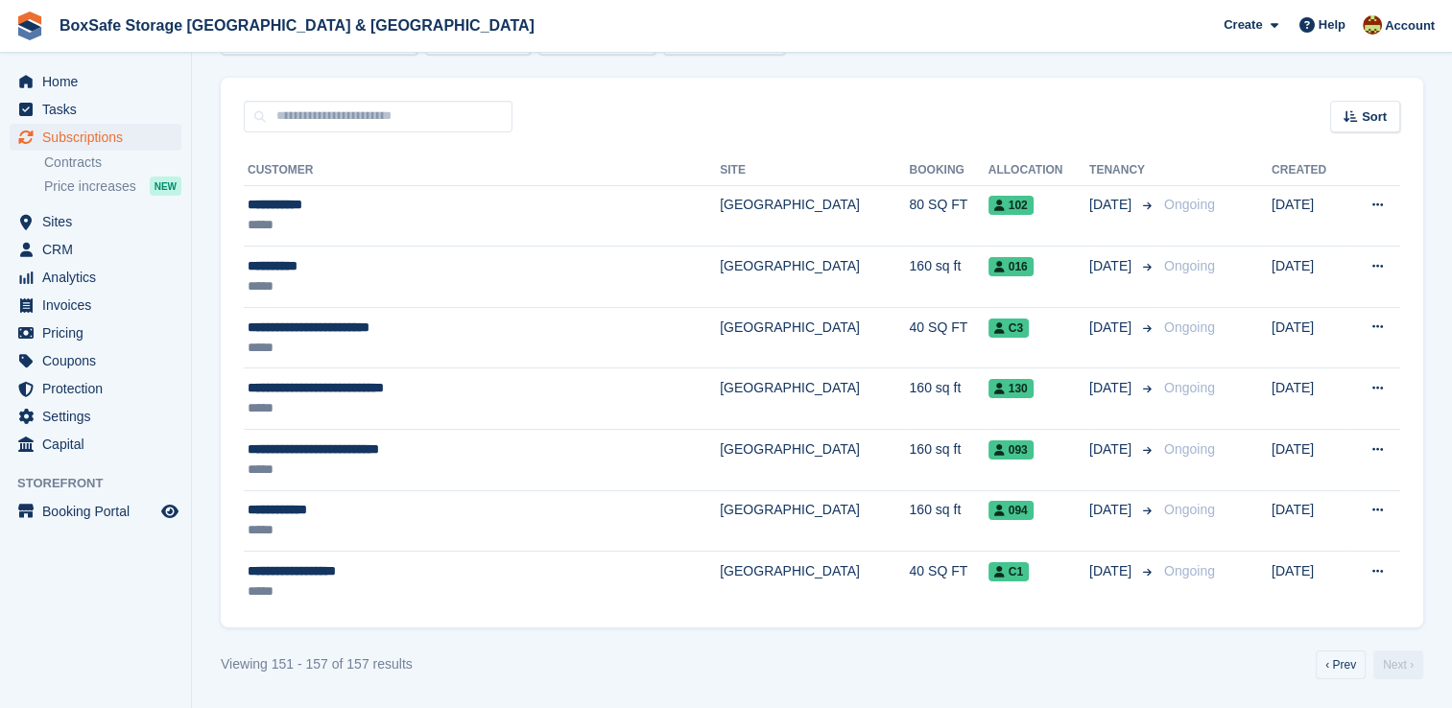
scroll to position [134, 0]
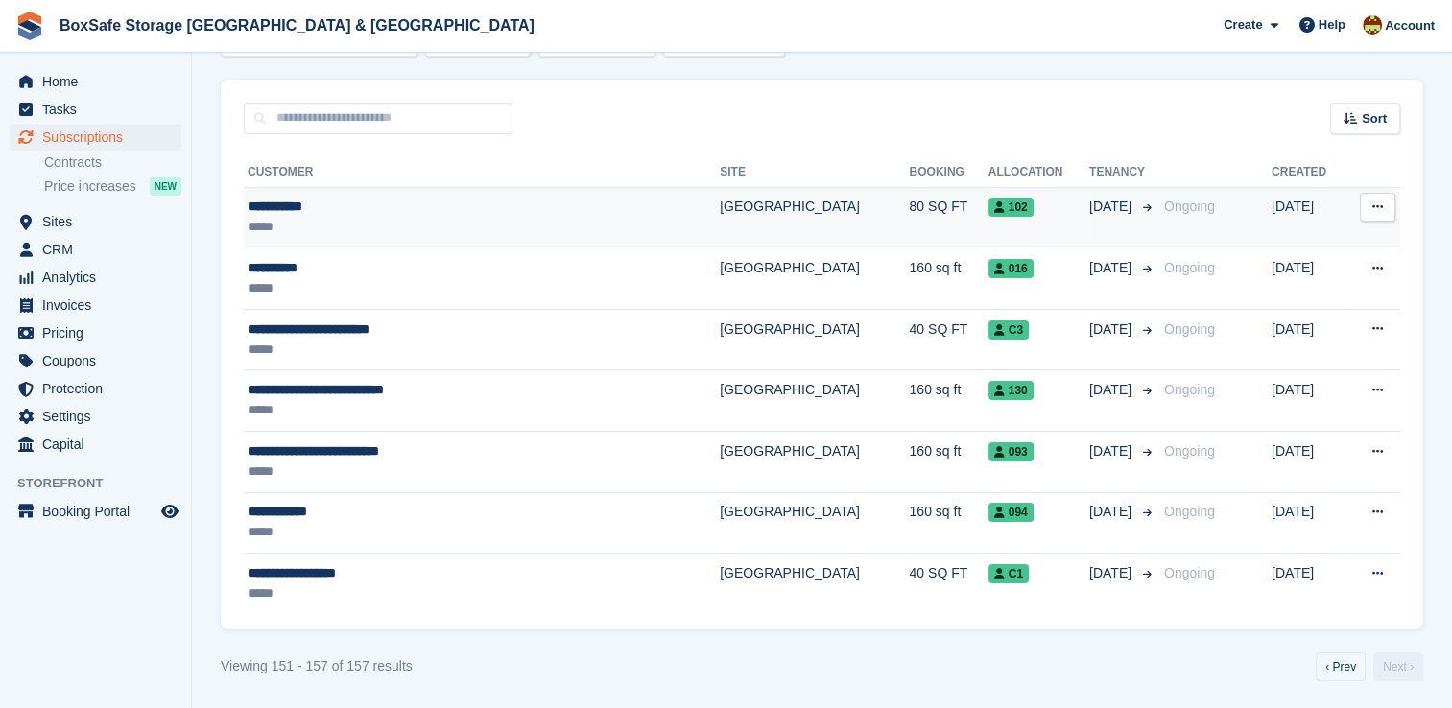
click at [1089, 227] on td "[DATE]" at bounding box center [1122, 217] width 67 height 61
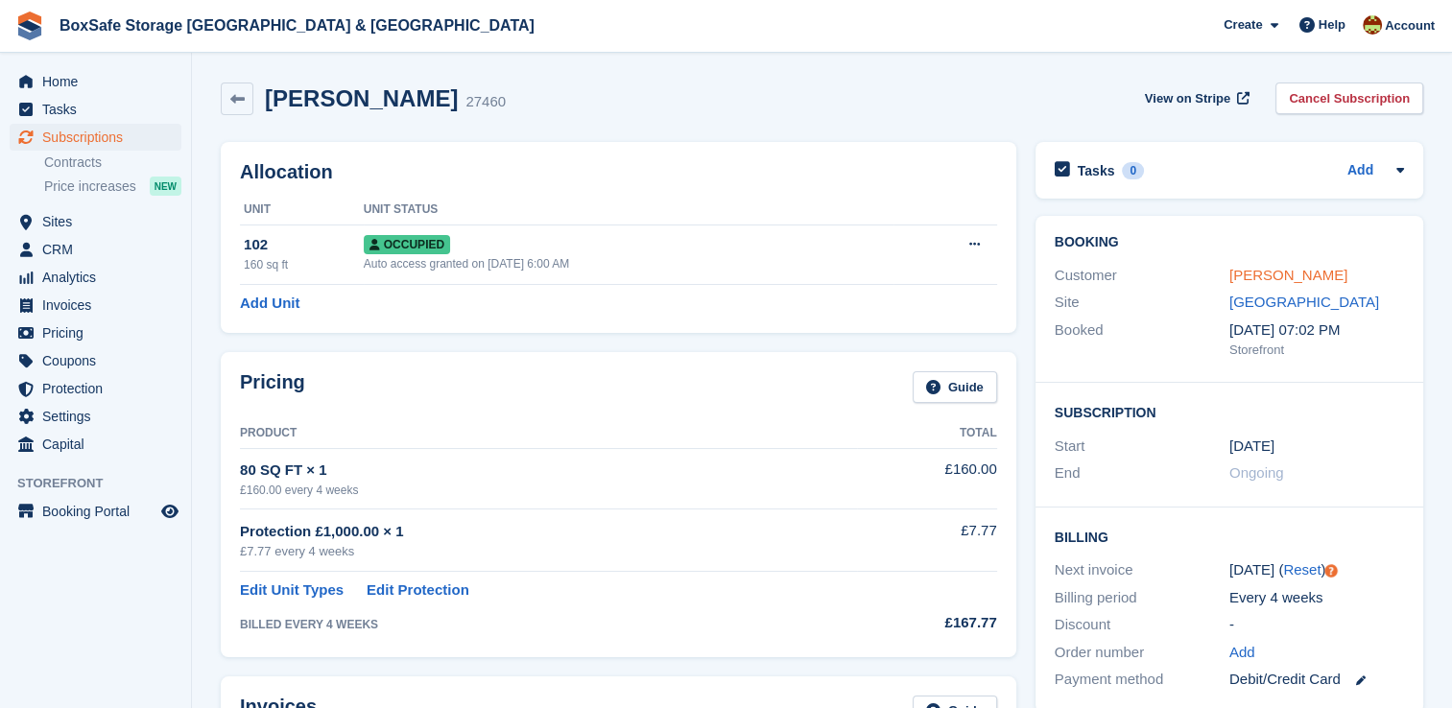
click at [1286, 275] on link "[PERSON_NAME]" at bounding box center [1289, 275] width 118 height 16
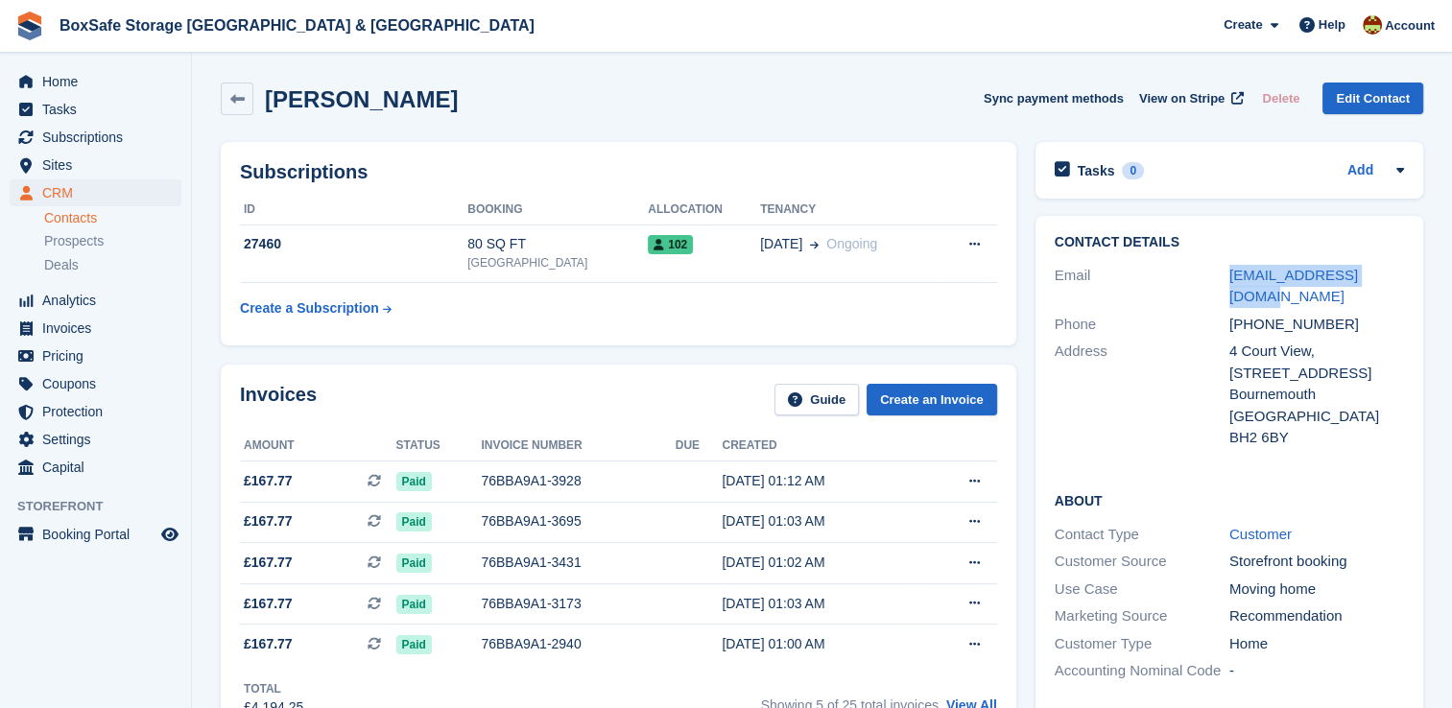
drag, startPoint x: 1389, startPoint y: 280, endPoint x: 1207, endPoint y: 280, distance: 182.4
click at [1207, 280] on div "Email [EMAIL_ADDRESS][DOMAIN_NAME]" at bounding box center [1229, 286] width 349 height 49
copy div "[EMAIL_ADDRESS][DOMAIN_NAME]"
